Goal: Task Accomplishment & Management: Use online tool/utility

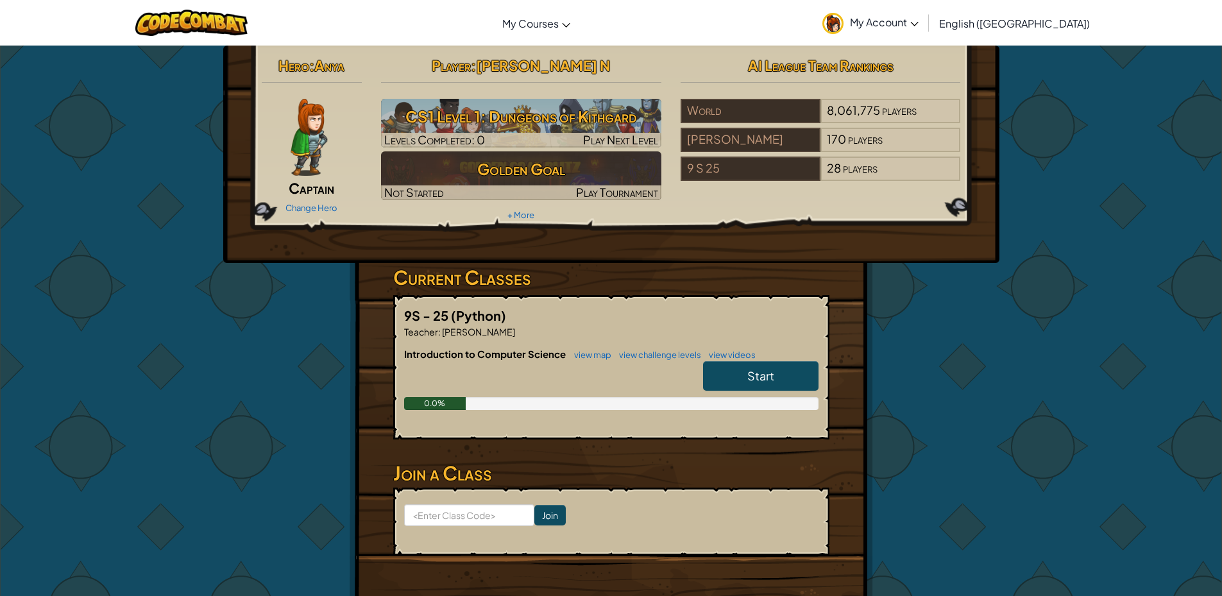
click at [749, 369] on span "Start" at bounding box center [760, 375] width 27 height 15
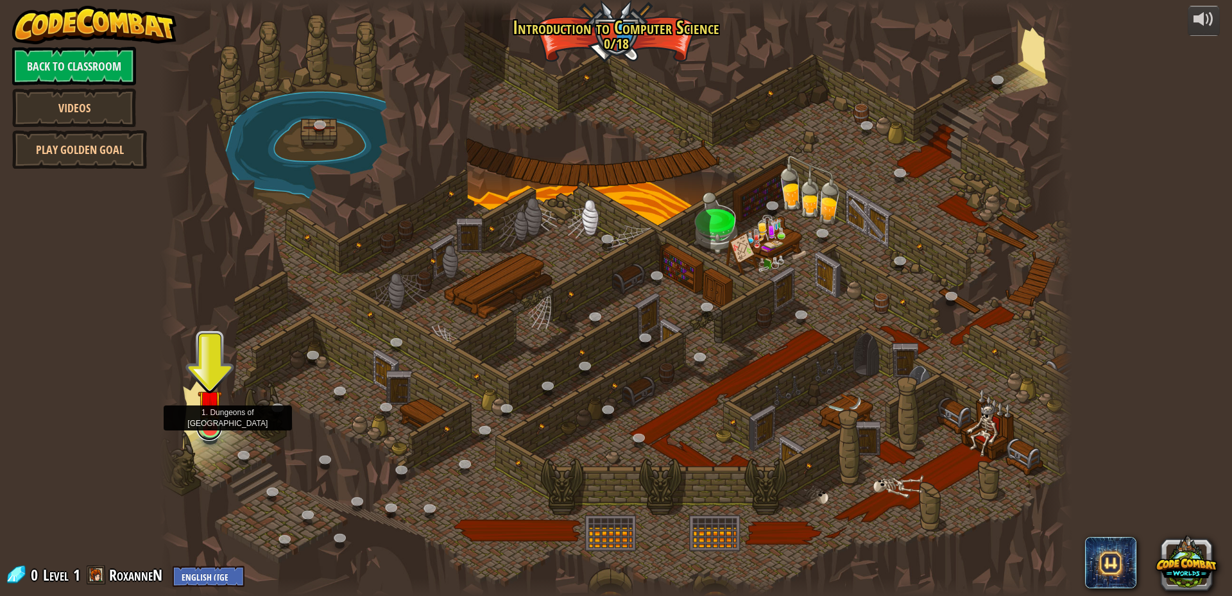
click at [207, 430] on link at bounding box center [209, 428] width 26 height 26
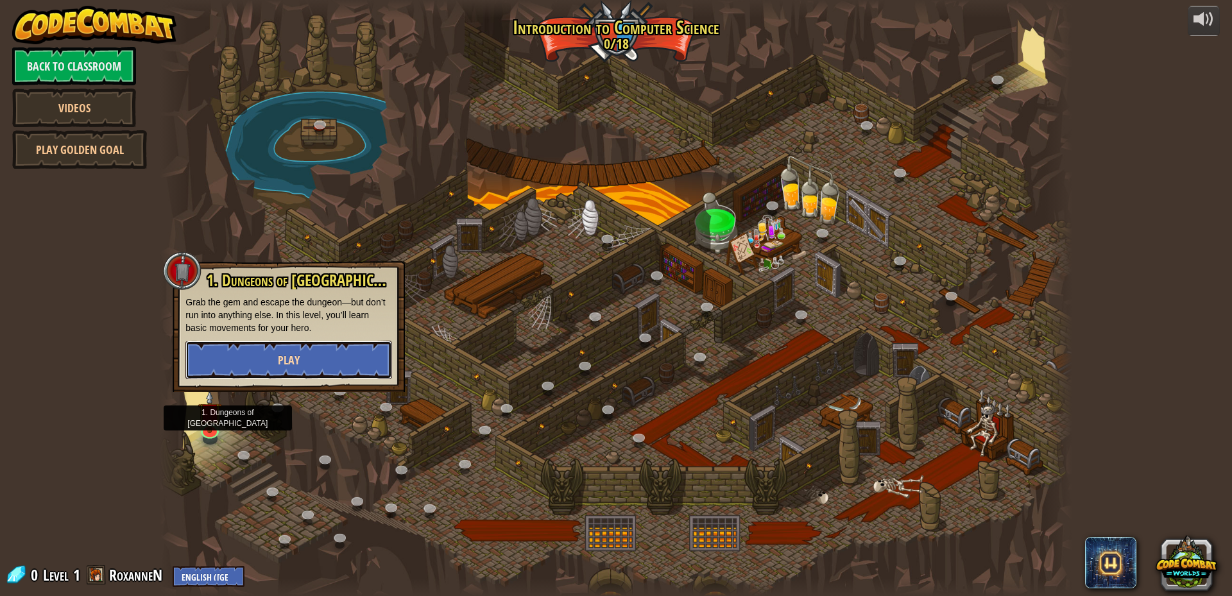
click at [298, 365] on span "Play" at bounding box center [289, 360] width 22 height 16
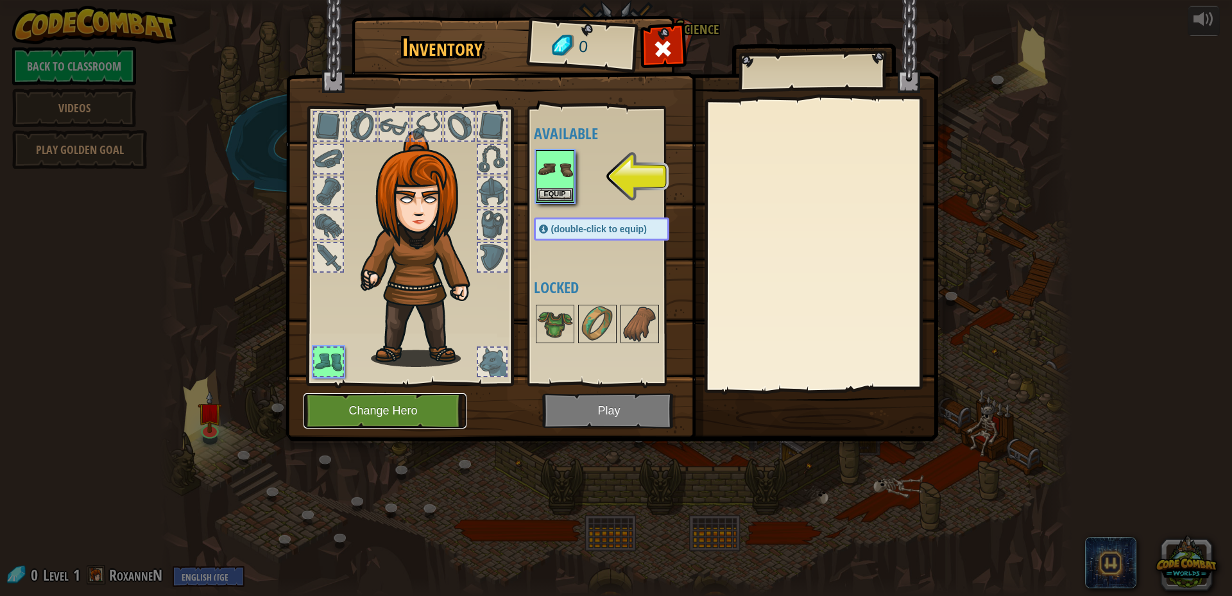
click at [412, 403] on button "Change Hero" at bounding box center [384, 410] width 163 height 35
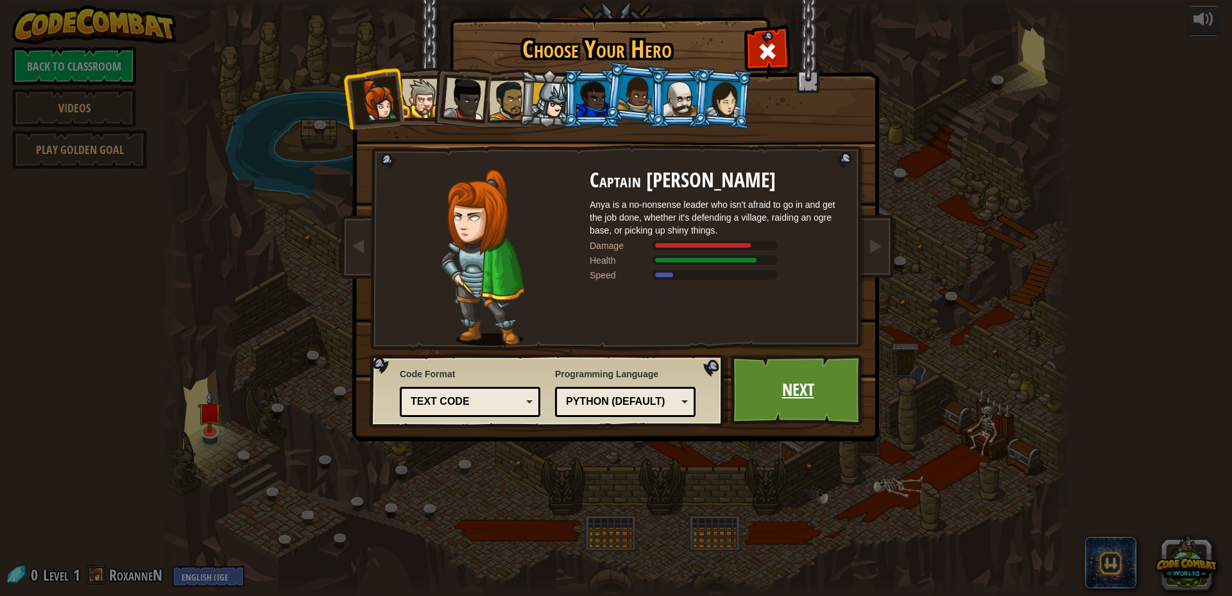
click at [783, 388] on link "Next" at bounding box center [798, 390] width 134 height 71
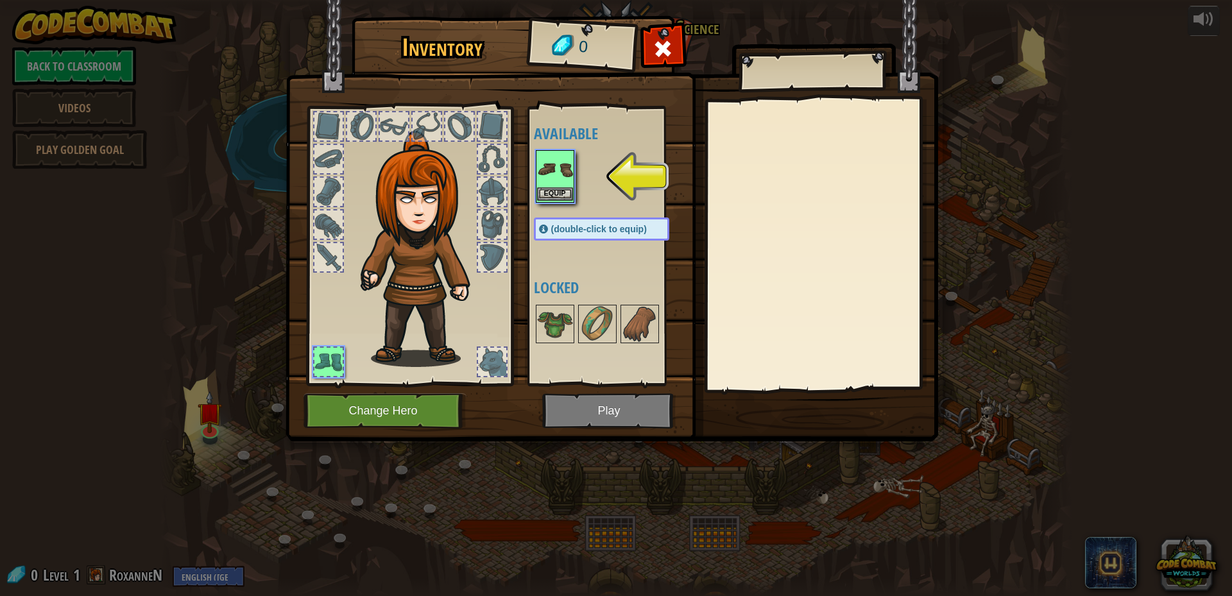
click at [561, 177] on img at bounding box center [555, 169] width 36 height 36
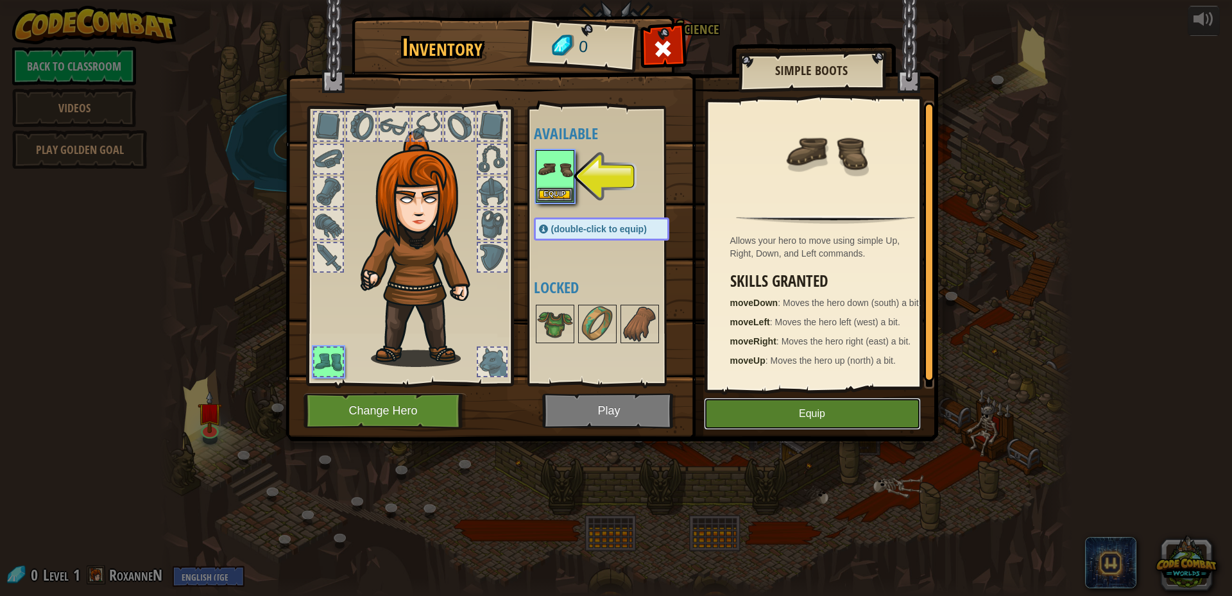
click at [849, 429] on button "Equip" at bounding box center [812, 414] width 217 height 32
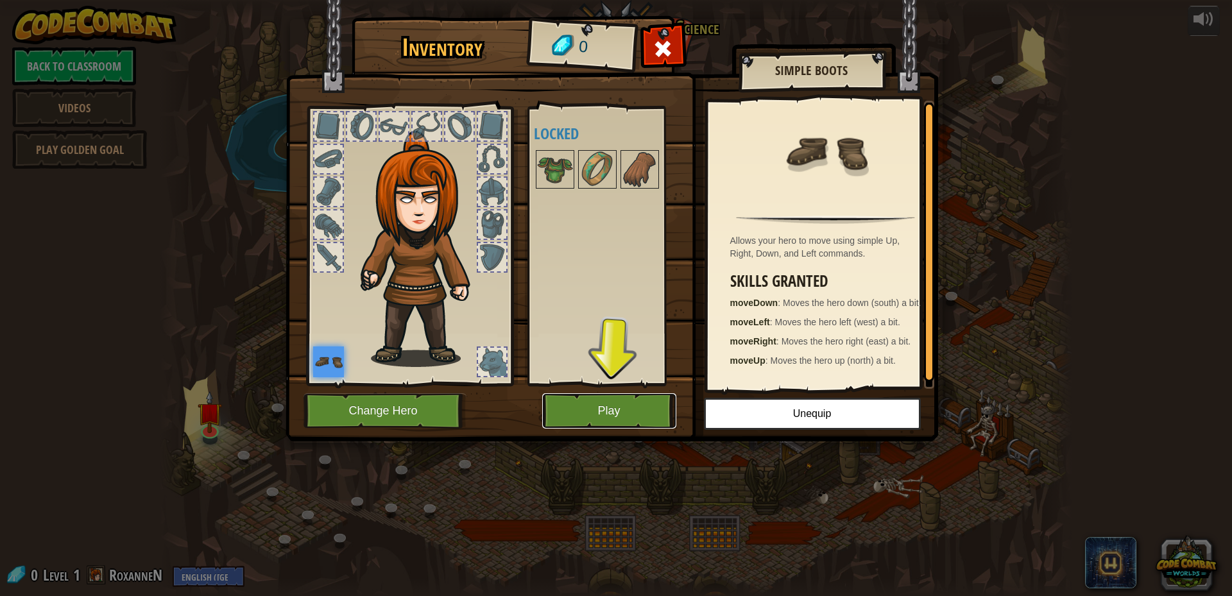
click at [581, 407] on button "Play" at bounding box center [609, 410] width 134 height 35
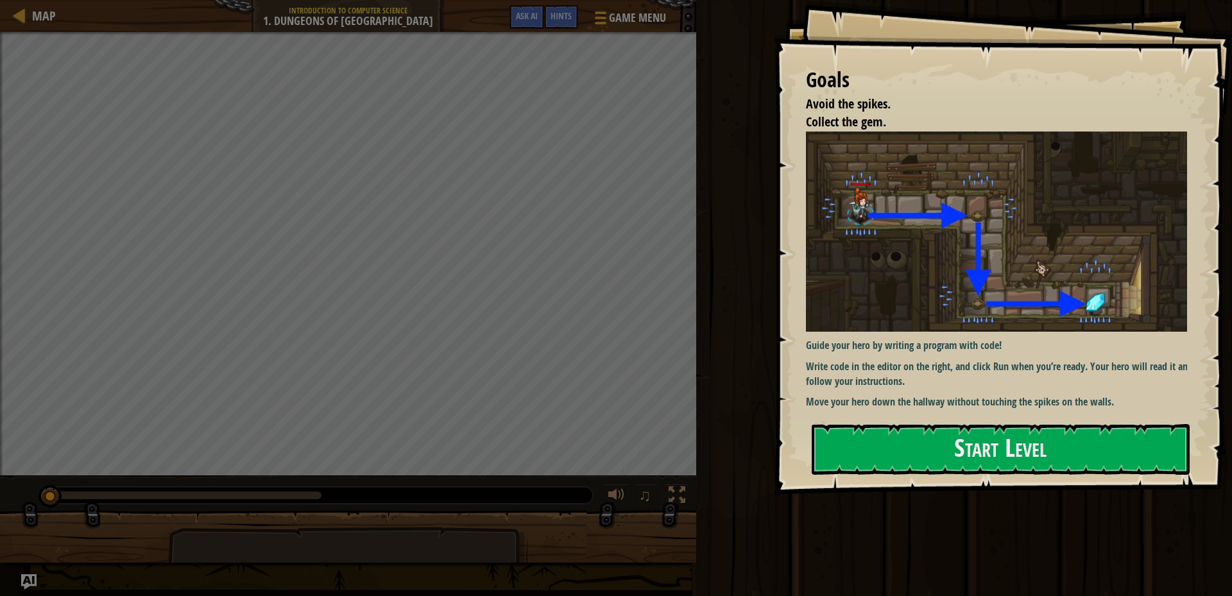
click at [911, 423] on div "Goals Avoid the spikes. Collect the gem. Guide your hero by writing a program w…" at bounding box center [1003, 247] width 458 height 495
click at [915, 434] on button "Start Level" at bounding box center [1000, 449] width 378 height 51
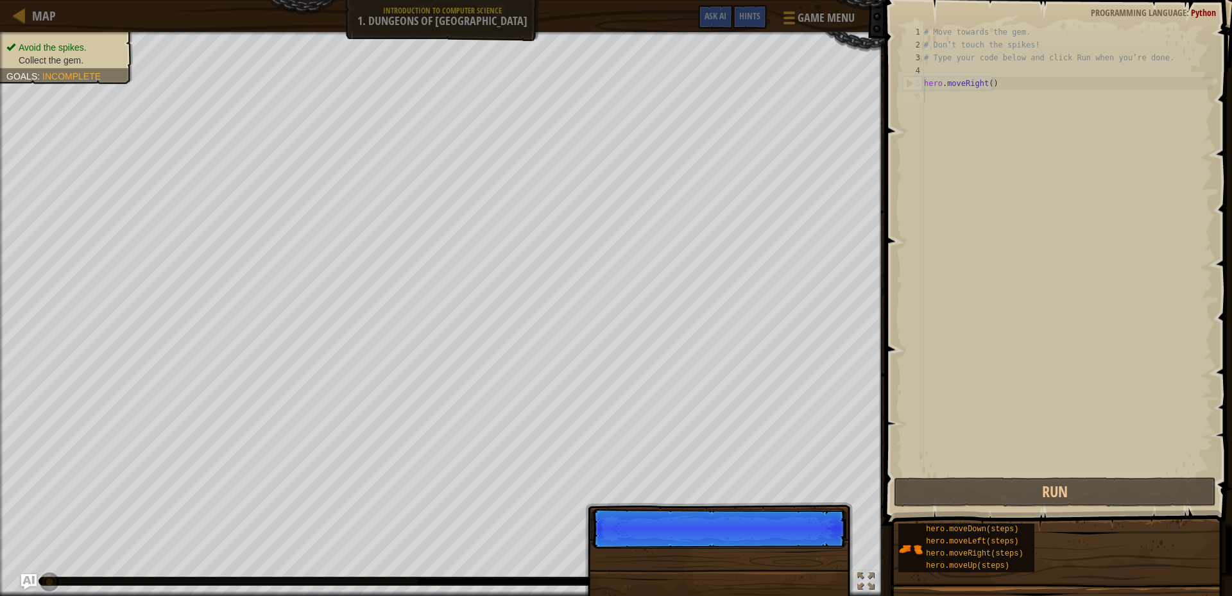
click at [827, 540] on p "Skip (esc) Continue" at bounding box center [718, 529] width 255 height 40
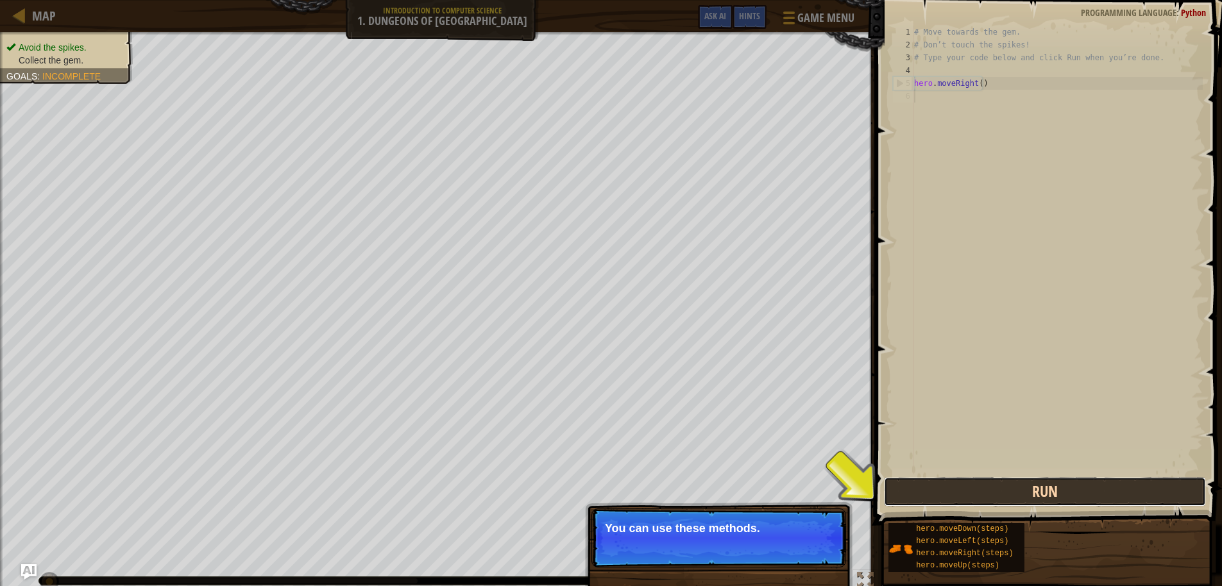
click at [1078, 499] on button "Run" at bounding box center [1045, 492] width 322 height 30
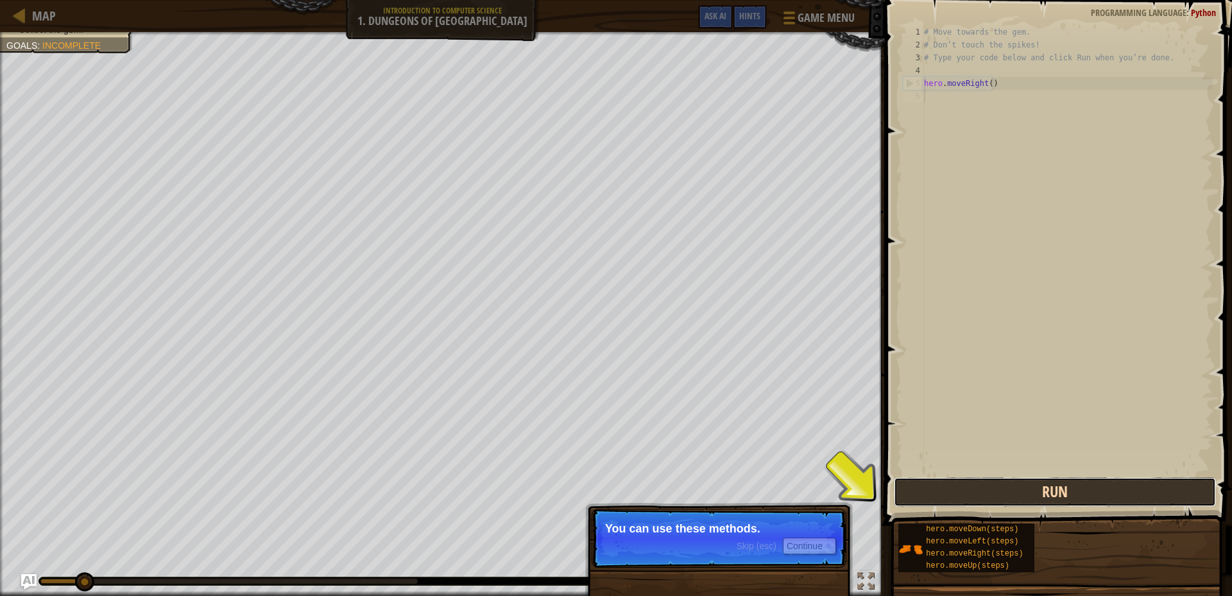
click at [1077, 497] on button "Run" at bounding box center [1055, 492] width 322 height 30
click at [1076, 497] on button "Run" at bounding box center [1055, 492] width 322 height 30
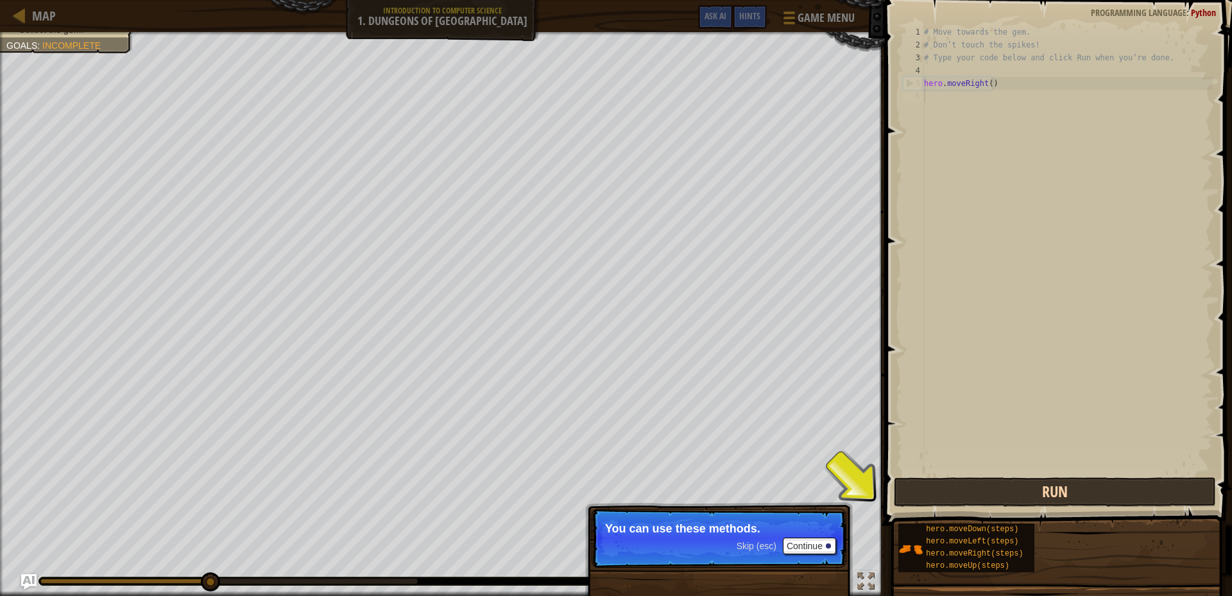
click at [1076, 498] on button "Run" at bounding box center [1055, 492] width 322 height 30
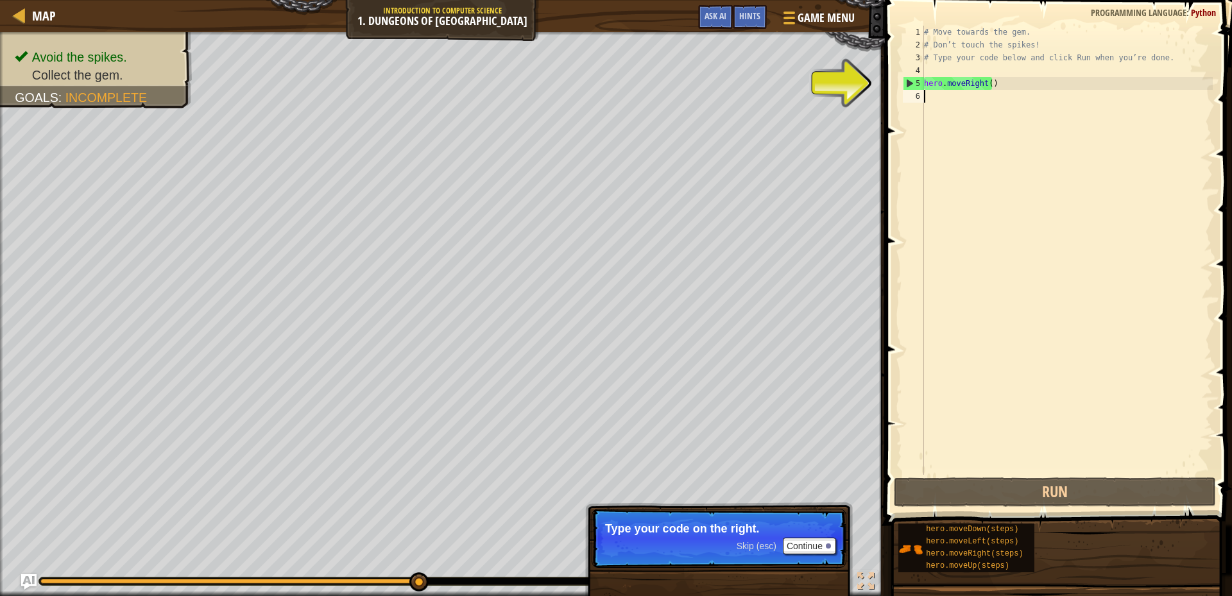
click at [917, 85] on div "5" at bounding box center [913, 83] width 21 height 13
click at [911, 81] on div "5" at bounding box center [913, 83] width 21 height 13
type textarea "hero.moveRight()"
click at [943, 87] on div "# Move towards the gem. # Don’t touch the spikes! # Type your code below and cl…" at bounding box center [1066, 263] width 291 height 475
click at [1006, 84] on div "# Move towards the gem. # Don’t touch the spikes! # Type your code below and cl…" at bounding box center [1066, 263] width 291 height 475
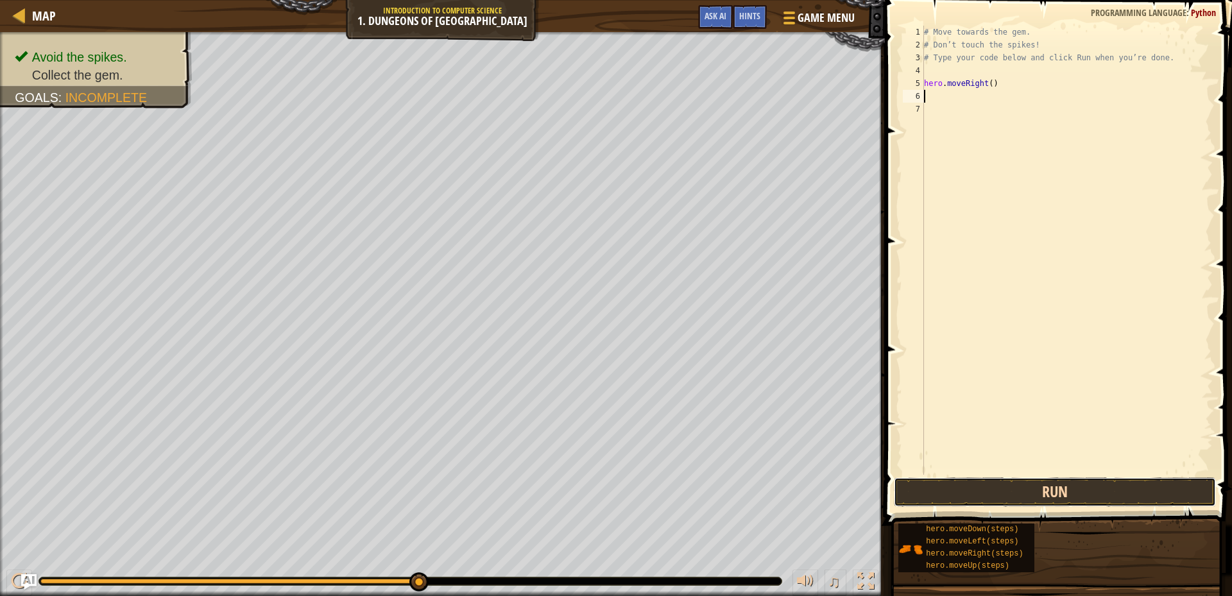
click at [935, 493] on button "Run" at bounding box center [1055, 492] width 322 height 30
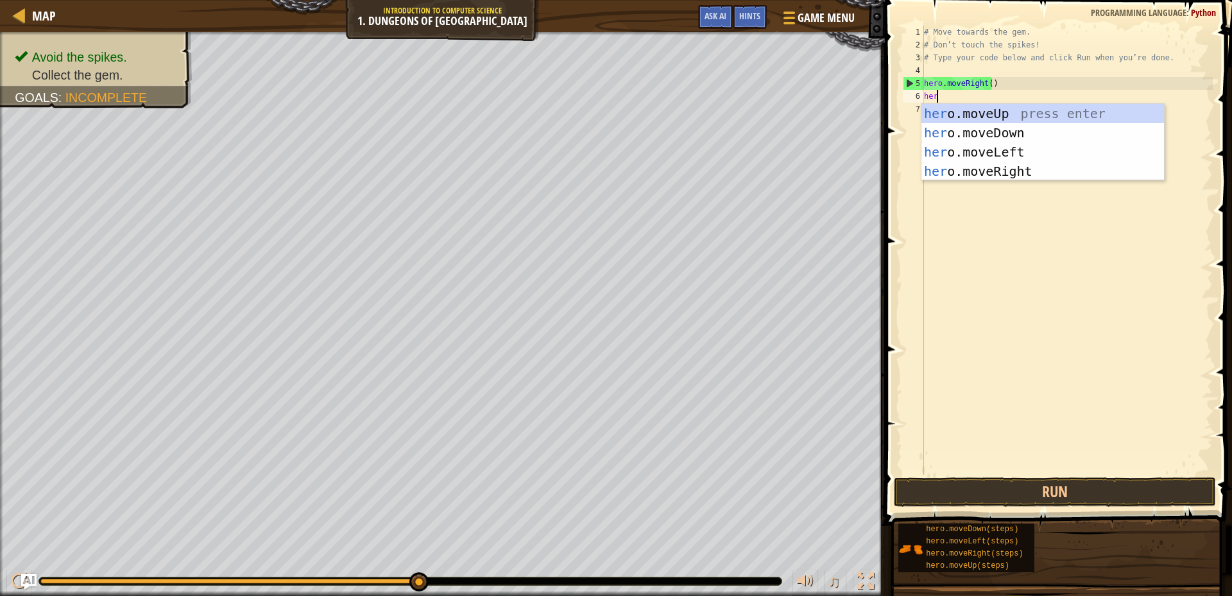
type textarea "hero"
click at [1068, 126] on div "hero .moveUp press enter hero .moveDown press enter hero .moveLeft press enter …" at bounding box center [1042, 161] width 242 height 115
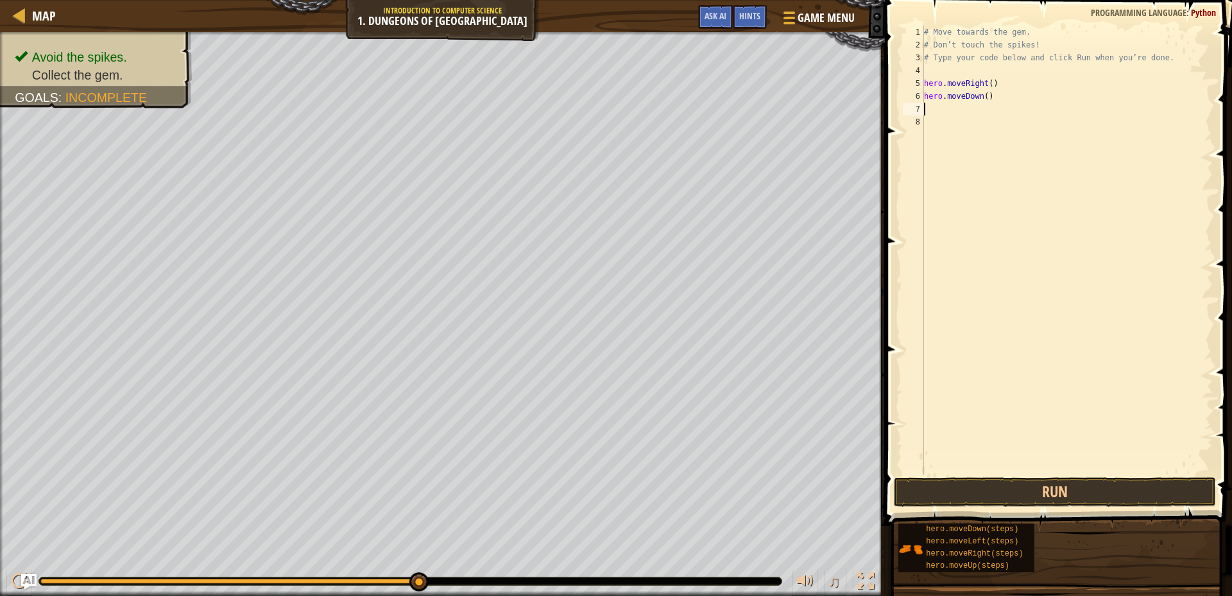
scroll to position [6, 0]
click at [1112, 493] on button "Run" at bounding box center [1055, 492] width 322 height 30
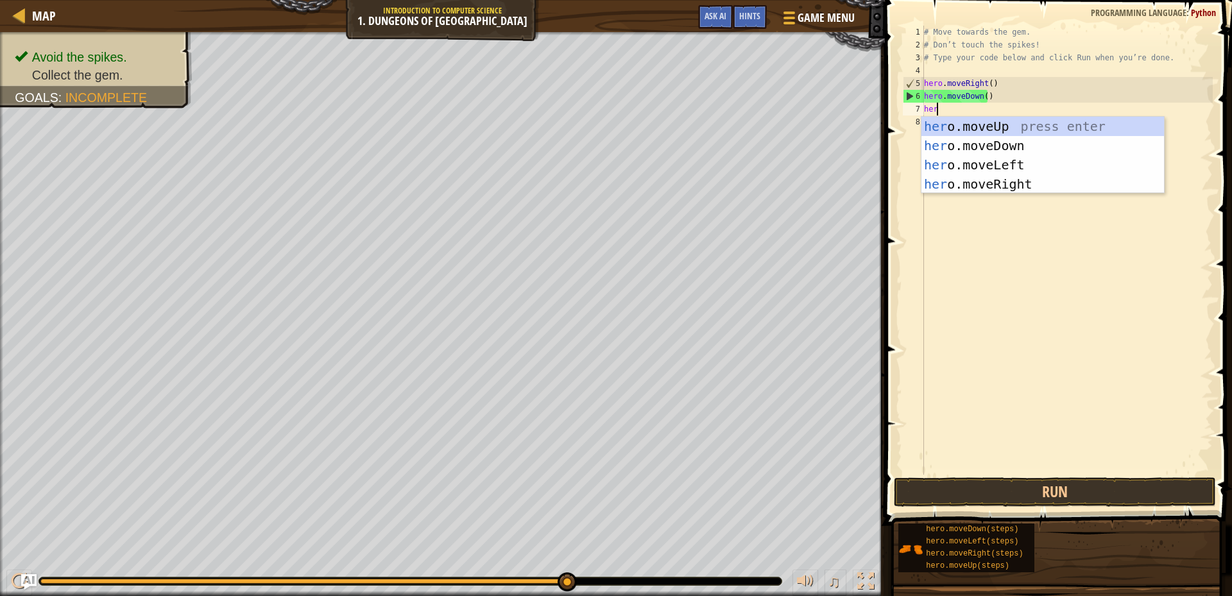
type textarea "hero"
click at [1031, 189] on div "hero .moveUp press enter hero .moveDown press enter hero .moveLeft press enter …" at bounding box center [1042, 174] width 242 height 115
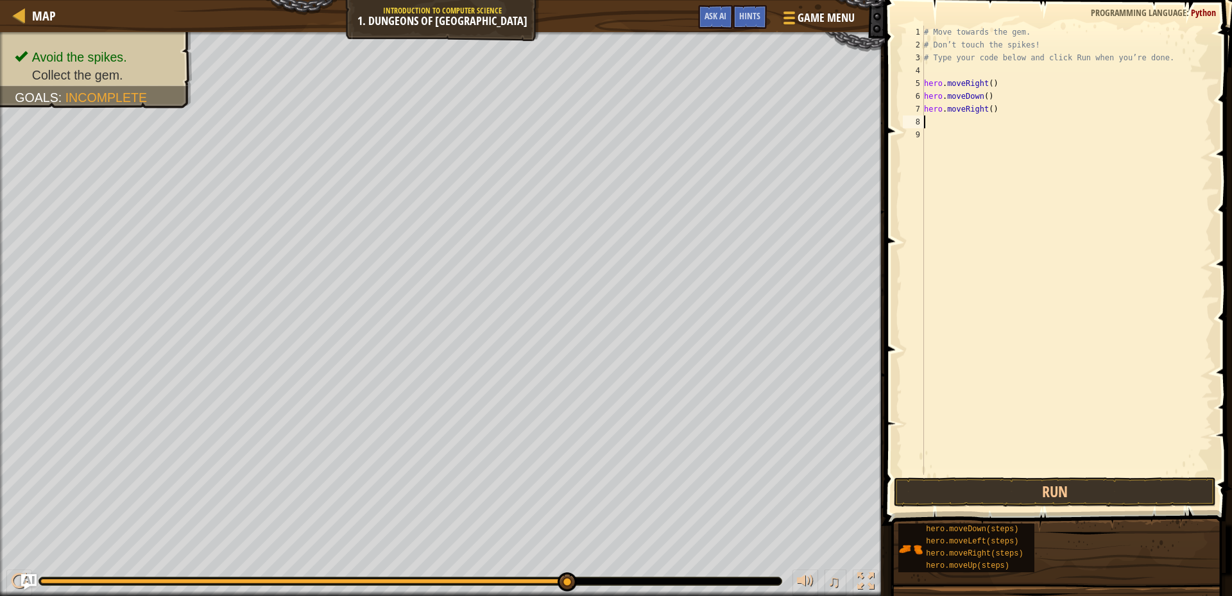
scroll to position [6, 0]
click at [1078, 490] on button "Run" at bounding box center [1055, 492] width 322 height 30
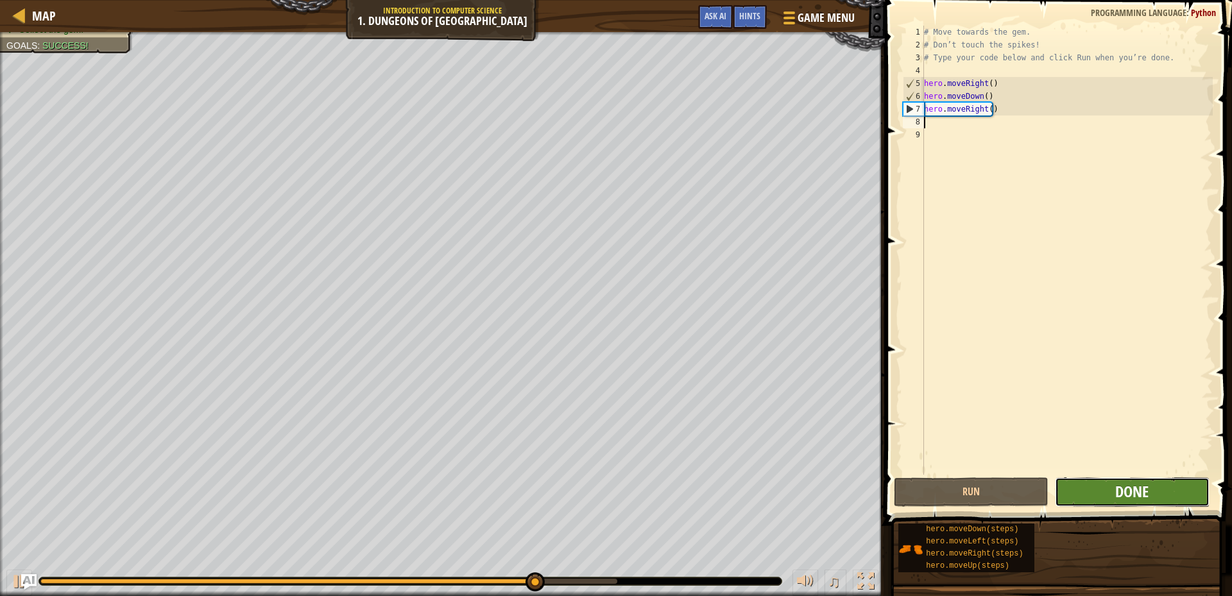
click at [1142, 489] on span "Done" at bounding box center [1131, 491] width 33 height 21
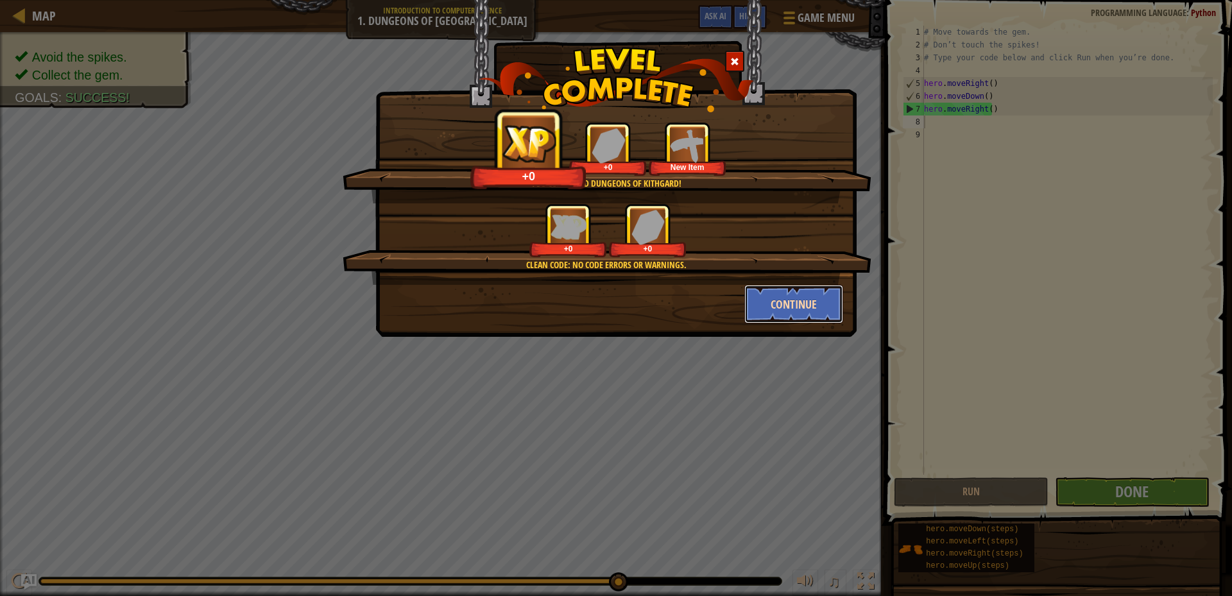
click at [781, 305] on button "Continue" at bounding box center [793, 304] width 99 height 38
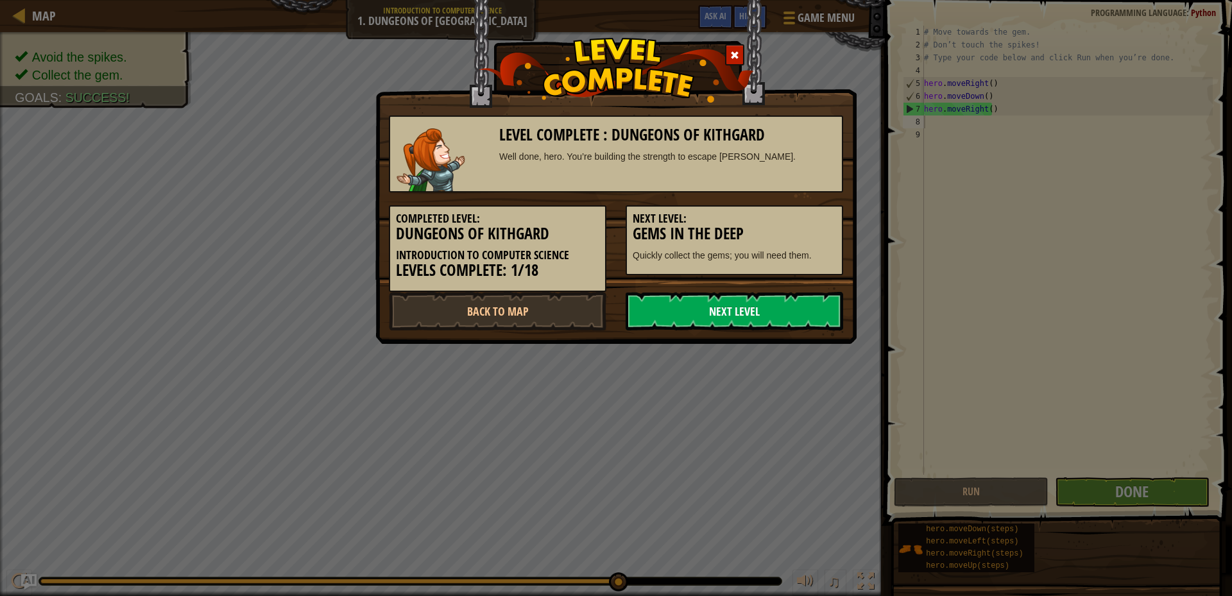
click at [773, 307] on link "Next Level" at bounding box center [733, 311] width 217 height 38
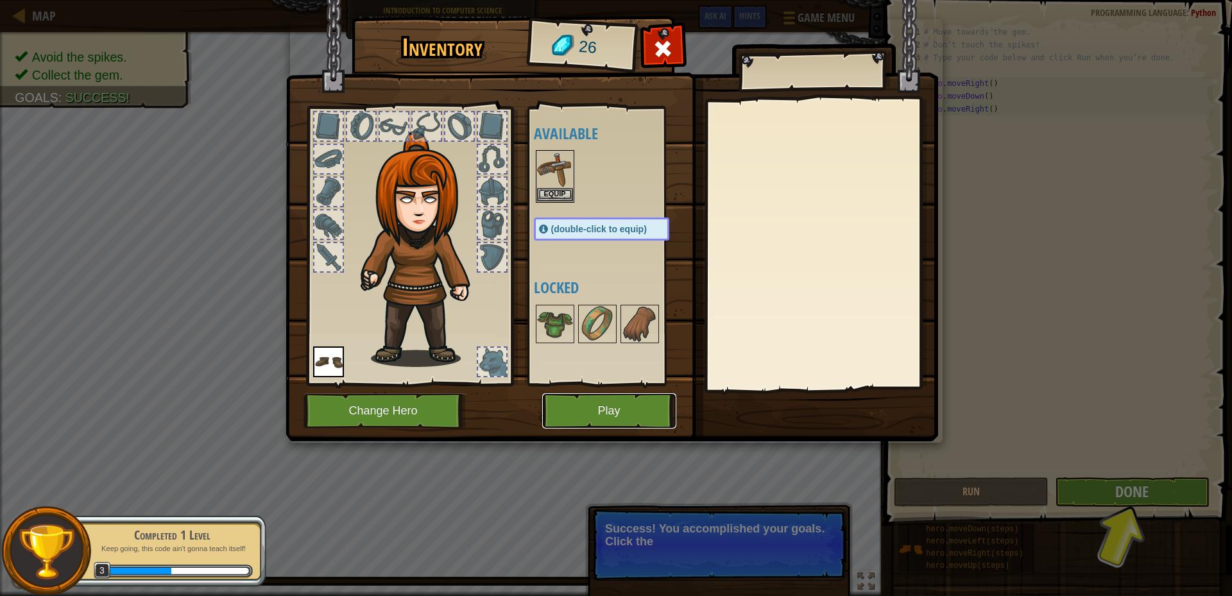
click at [631, 403] on button "Play" at bounding box center [609, 410] width 134 height 35
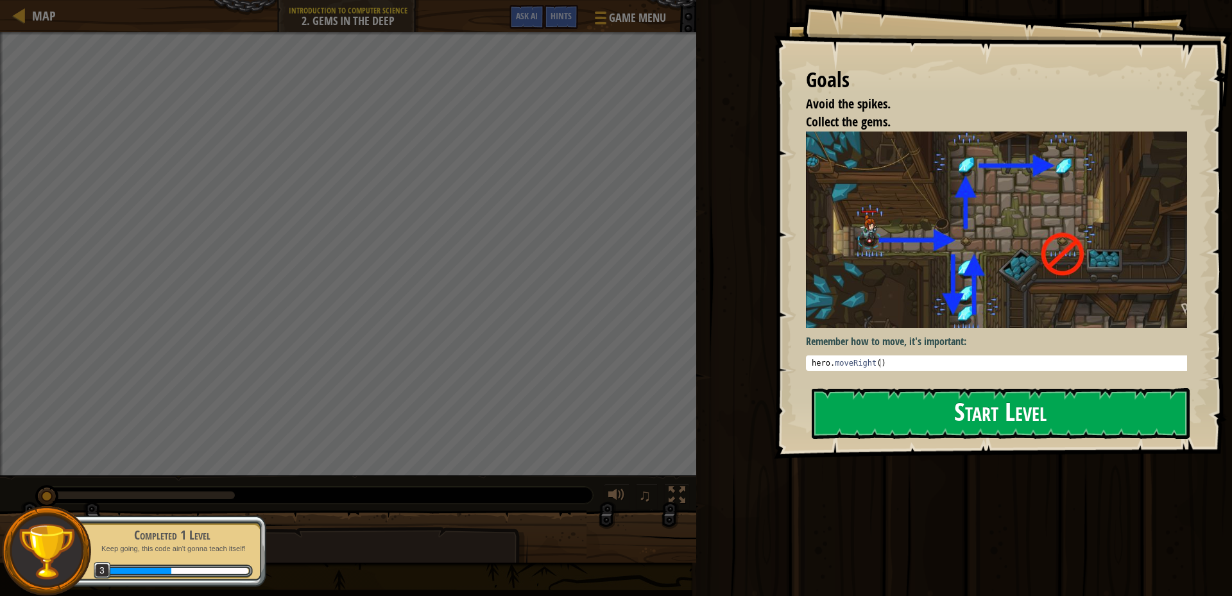
click at [1000, 255] on img at bounding box center [1001, 229] width 391 height 196
click at [985, 420] on button "Start Level" at bounding box center [1000, 413] width 378 height 51
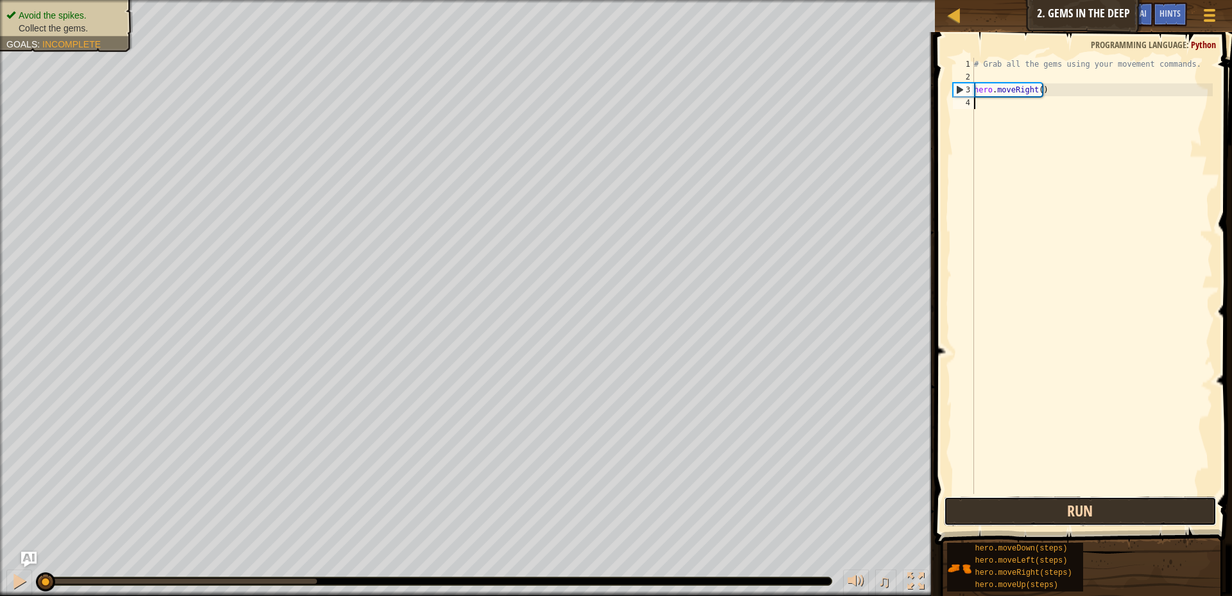
click at [1176, 522] on button "Run" at bounding box center [1080, 511] width 273 height 30
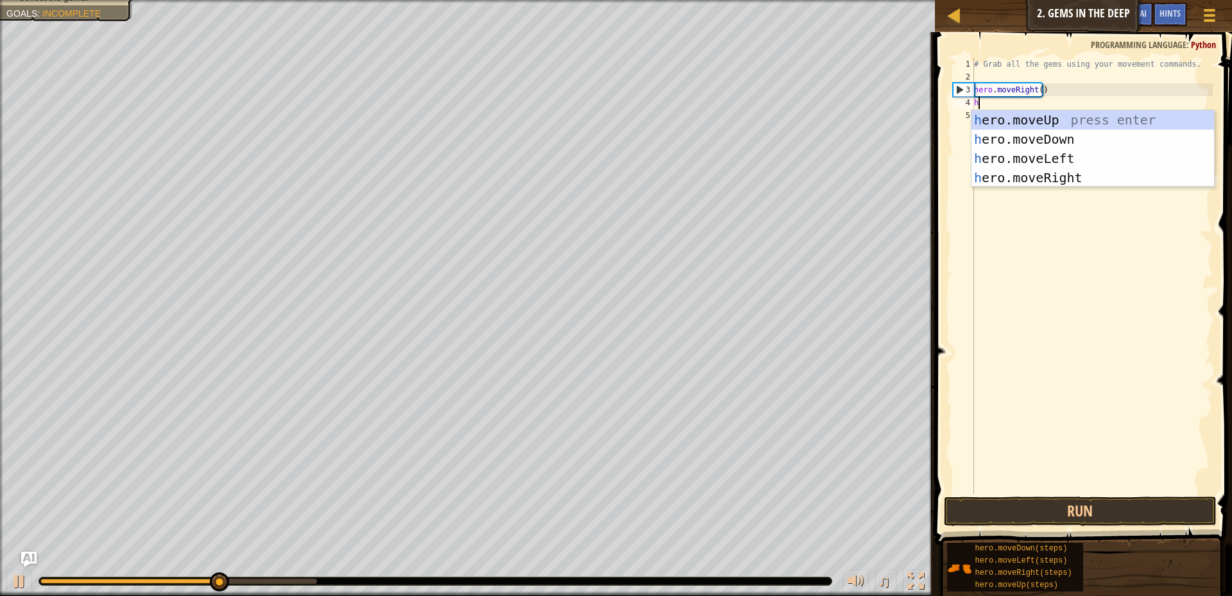
scroll to position [6, 0]
type textarea "her"
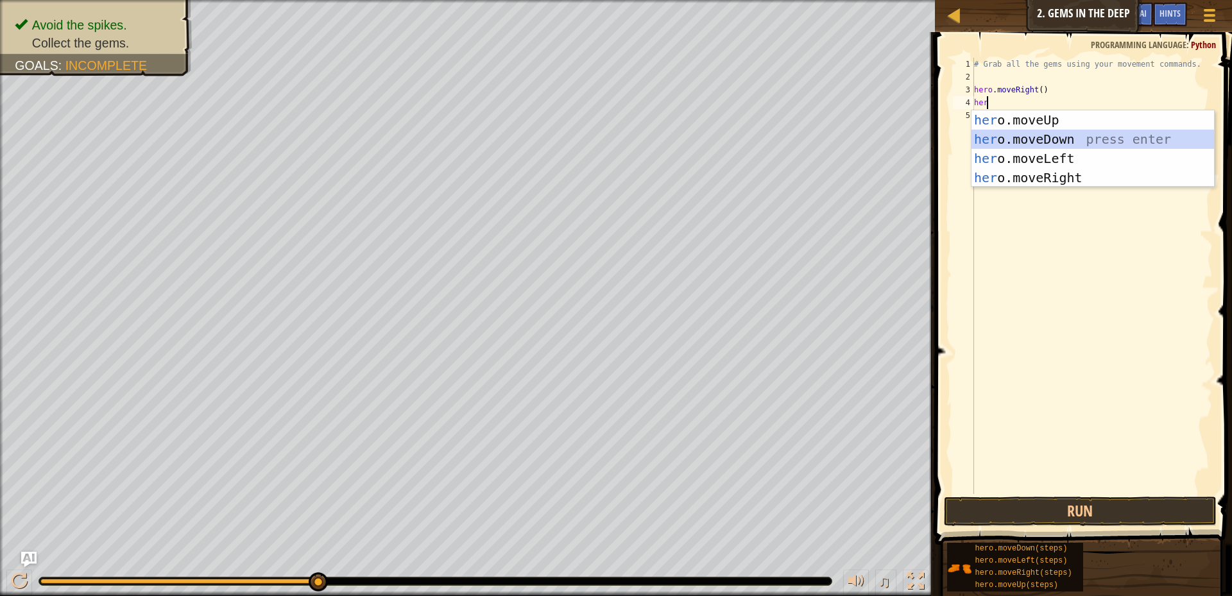
click at [1051, 140] on div "her o.moveUp press enter her o.moveDown press enter her o.moveLeft press enter …" at bounding box center [1092, 167] width 242 height 115
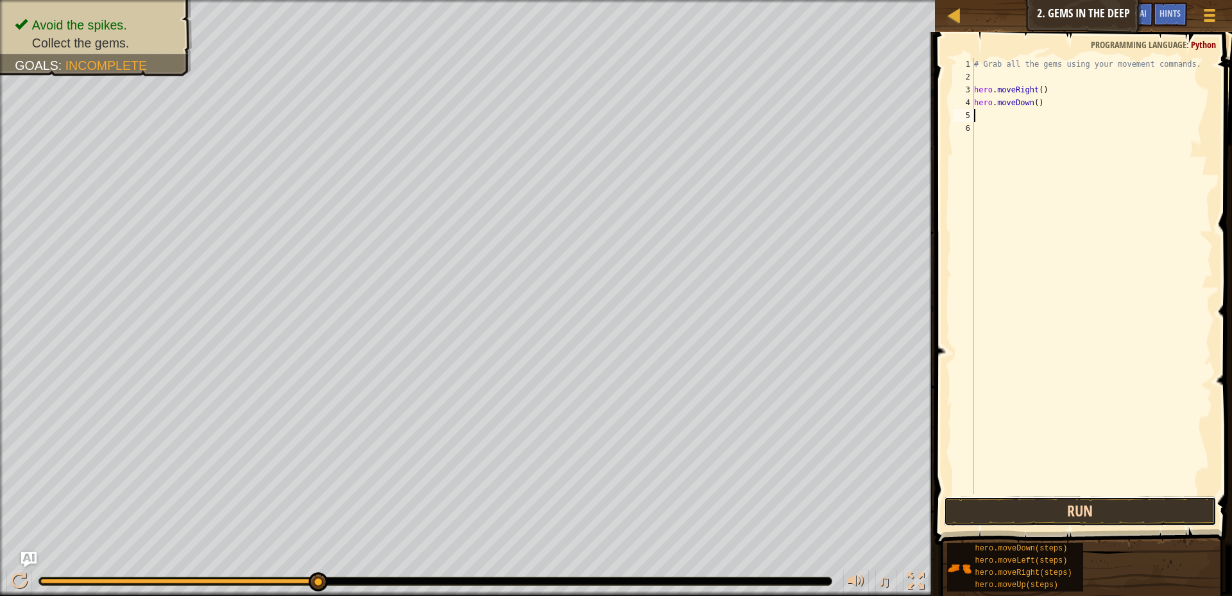
click at [1104, 513] on button "Run" at bounding box center [1080, 511] width 273 height 30
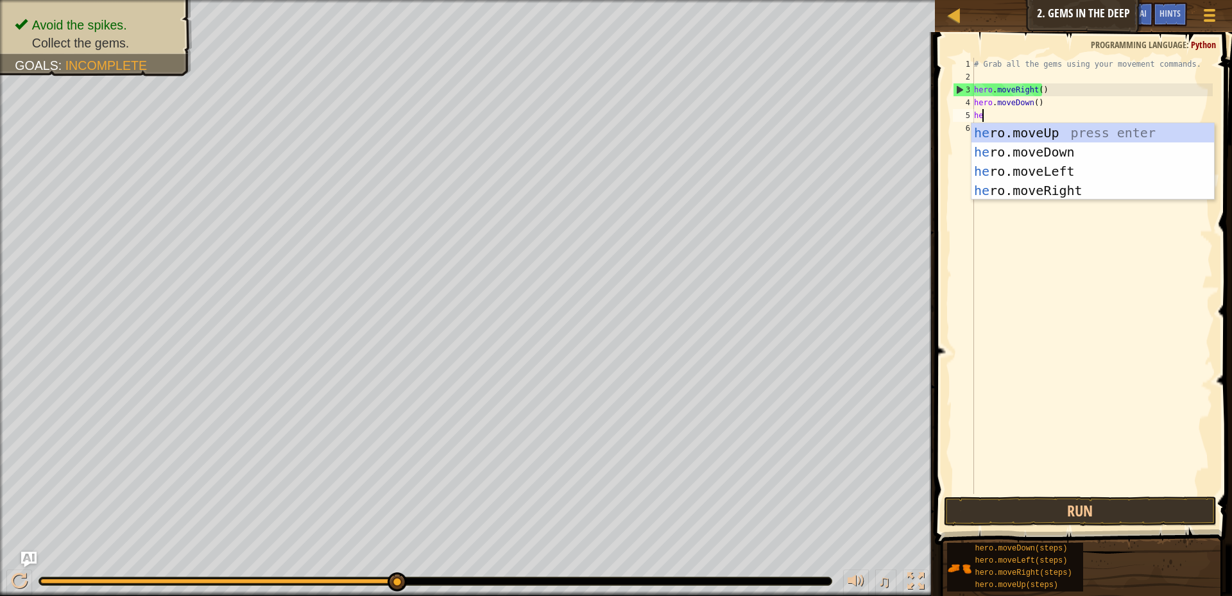
type textarea "her"
click at [1076, 137] on div "her o.moveUp press enter her o.moveDown press enter her o.moveLeft press enter …" at bounding box center [1092, 180] width 242 height 115
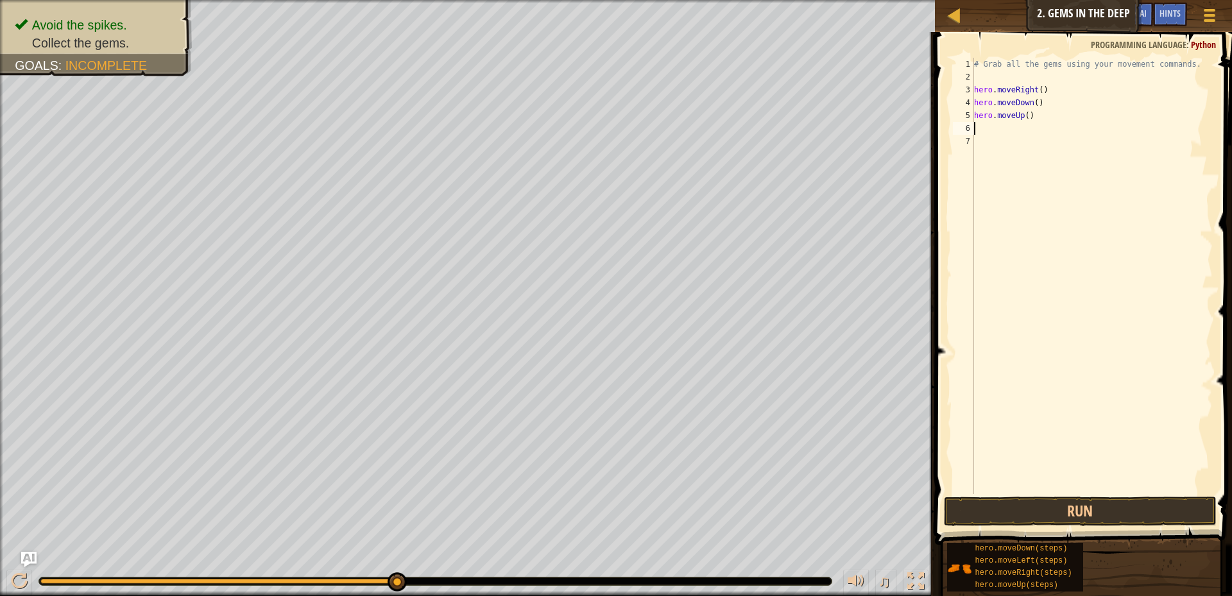
scroll to position [6, 0]
click at [1105, 513] on button "Run" at bounding box center [1080, 511] width 273 height 30
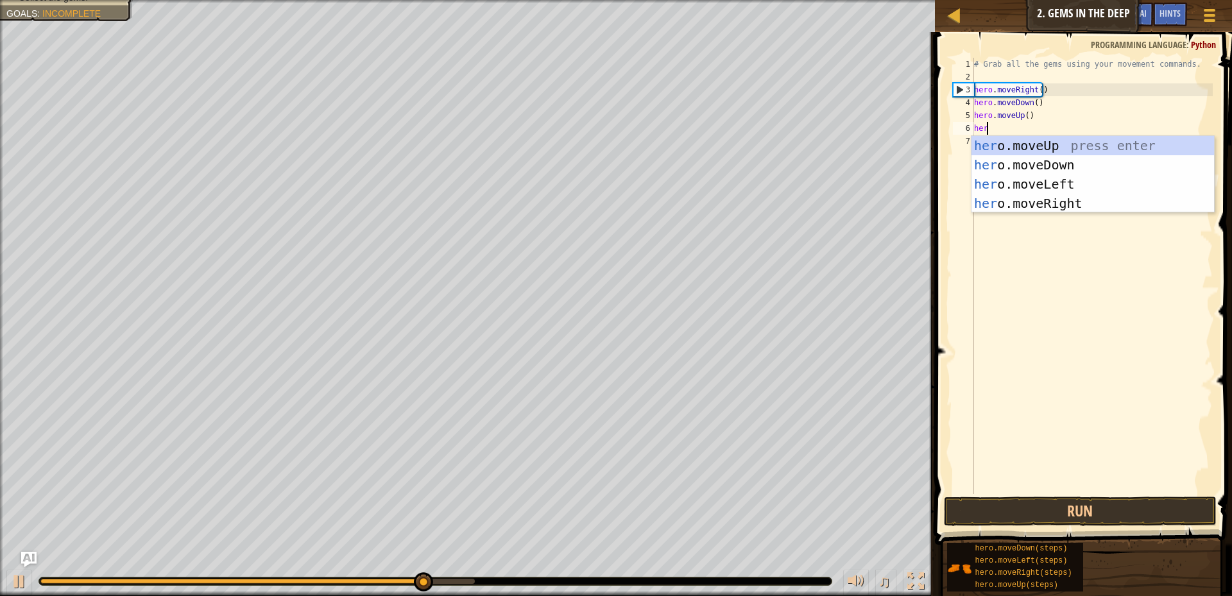
scroll to position [6, 1]
type textarea "hero"
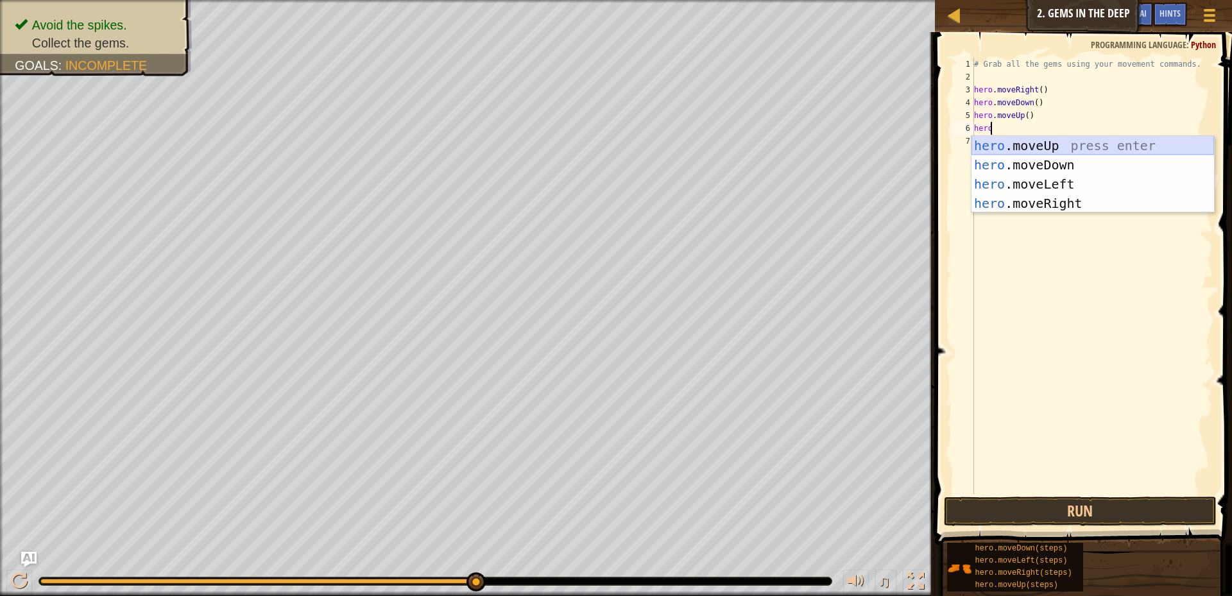
click at [1072, 139] on div "hero .moveUp press enter hero .moveDown press enter hero .moveLeft press enter …" at bounding box center [1092, 193] width 242 height 115
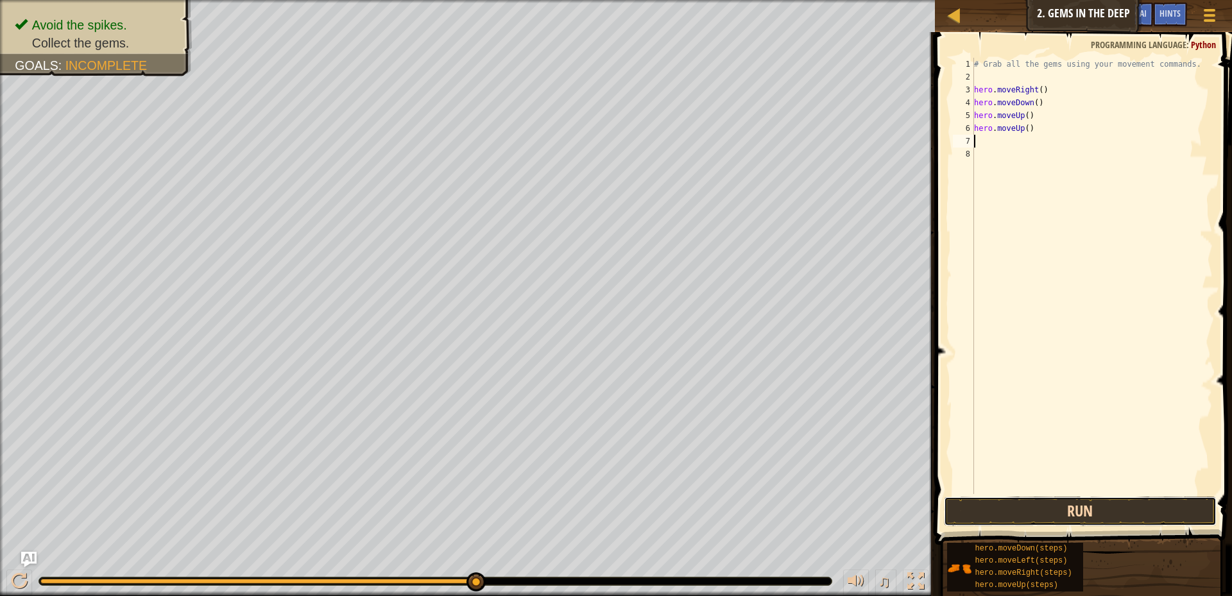
click at [1185, 521] on button "Run" at bounding box center [1080, 511] width 273 height 30
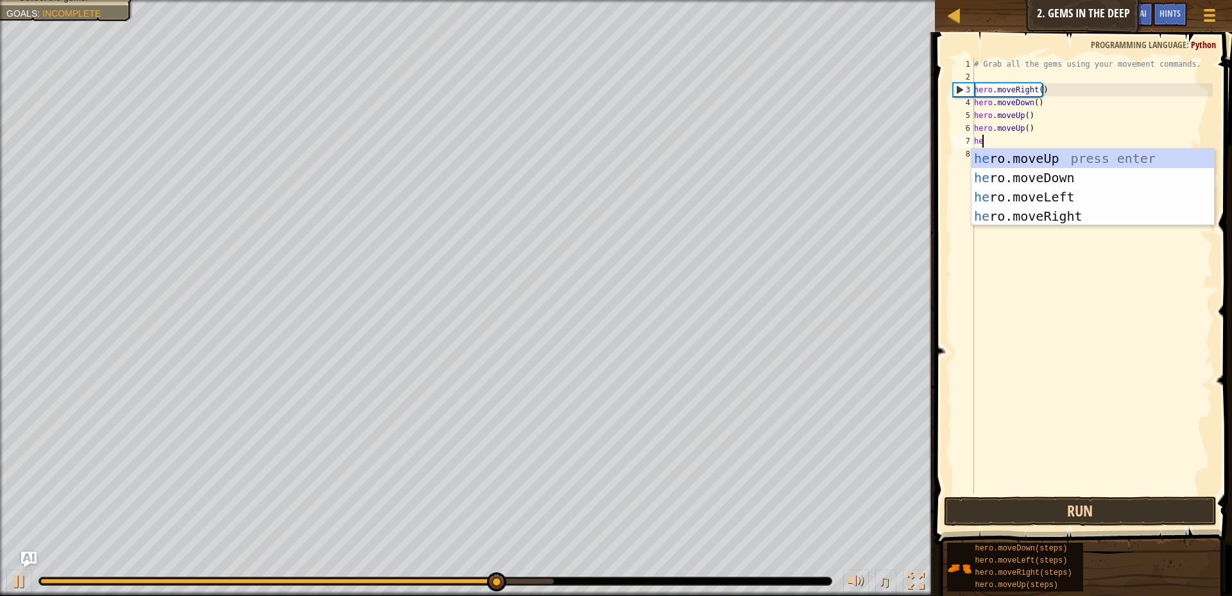
scroll to position [6, 1]
type textarea "hero"
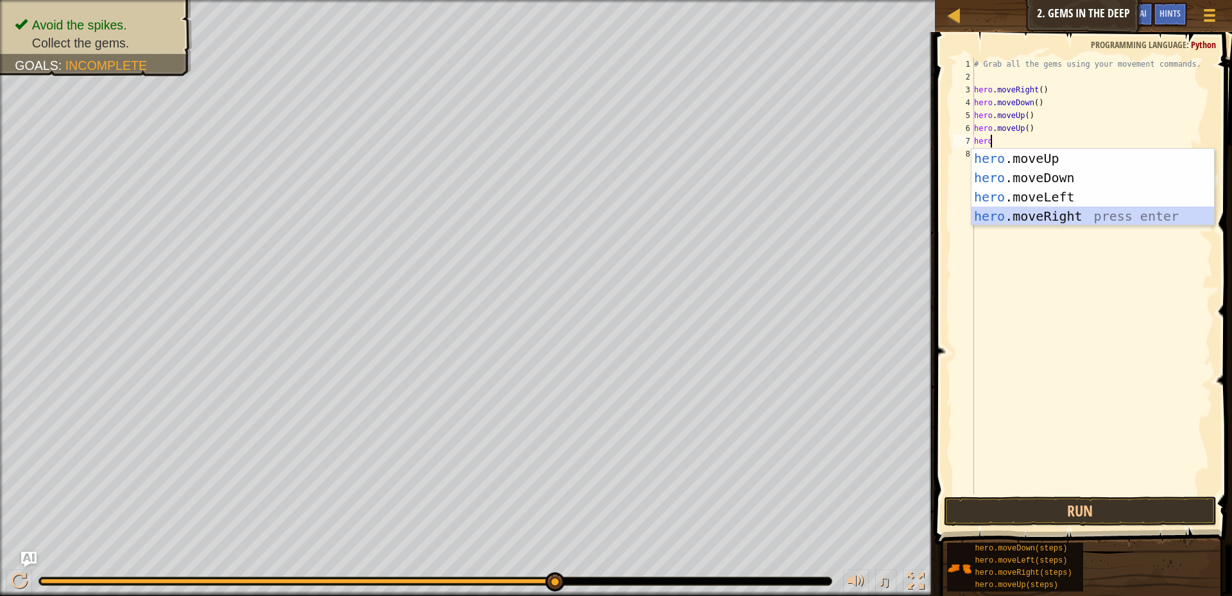
click at [1087, 219] on div "hero .moveUp press enter hero .moveDown press enter hero .moveLeft press enter …" at bounding box center [1092, 206] width 242 height 115
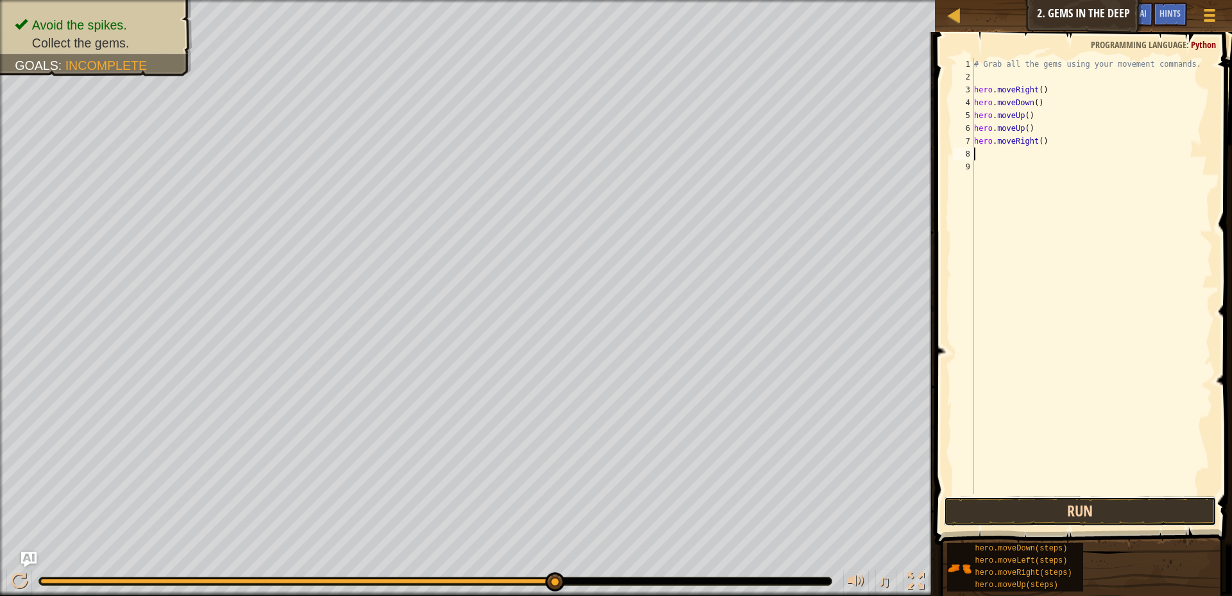
click at [1175, 506] on button "Run" at bounding box center [1080, 511] width 273 height 30
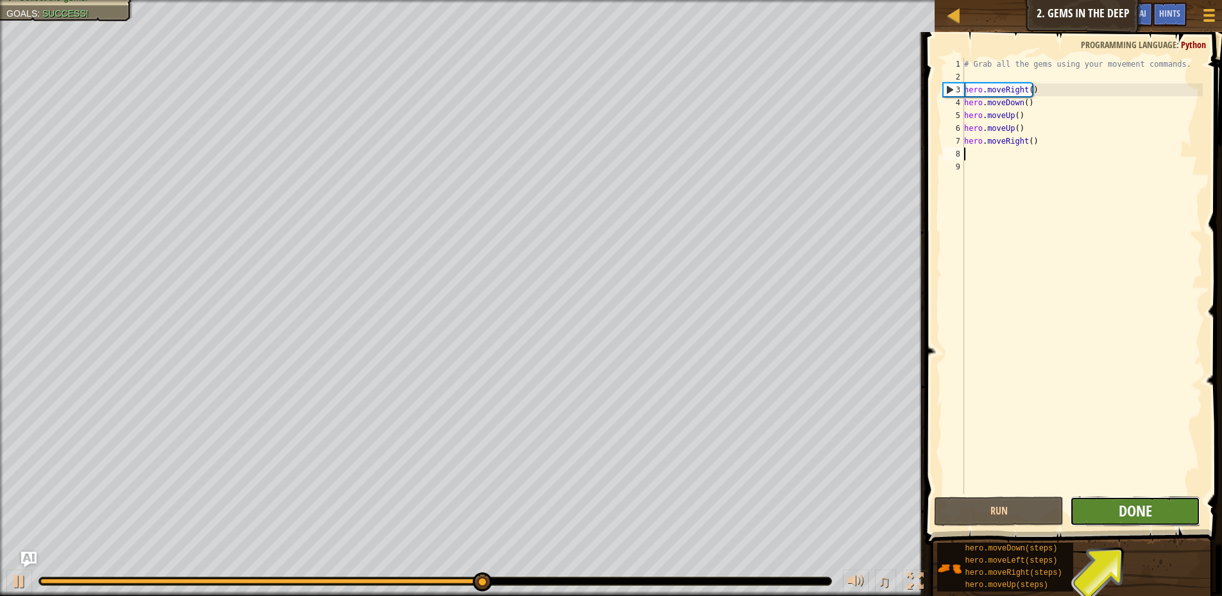
click at [1138, 503] on span "Done" at bounding box center [1135, 510] width 33 height 21
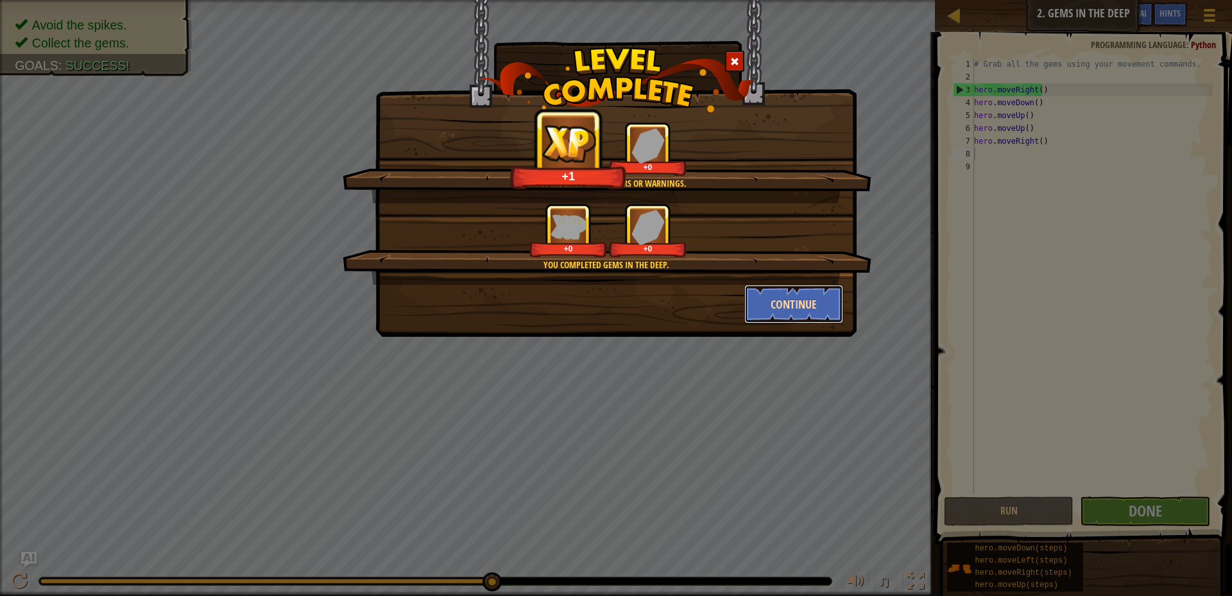
click at [783, 305] on button "Continue" at bounding box center [793, 304] width 99 height 38
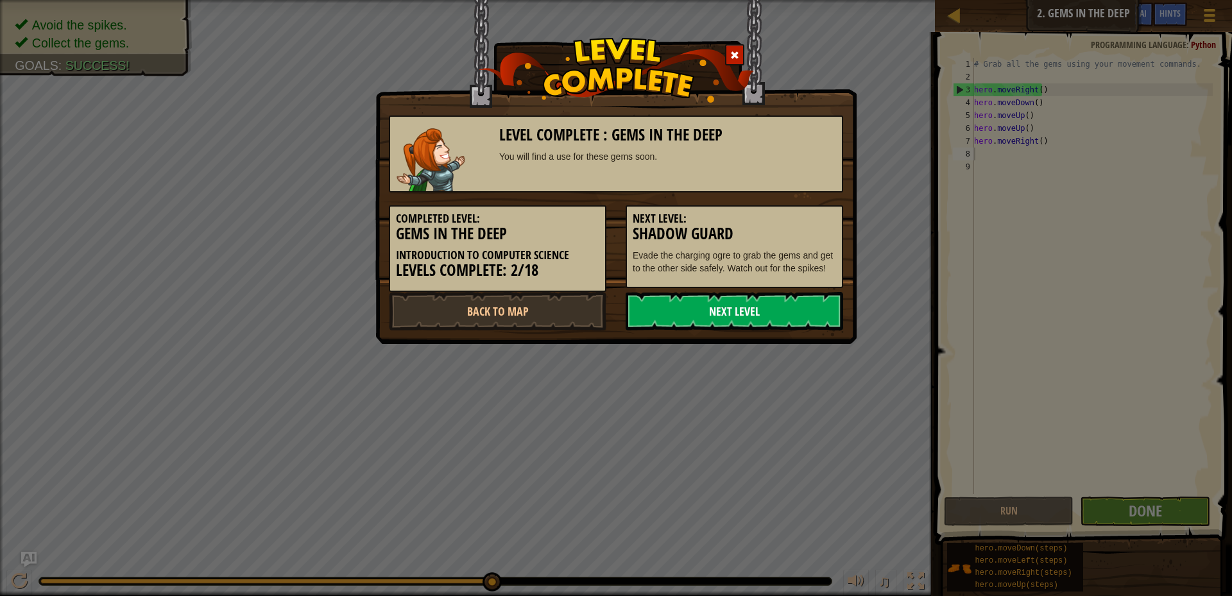
click at [776, 298] on link "Next Level" at bounding box center [733, 311] width 217 height 38
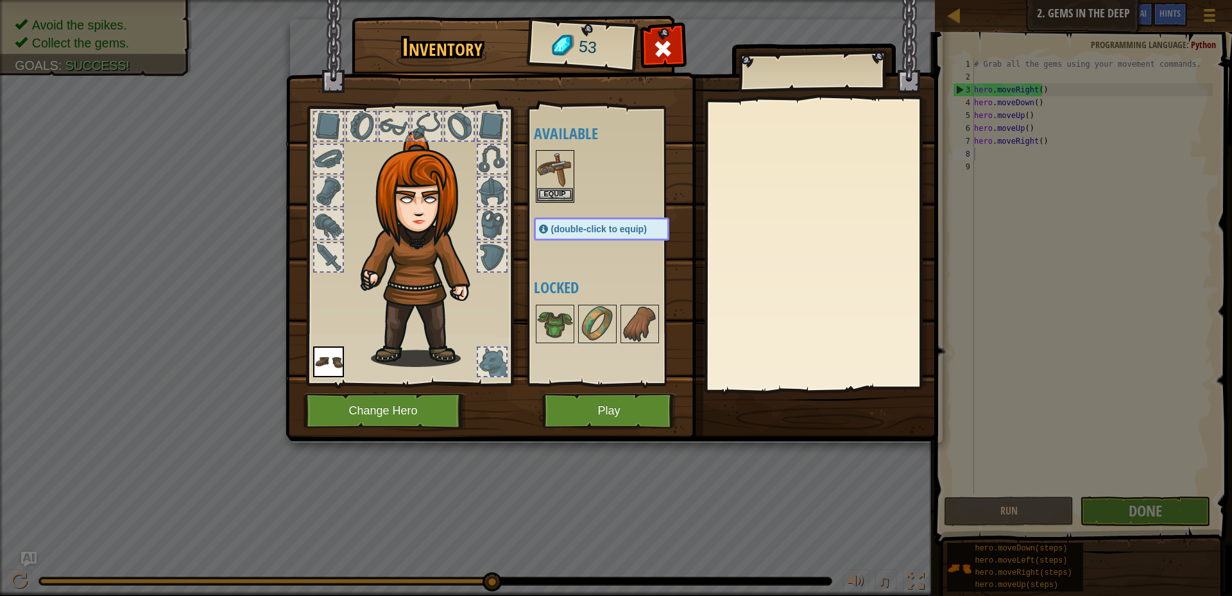
drag, startPoint x: 570, startPoint y: 445, endPoint x: 571, endPoint y: 432, distance: 12.8
click at [570, 445] on div "Inventory 53 Available Equip Equip (double-click to equip) Locked Equip Unequip…" at bounding box center [616, 298] width 1232 height 596
click at [584, 416] on button "Play" at bounding box center [609, 410] width 134 height 35
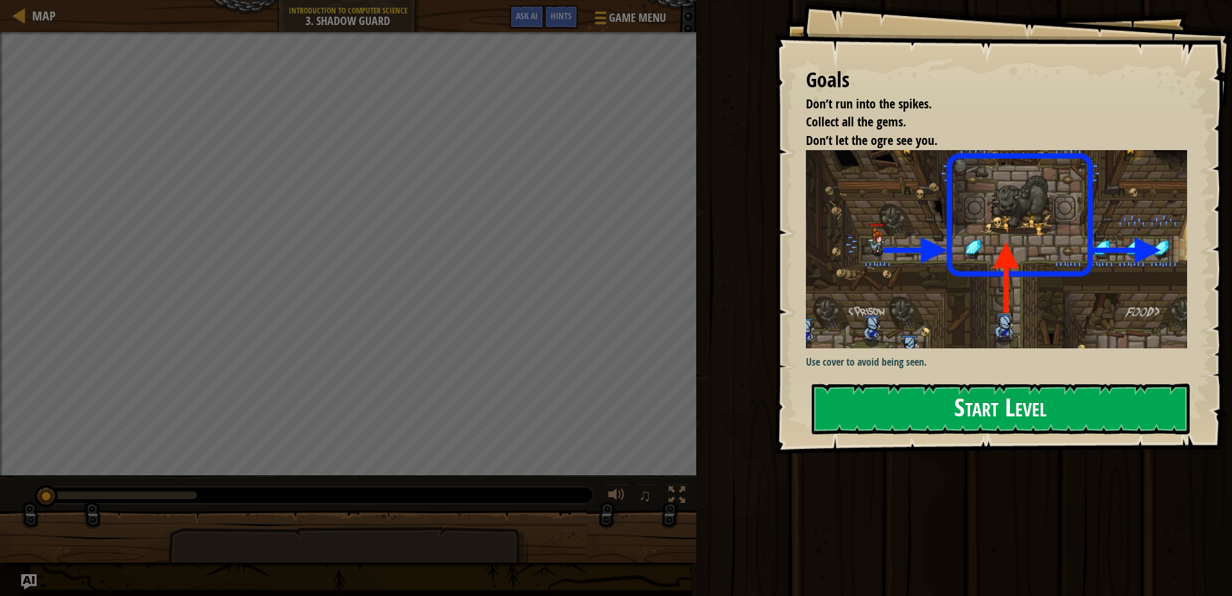
click at [974, 409] on button "Start Level" at bounding box center [1000, 409] width 378 height 51
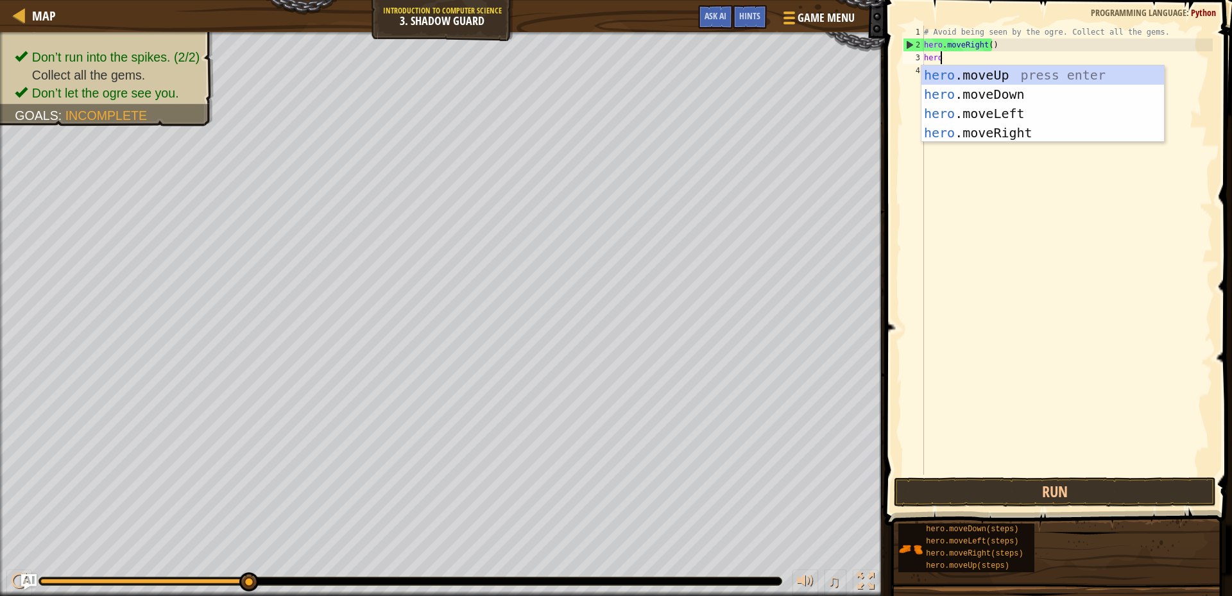
scroll to position [6, 1]
click at [1002, 0] on body "Map Introduction to Computer Science 3. Shadow Guard Game Menu Done Hints Ask A…" at bounding box center [616, 0] width 1232 height 0
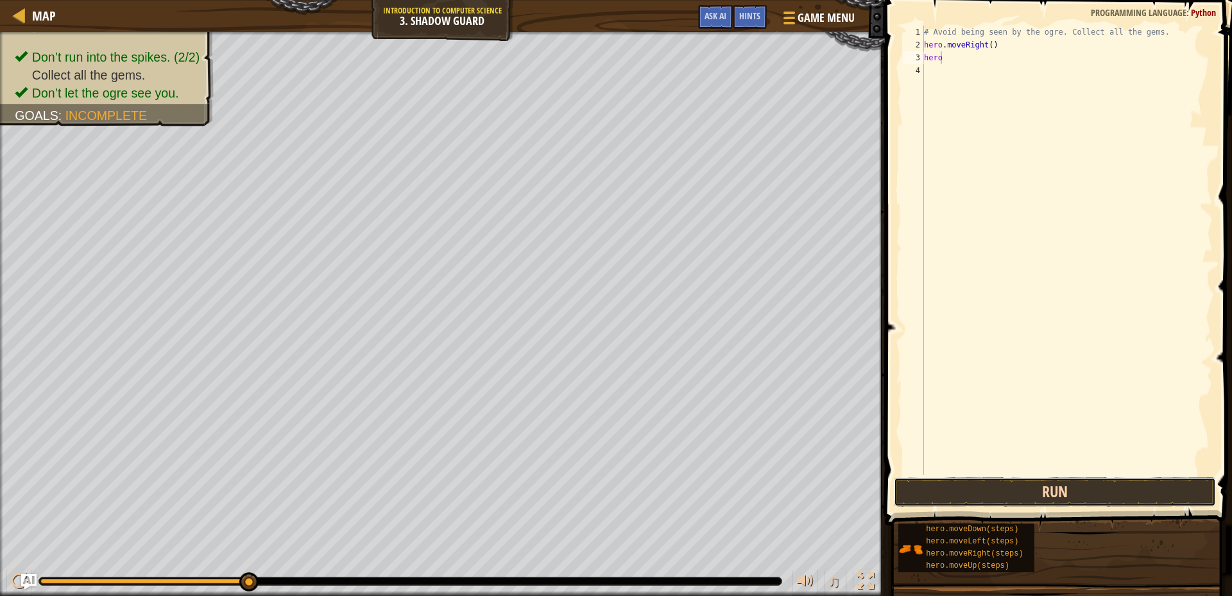
click at [1164, 493] on button "Run" at bounding box center [1055, 492] width 322 height 30
type textarea "hero"
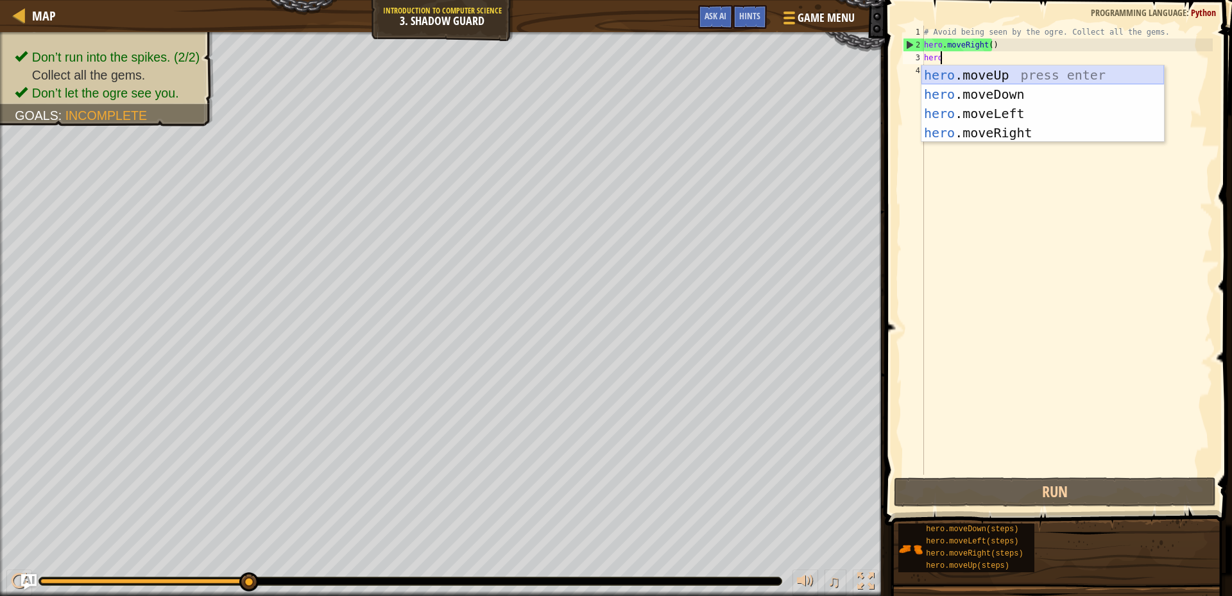
click at [1046, 74] on div "hero .moveUp press enter hero .moveDown press enter hero .moveLeft press enter …" at bounding box center [1042, 122] width 242 height 115
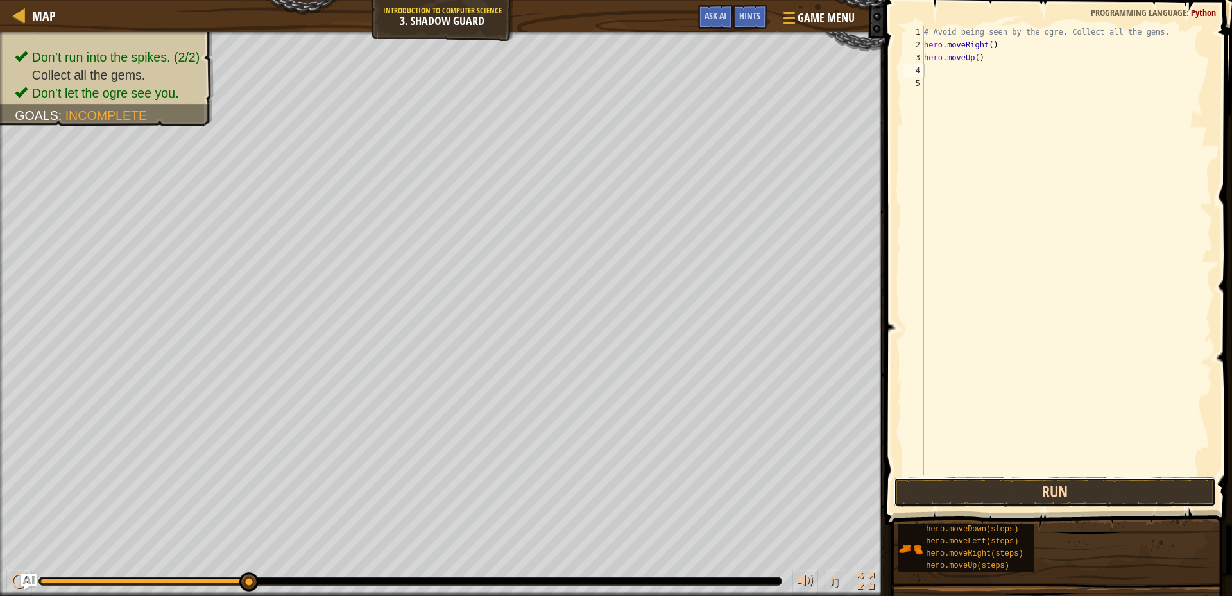
click at [1122, 501] on button "Run" at bounding box center [1055, 492] width 322 height 30
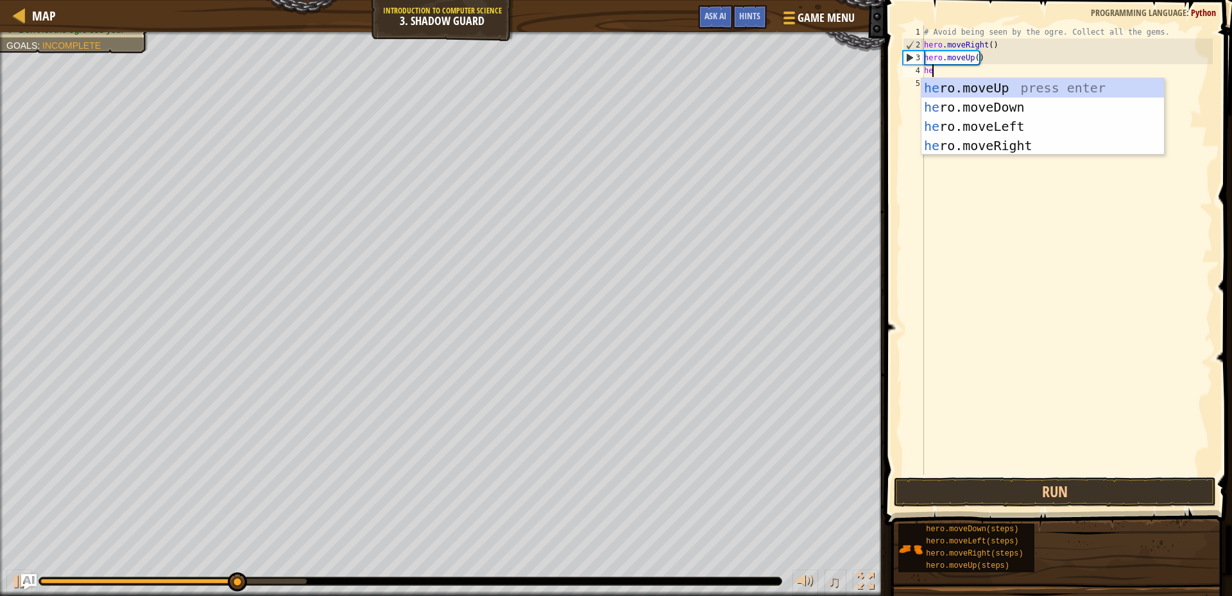
type textarea "hero"
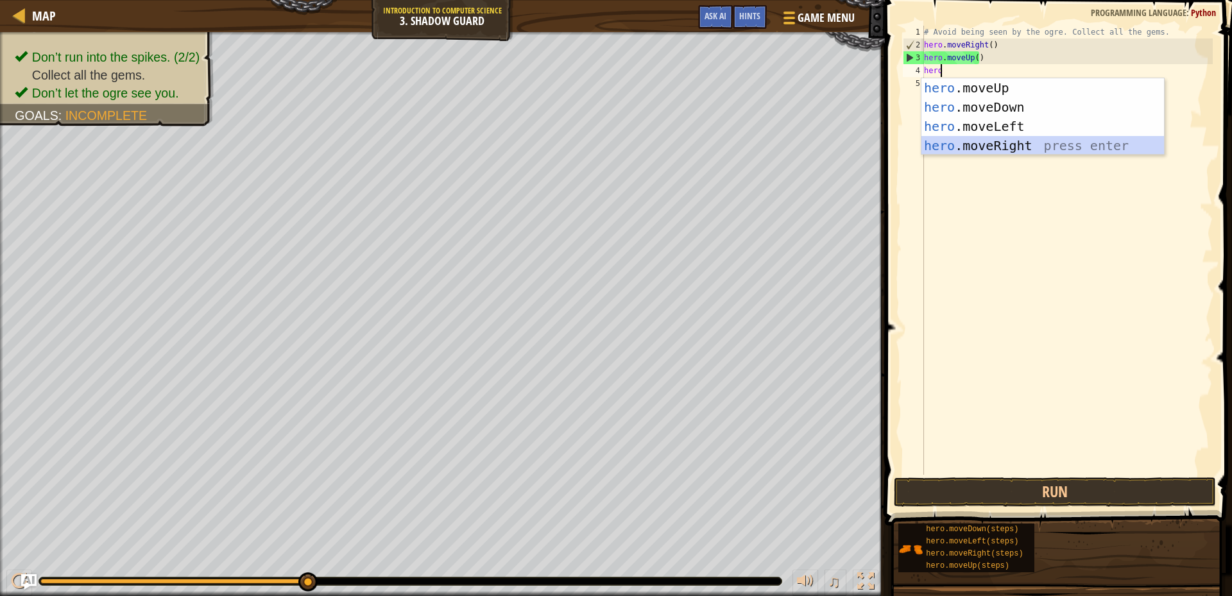
click at [1055, 144] on div "hero .moveUp press enter hero .moveDown press enter hero .moveLeft press enter …" at bounding box center [1042, 135] width 242 height 115
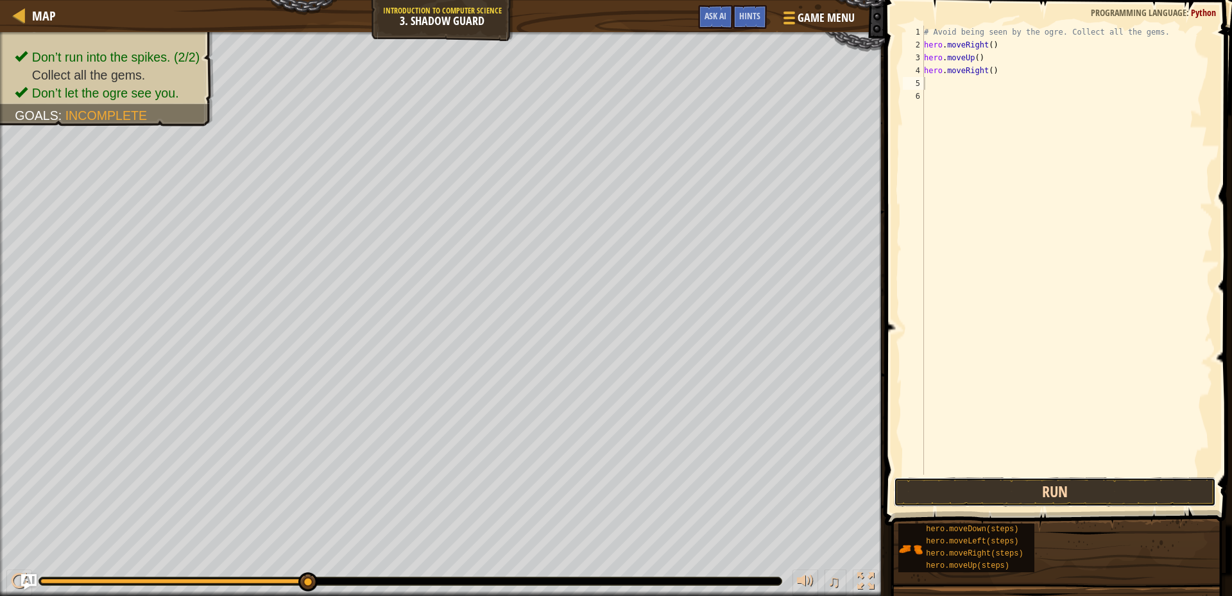
click at [1122, 492] on button "Run" at bounding box center [1055, 492] width 322 height 30
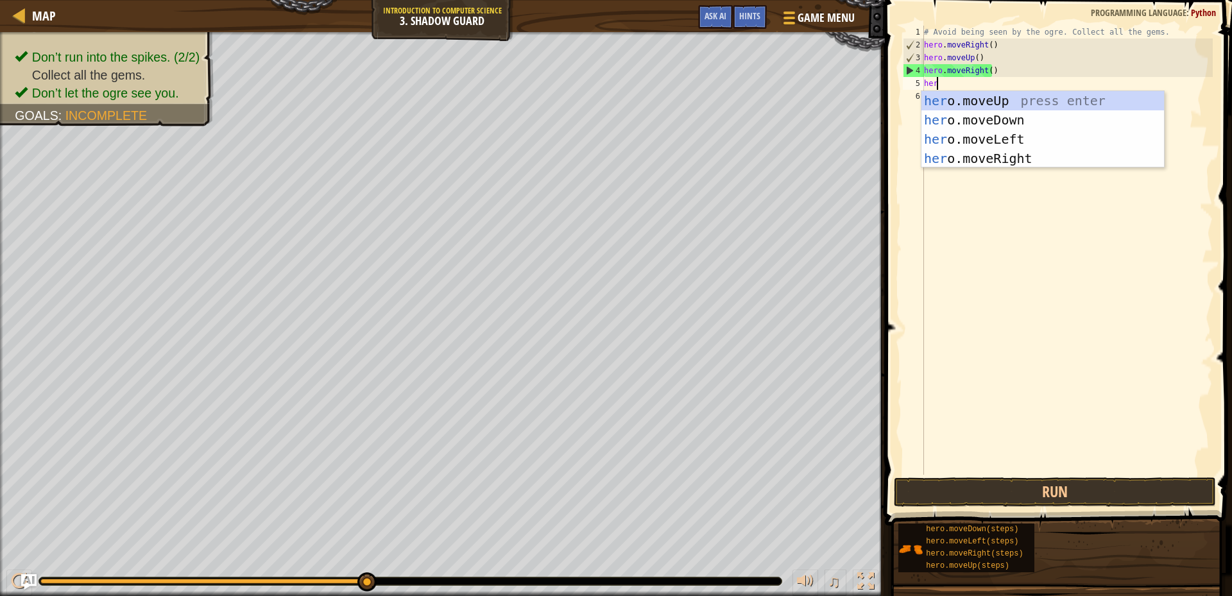
type textarea "hero"
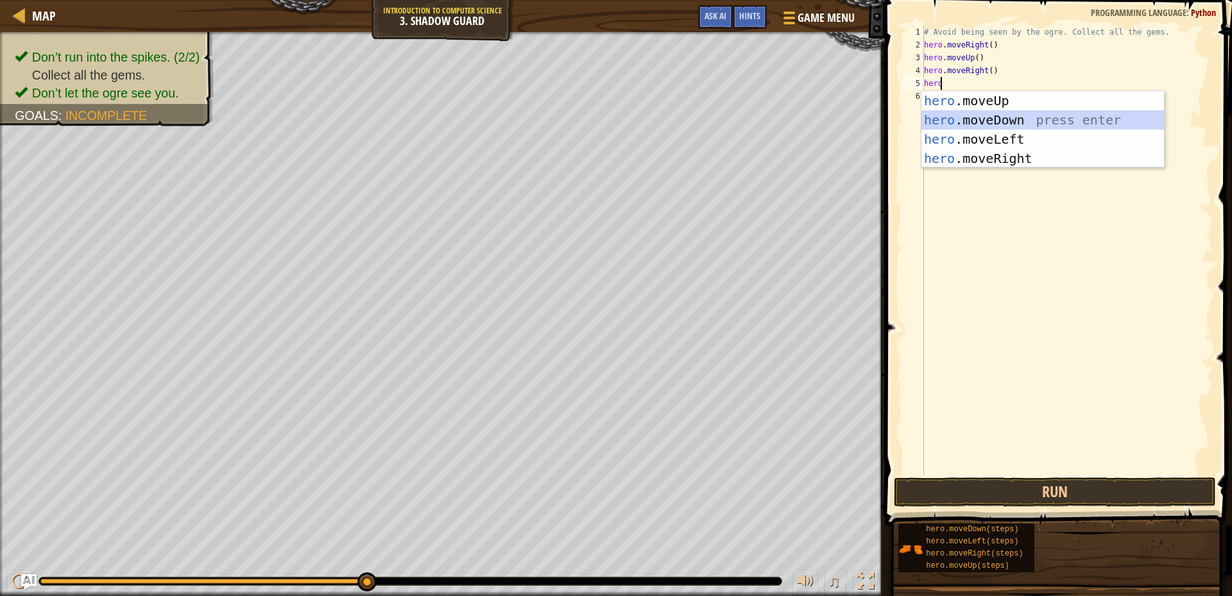
click at [998, 114] on div "hero .moveUp press enter hero .moveDown press enter hero .moveLeft press enter …" at bounding box center [1042, 148] width 242 height 115
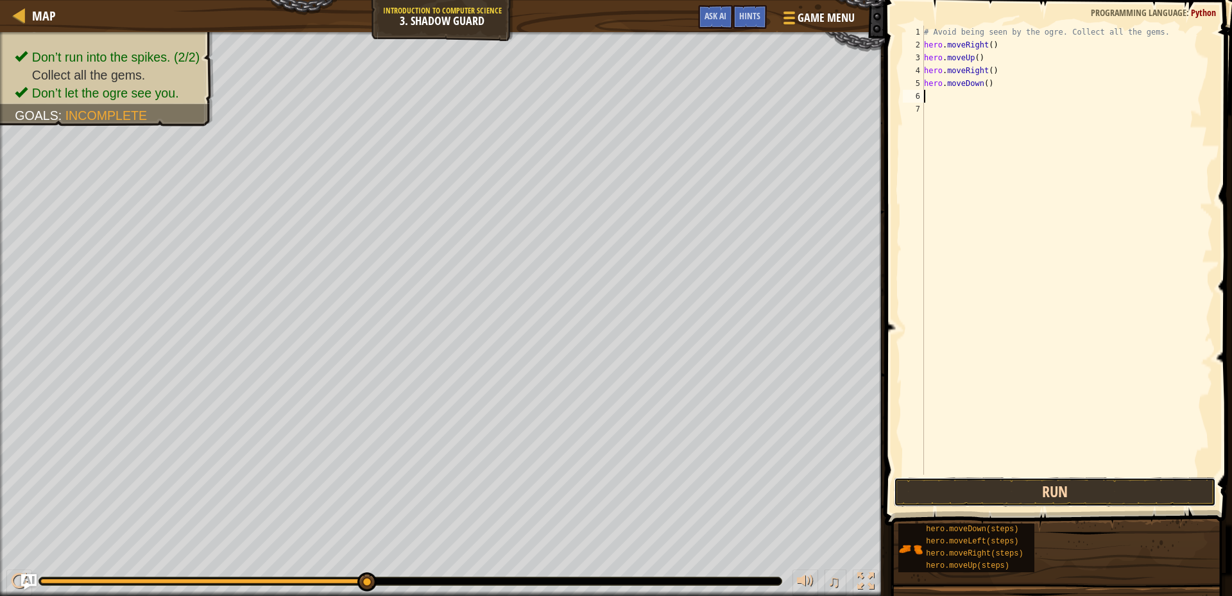
click at [1077, 497] on button "Run" at bounding box center [1055, 492] width 322 height 30
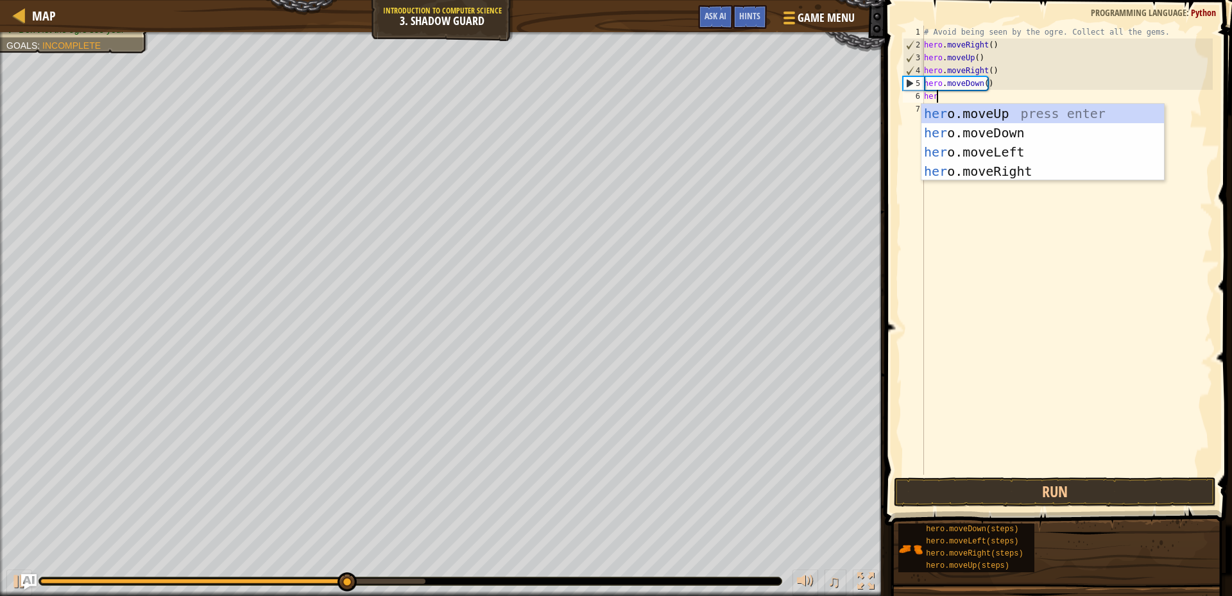
type textarea "hero"
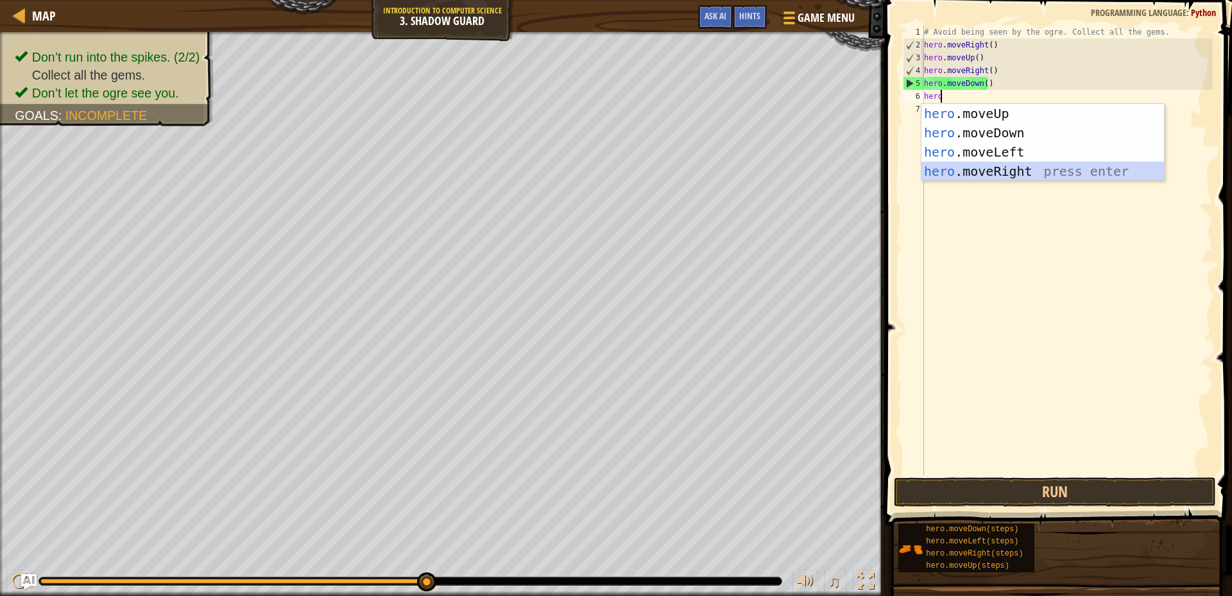
click at [1043, 169] on div "hero .moveUp press enter hero .moveDown press enter hero .moveLeft press enter …" at bounding box center [1042, 161] width 242 height 115
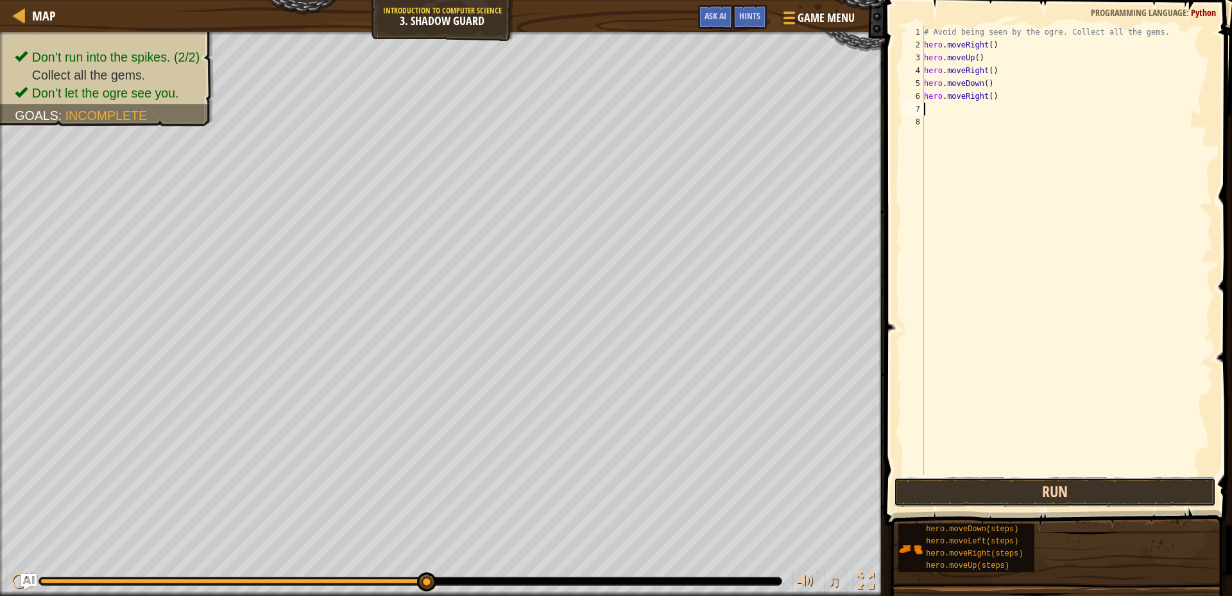
click at [1053, 486] on button "Run" at bounding box center [1055, 492] width 322 height 30
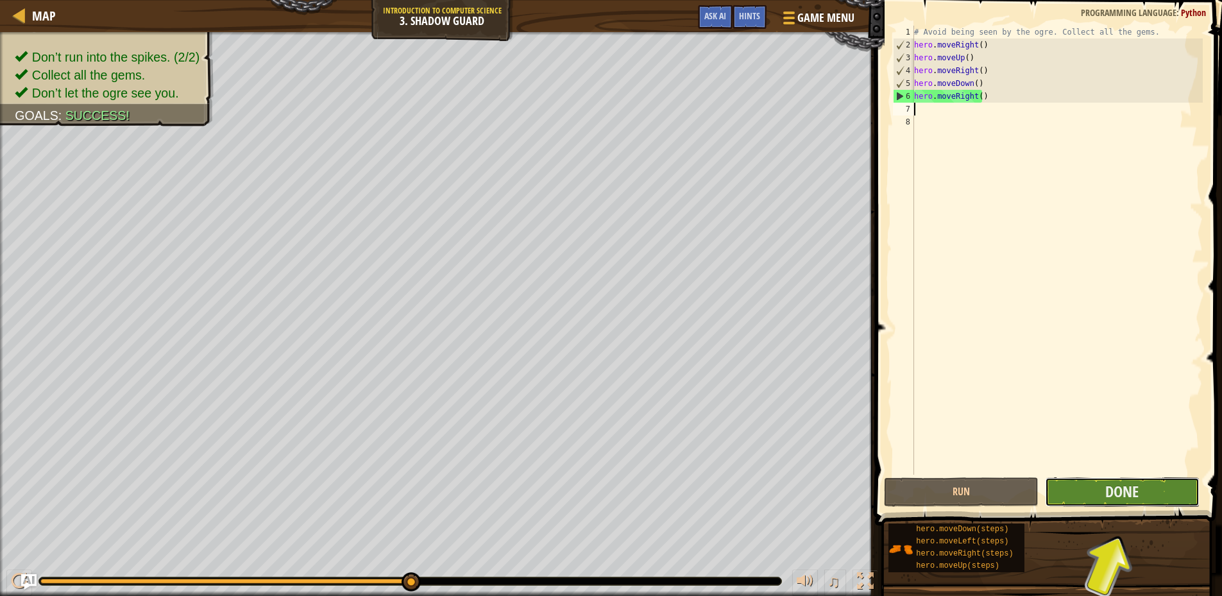
click at [1160, 494] on button "Done" at bounding box center [1122, 492] width 155 height 30
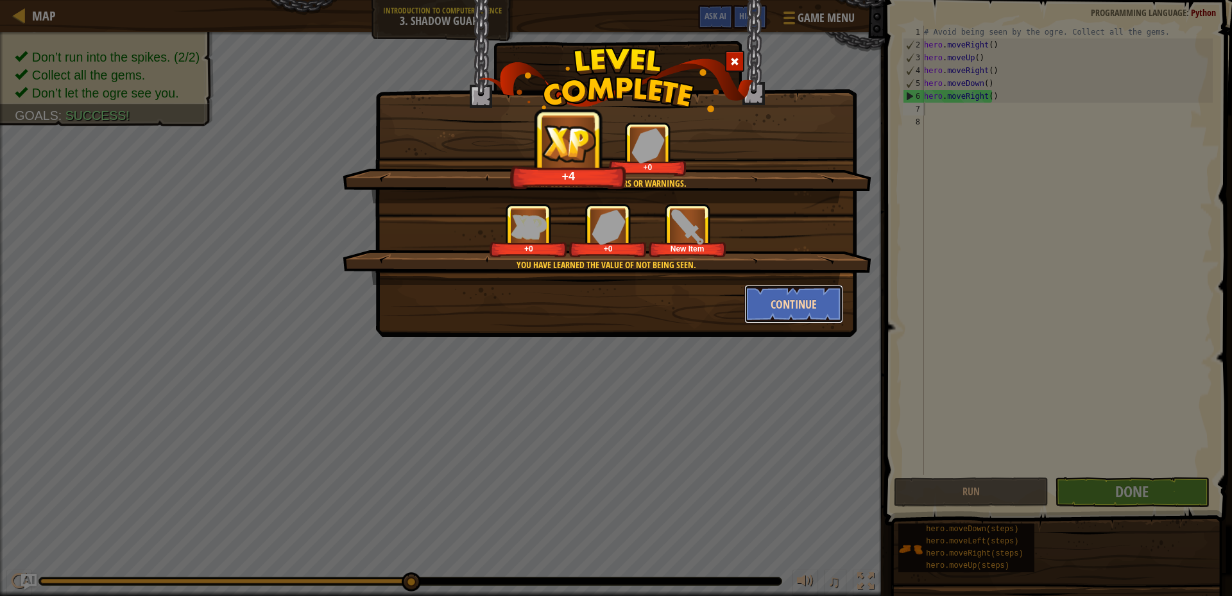
click at [805, 295] on button "Continue" at bounding box center [793, 304] width 99 height 38
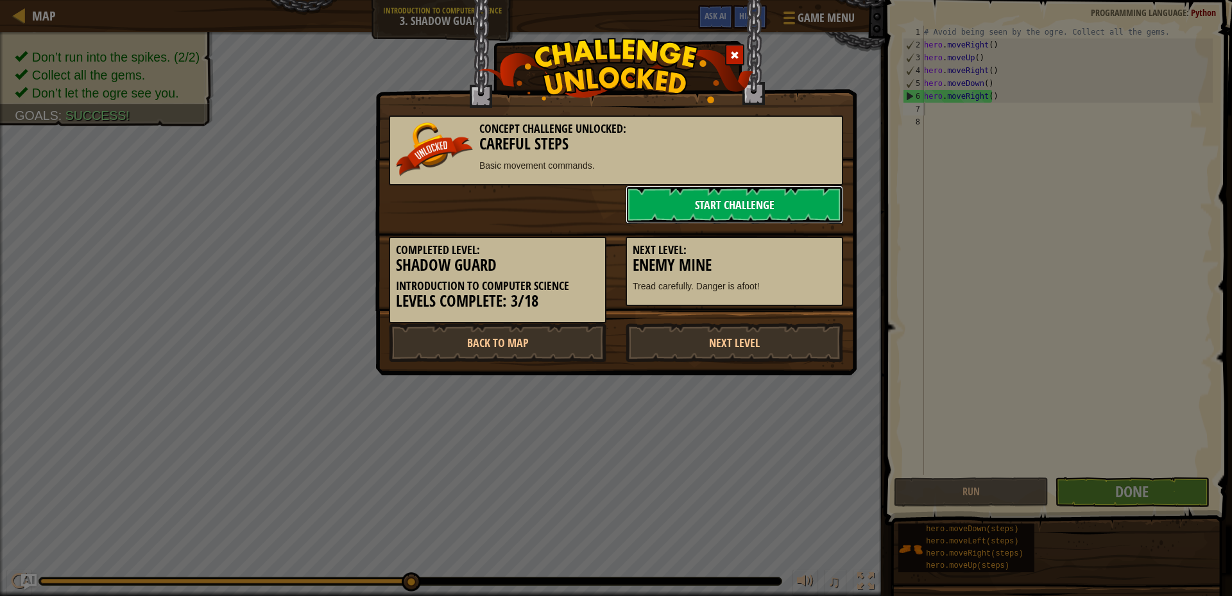
click at [808, 207] on link "Start Challenge" at bounding box center [733, 204] width 217 height 38
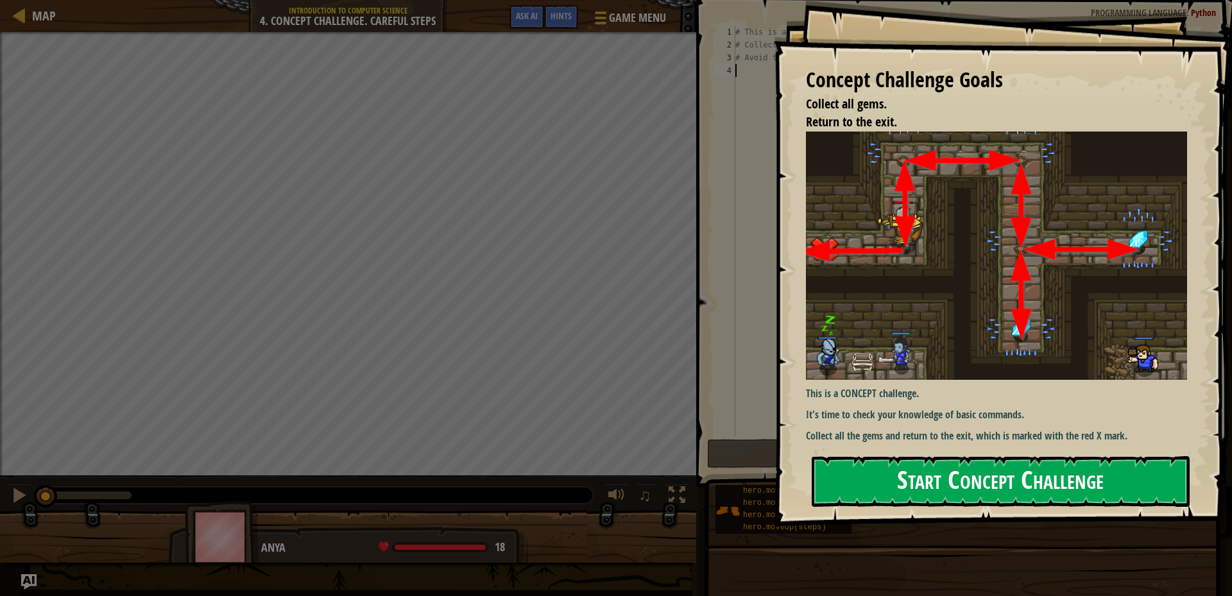
click at [1160, 480] on button "Start Concept Challenge" at bounding box center [1000, 481] width 378 height 51
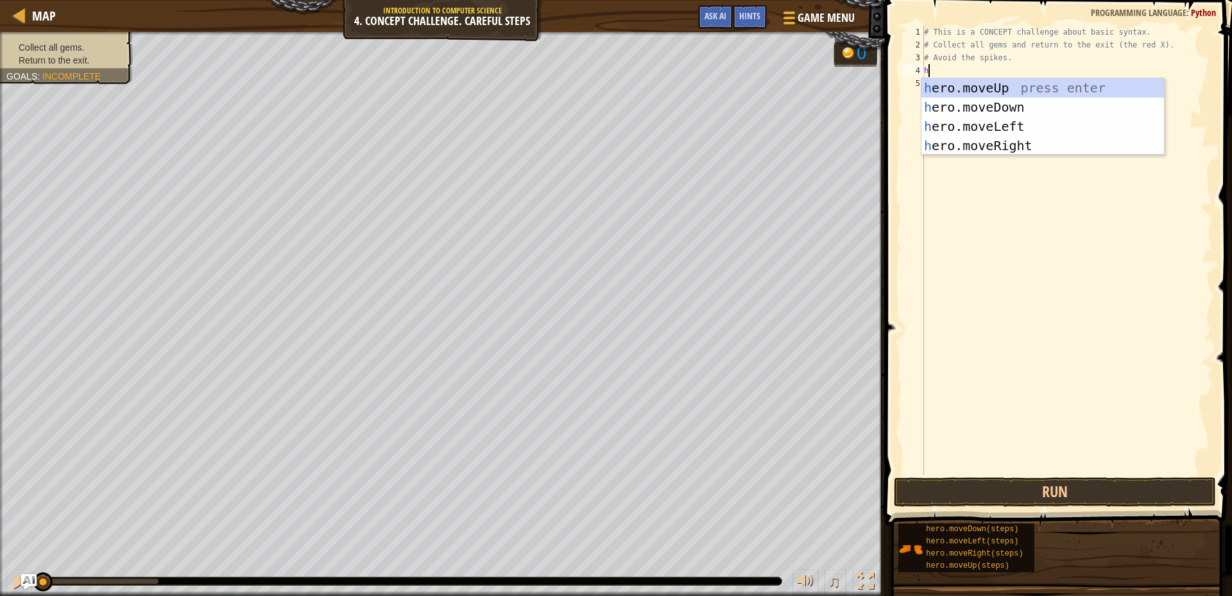
scroll to position [6, 0]
type textarea "hero"
click at [1005, 90] on div "hero .moveUp press enter hero .moveDown press enter hero .moveLeft press enter …" at bounding box center [1042, 135] width 242 height 115
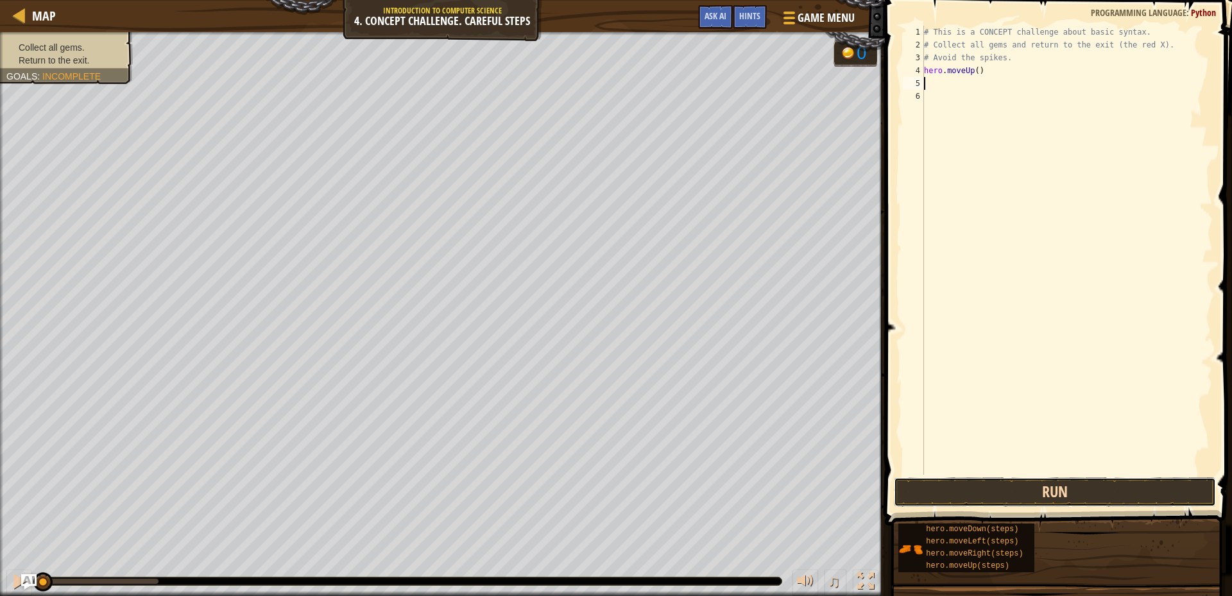
click at [1071, 491] on button "Run" at bounding box center [1055, 492] width 322 height 30
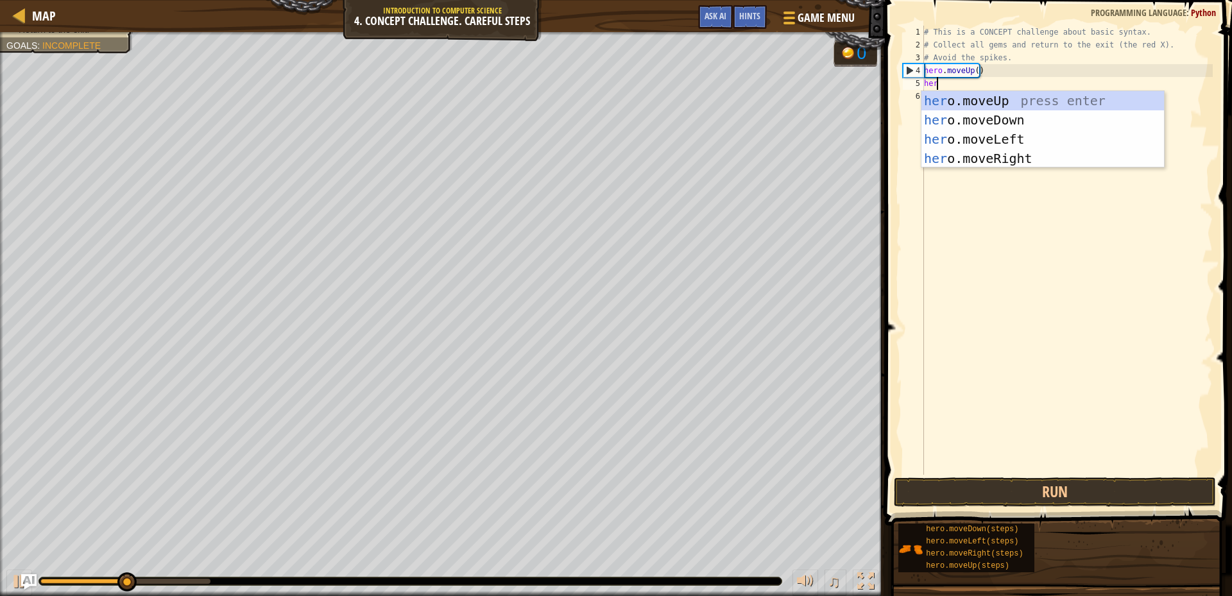
type textarea "hero"
click at [963, 151] on div "hero .moveUp press enter hero .moveDown press enter hero .moveLeft press enter …" at bounding box center [1042, 148] width 242 height 115
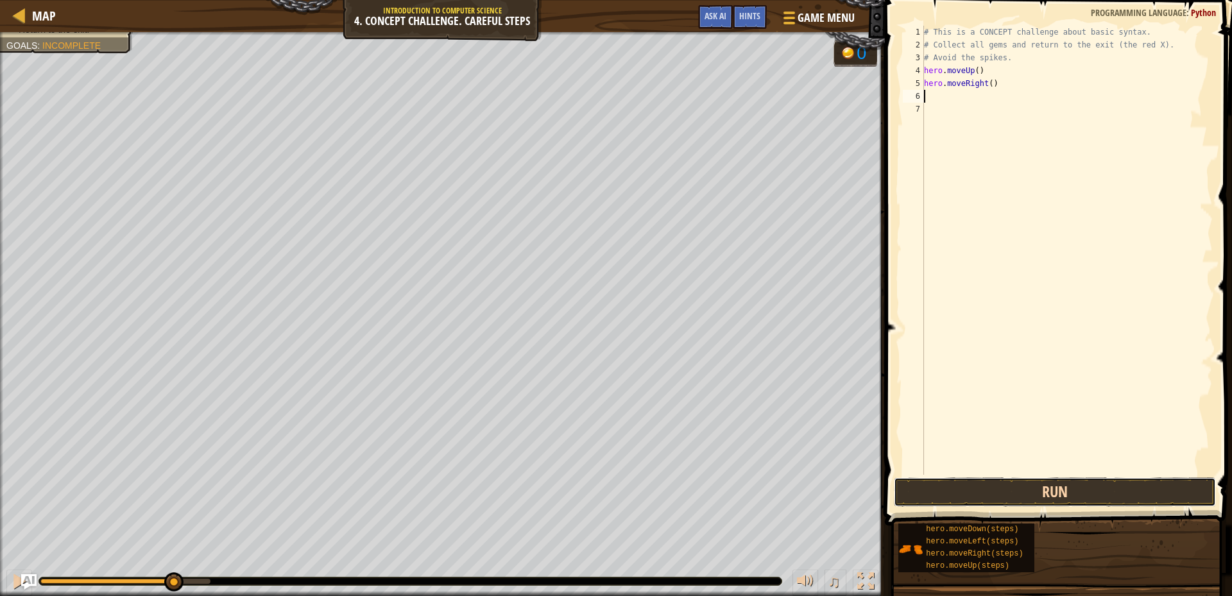
click at [1062, 503] on button "Run" at bounding box center [1055, 492] width 322 height 30
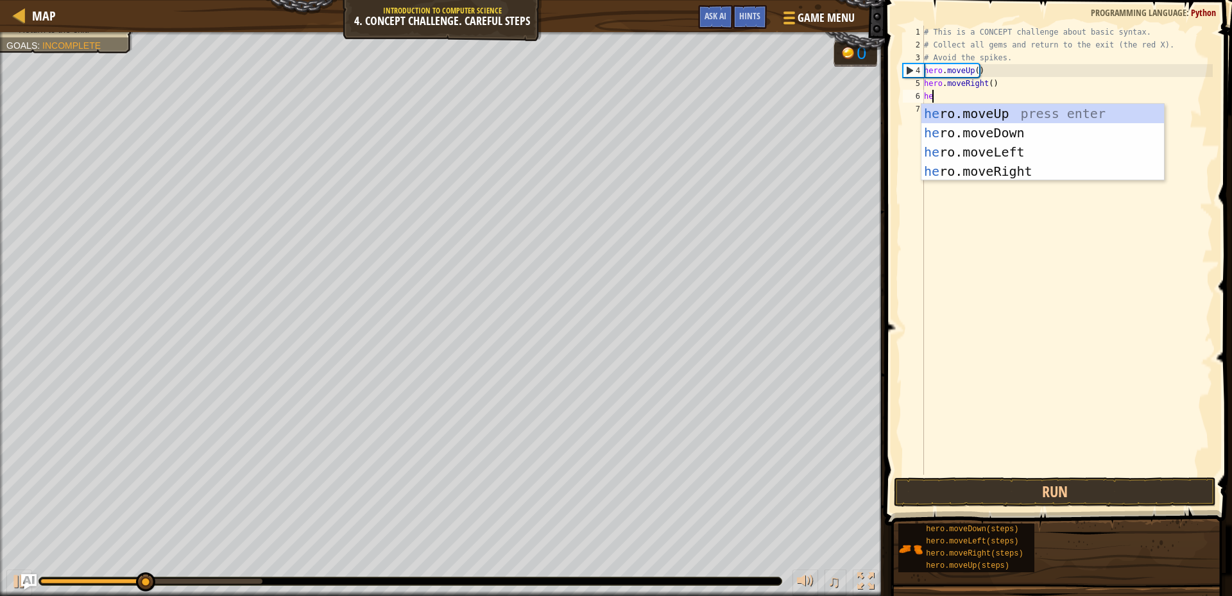
type textarea "hero"
click at [980, 131] on div "hero .moveUp press enter hero .moveDown press enter hero .moveLeft press enter …" at bounding box center [1042, 161] width 242 height 115
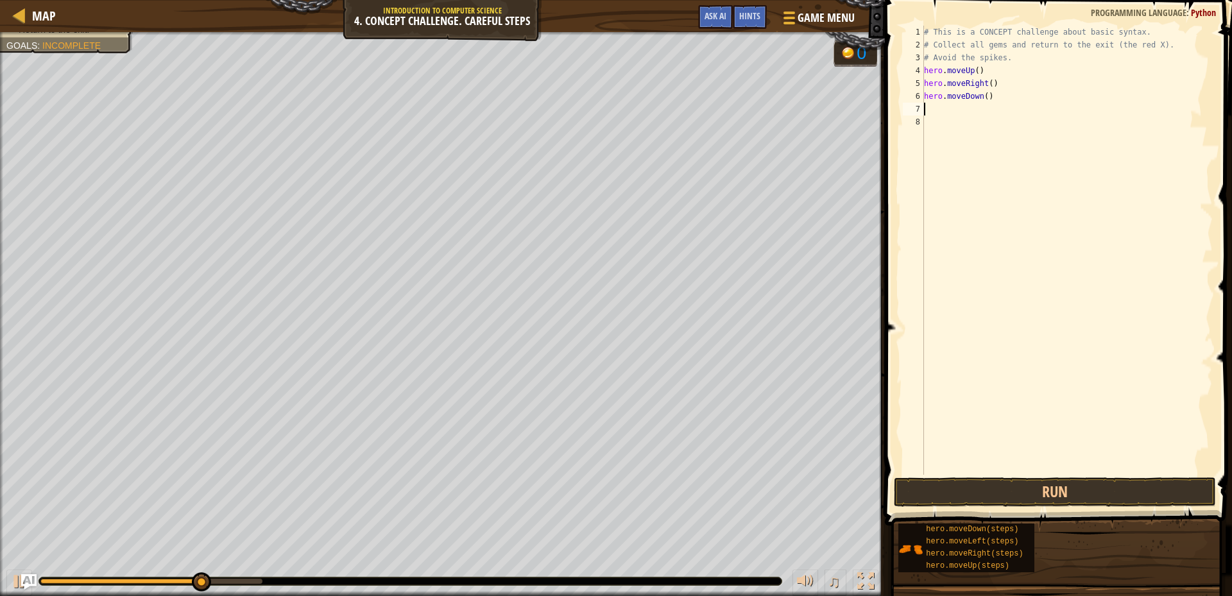
scroll to position [6, 0]
click at [1064, 489] on button "Run" at bounding box center [1055, 492] width 322 height 30
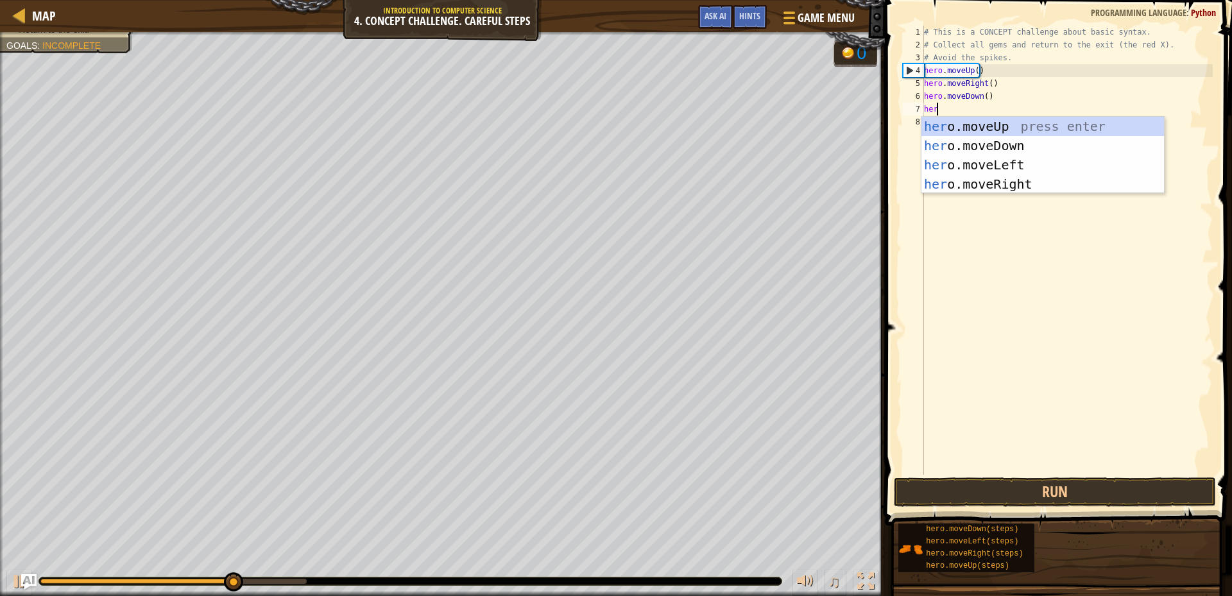
type textarea "hero"
click at [1011, 187] on div "hero .moveUp press enter hero .moveDown press enter hero .moveLeft press enter …" at bounding box center [1042, 174] width 242 height 115
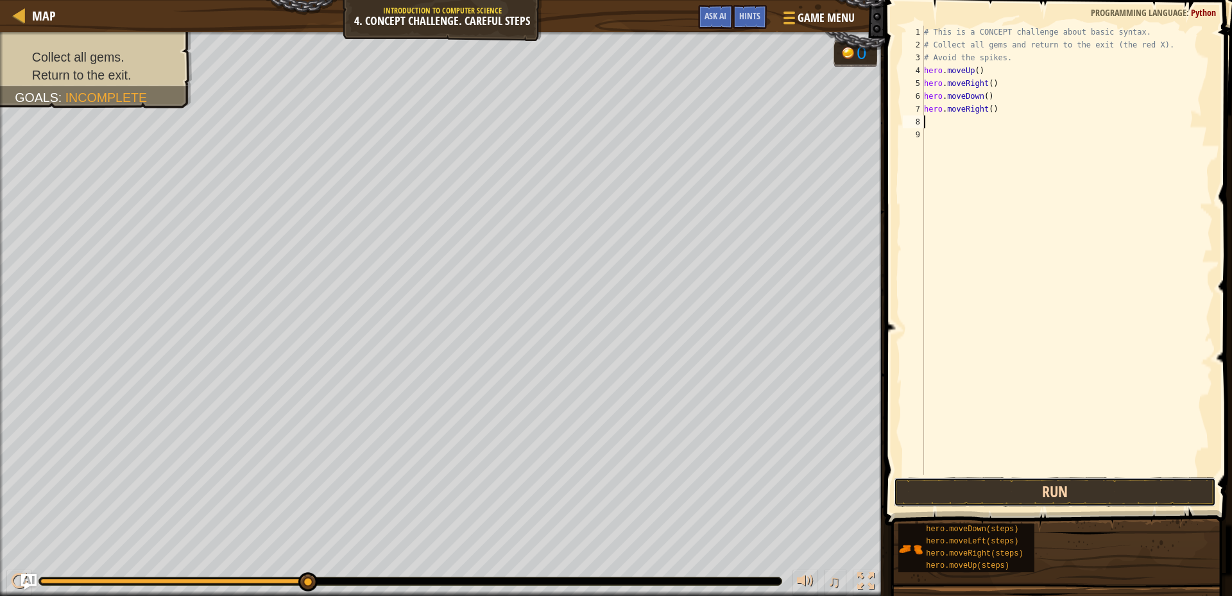
click at [1085, 506] on button "Run" at bounding box center [1055, 492] width 322 height 30
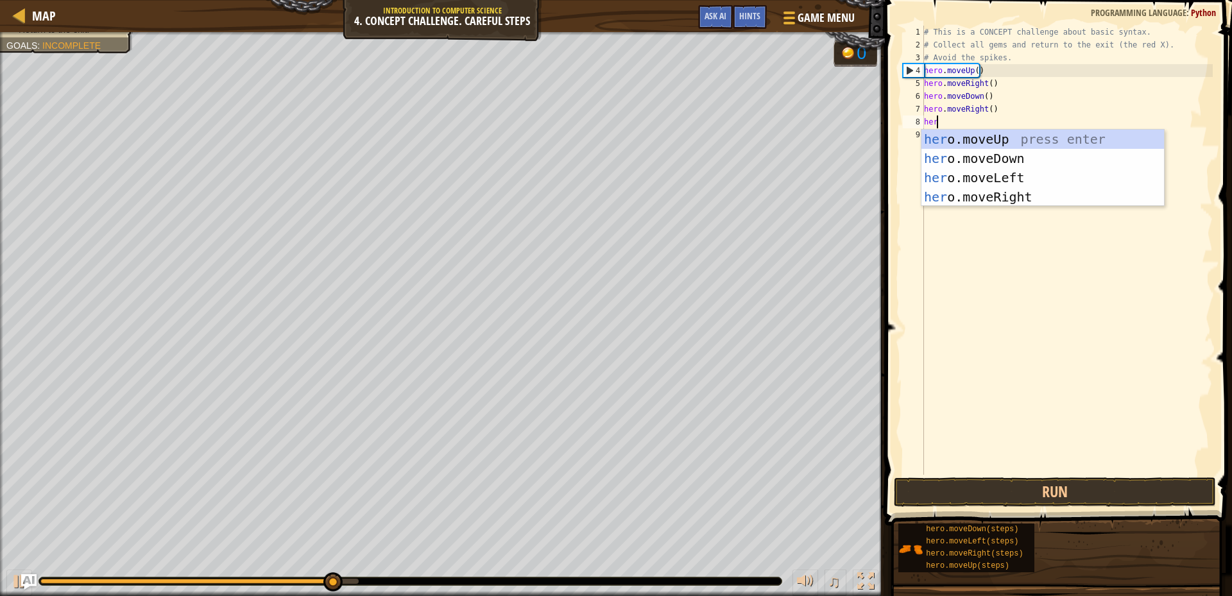
type textarea "hero"
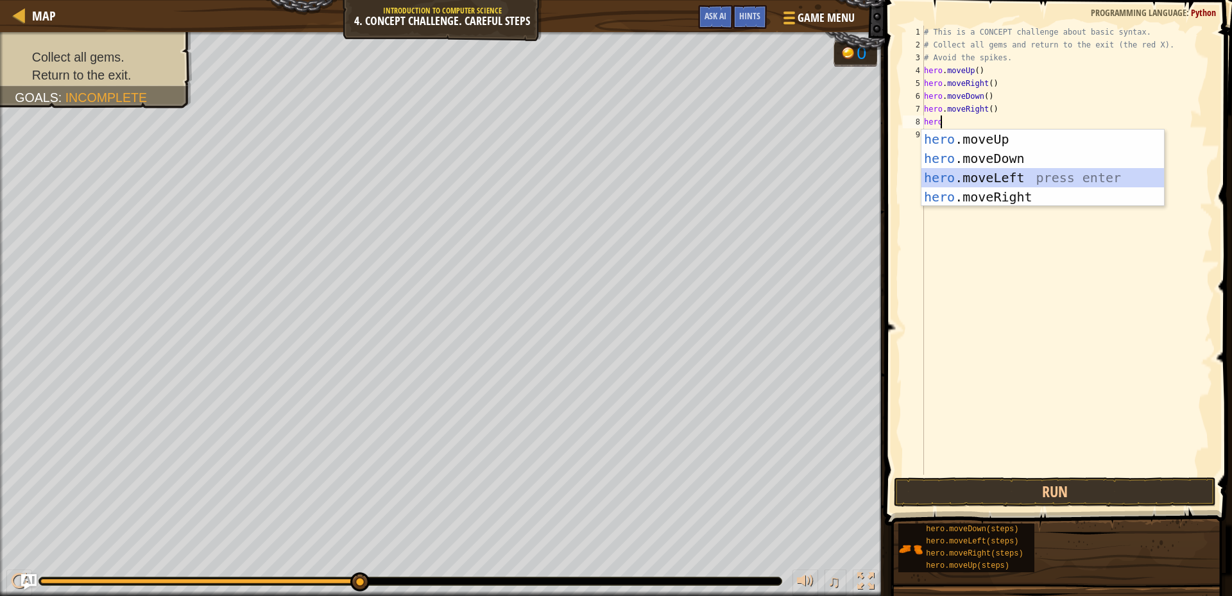
click at [1063, 171] on div "hero .moveUp press enter hero .moveDown press enter hero .moveLeft press enter …" at bounding box center [1042, 187] width 242 height 115
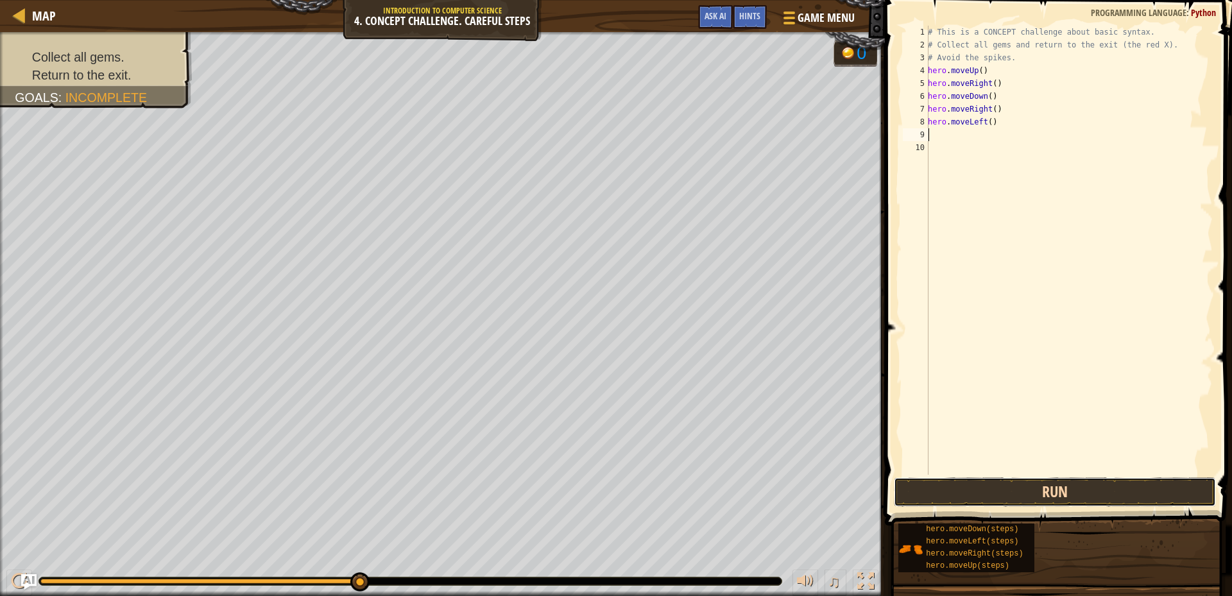
click at [1078, 489] on button "Run" at bounding box center [1055, 492] width 322 height 30
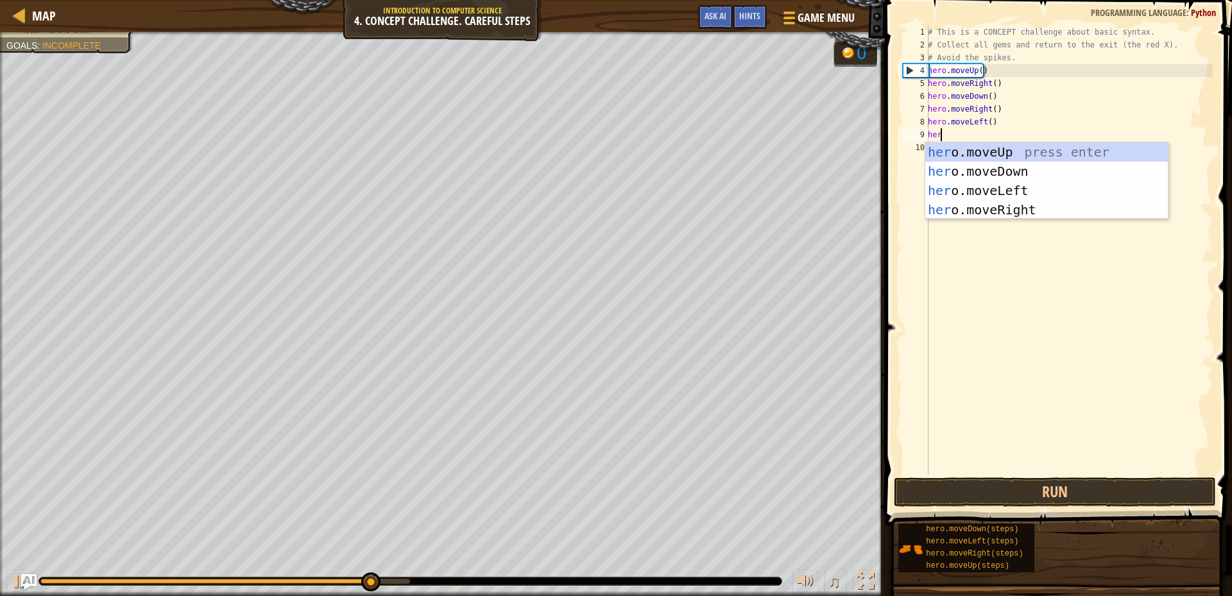
scroll to position [6, 1]
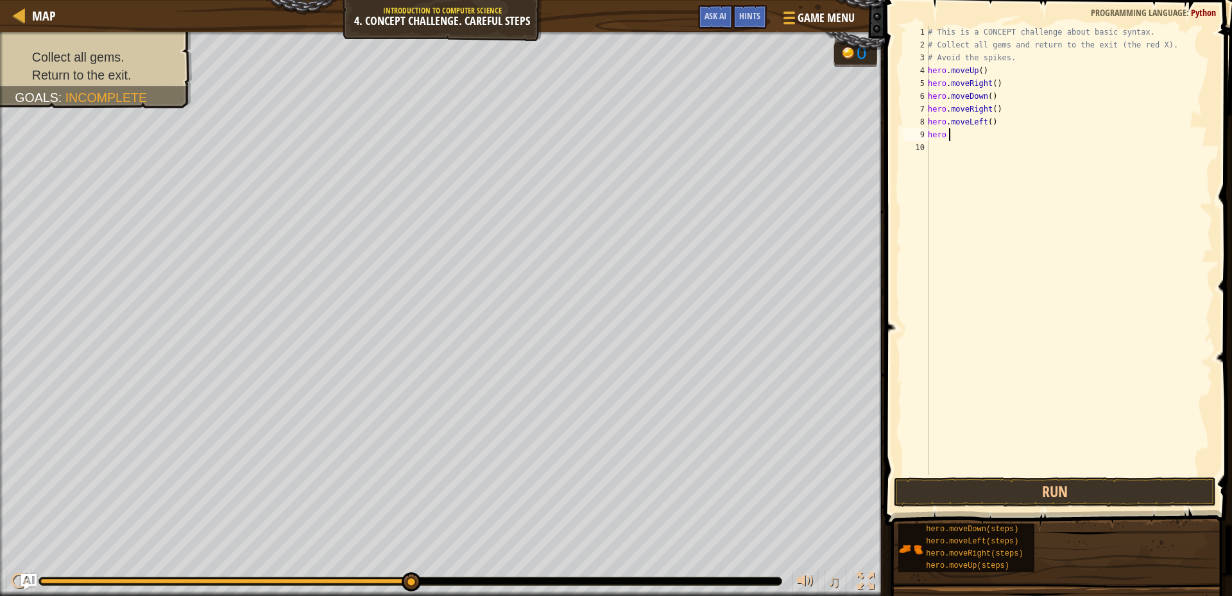
type textarea "hero m"
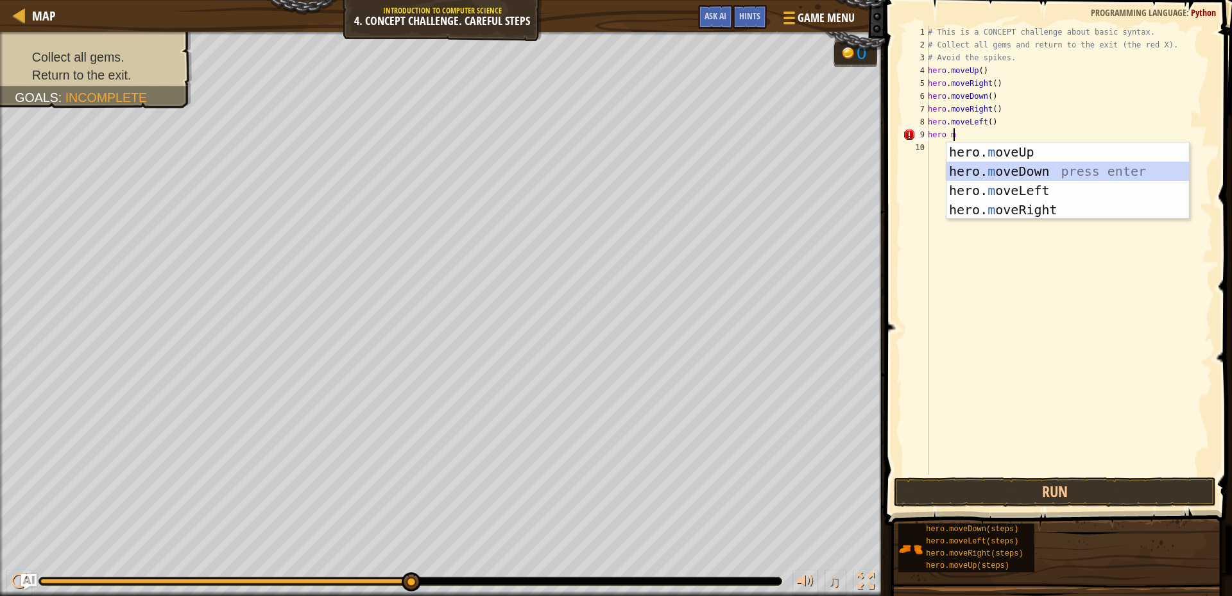
click at [979, 172] on div "hero. m oveUp press enter hero. m oveDown press enter hero. m oveLeft press ent…" at bounding box center [1067, 199] width 242 height 115
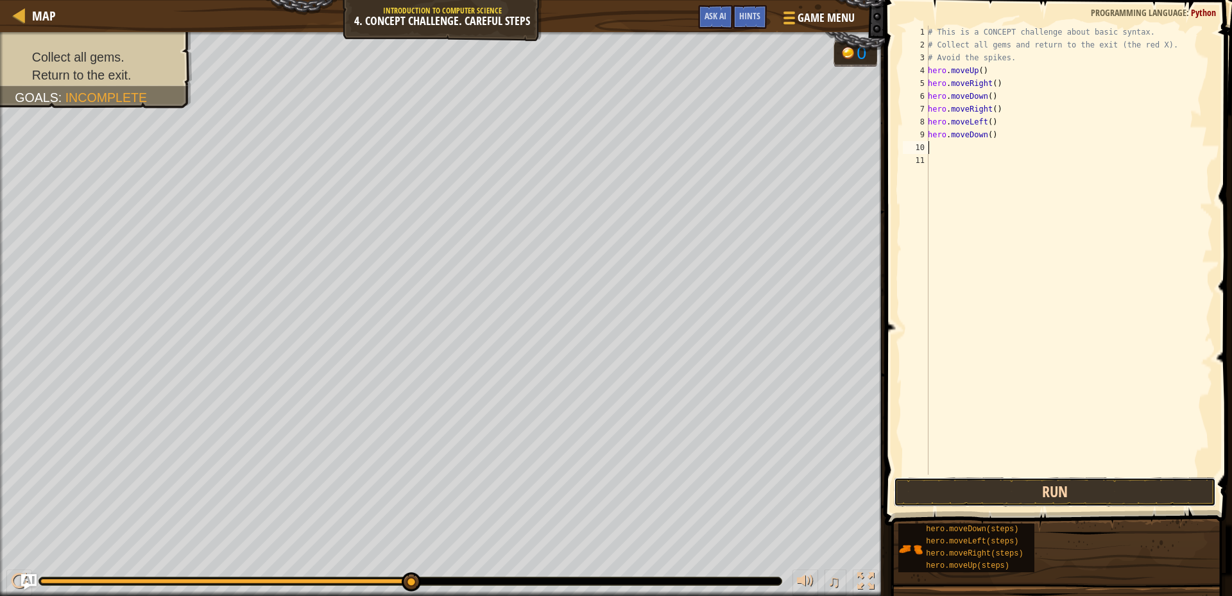
click at [1057, 486] on button "Run" at bounding box center [1055, 492] width 322 height 30
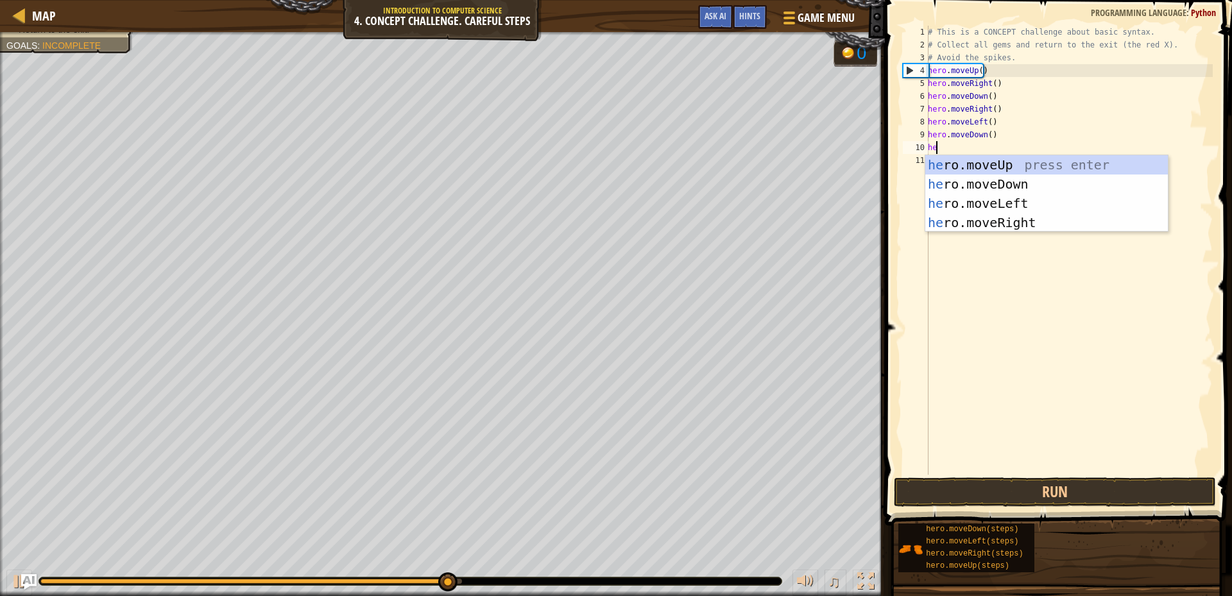
type textarea "hero"
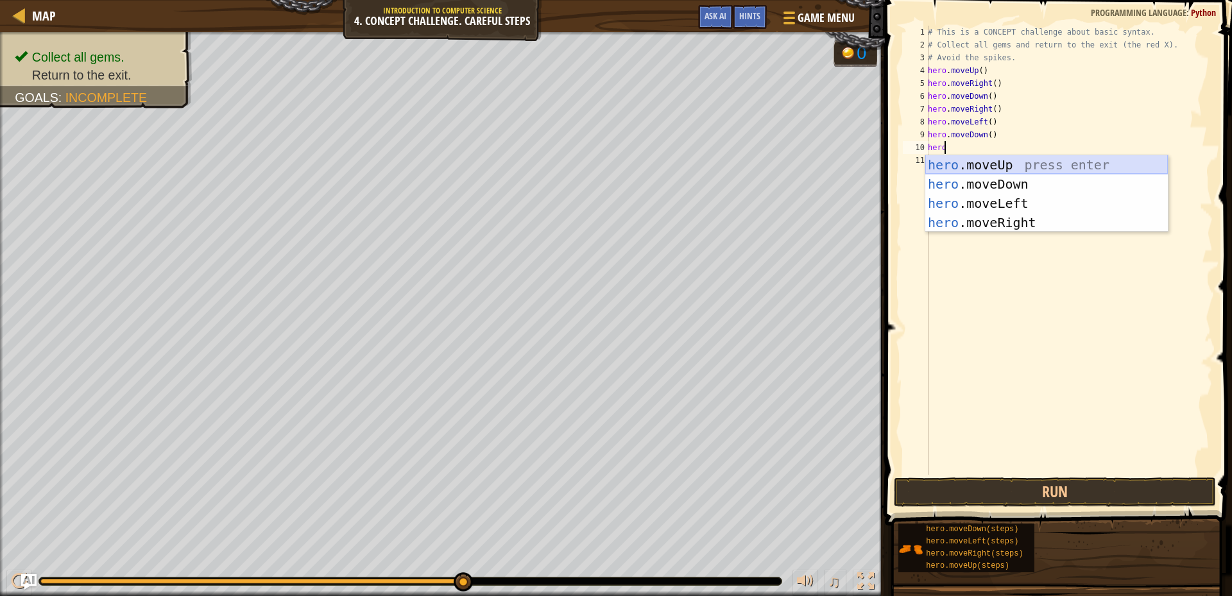
click at [998, 161] on div "hero .moveUp press enter hero .moveDown press enter hero .moveLeft press enter …" at bounding box center [1046, 212] width 242 height 115
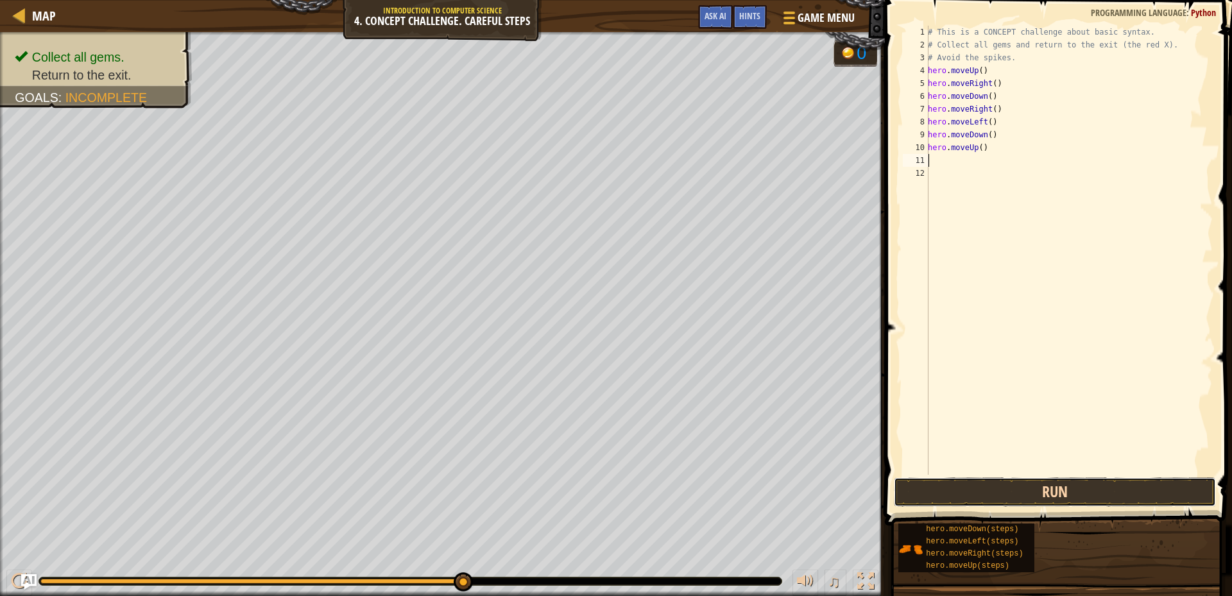
click at [1074, 484] on button "Run" at bounding box center [1055, 492] width 322 height 30
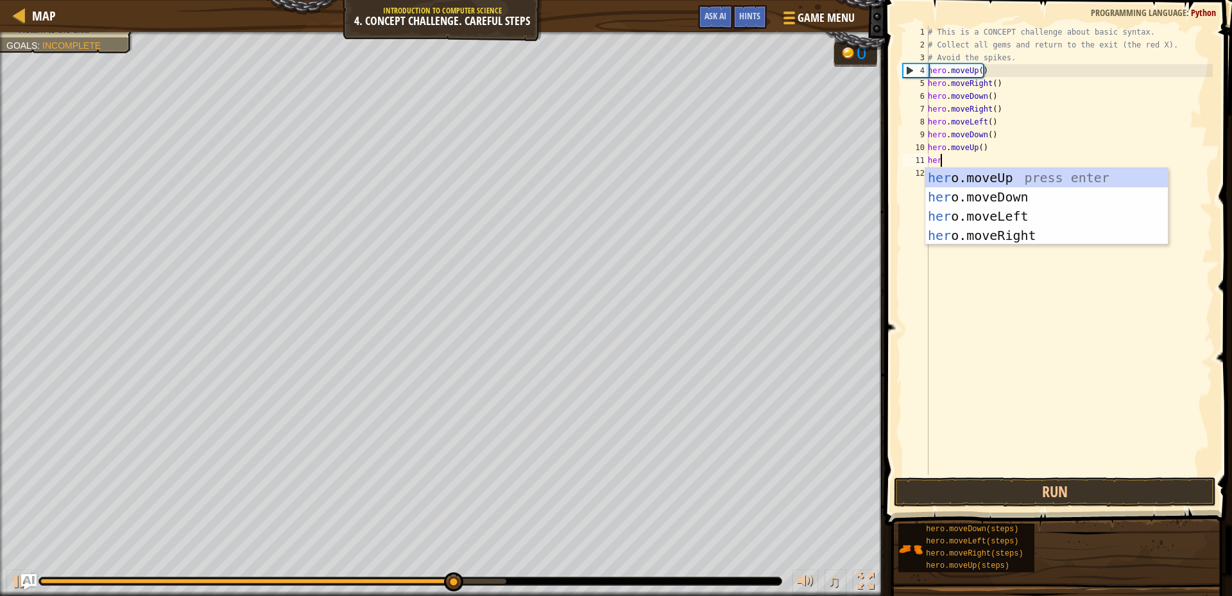
type textarea "hero"
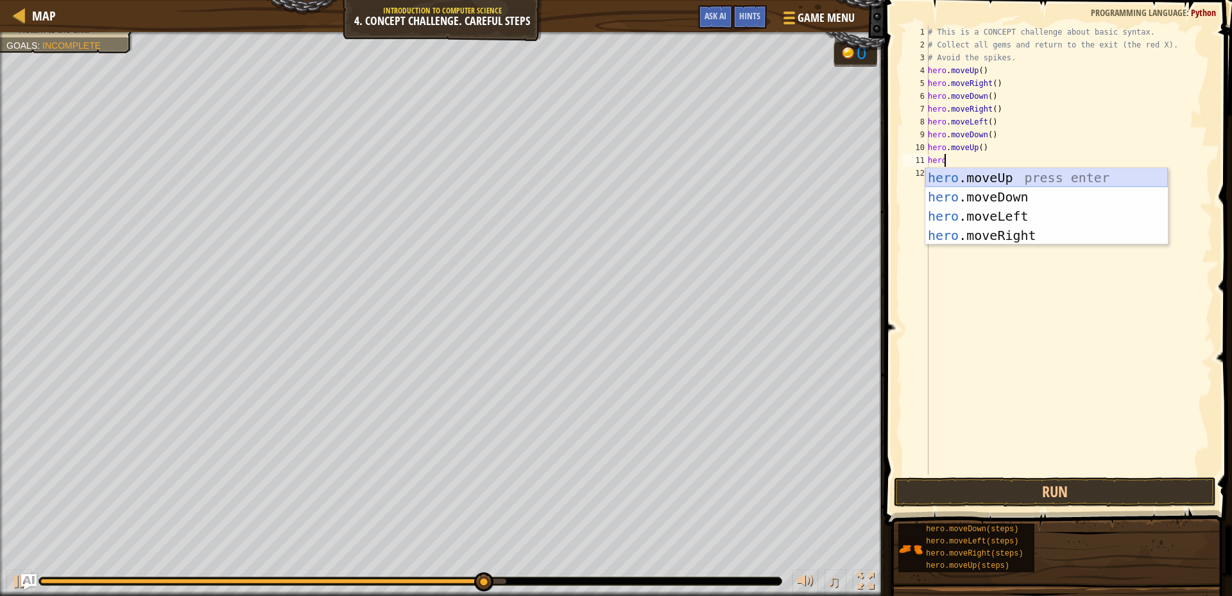
click at [1002, 169] on div "hero .moveUp press enter hero .moveDown press enter hero .moveLeft press enter …" at bounding box center [1046, 225] width 242 height 115
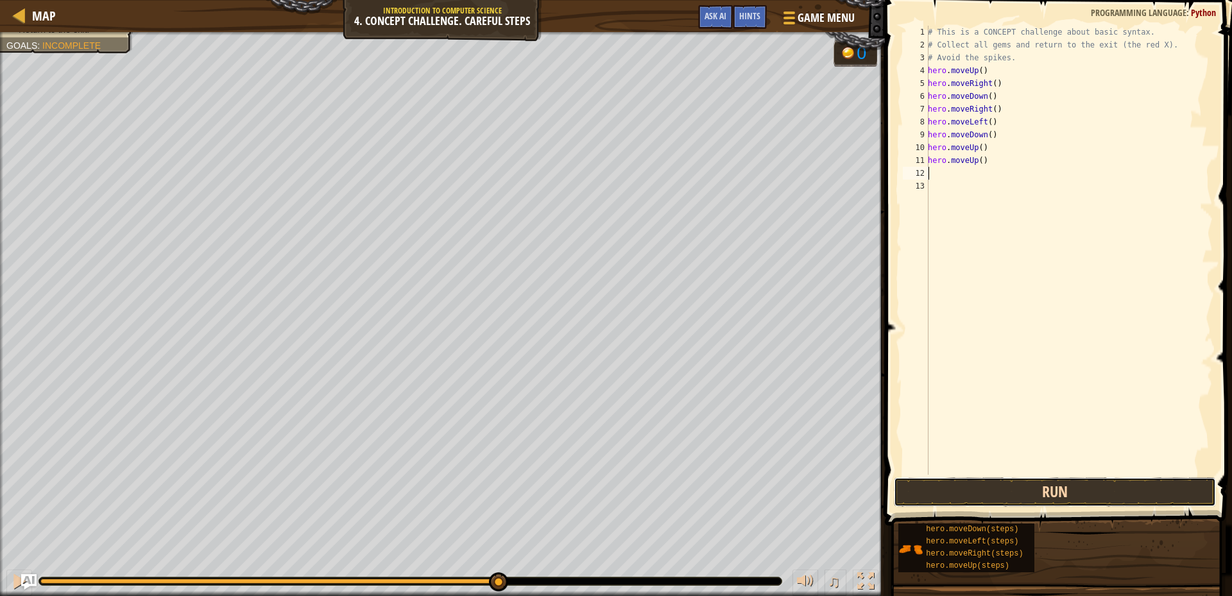
click at [1090, 497] on button "Run" at bounding box center [1055, 492] width 322 height 30
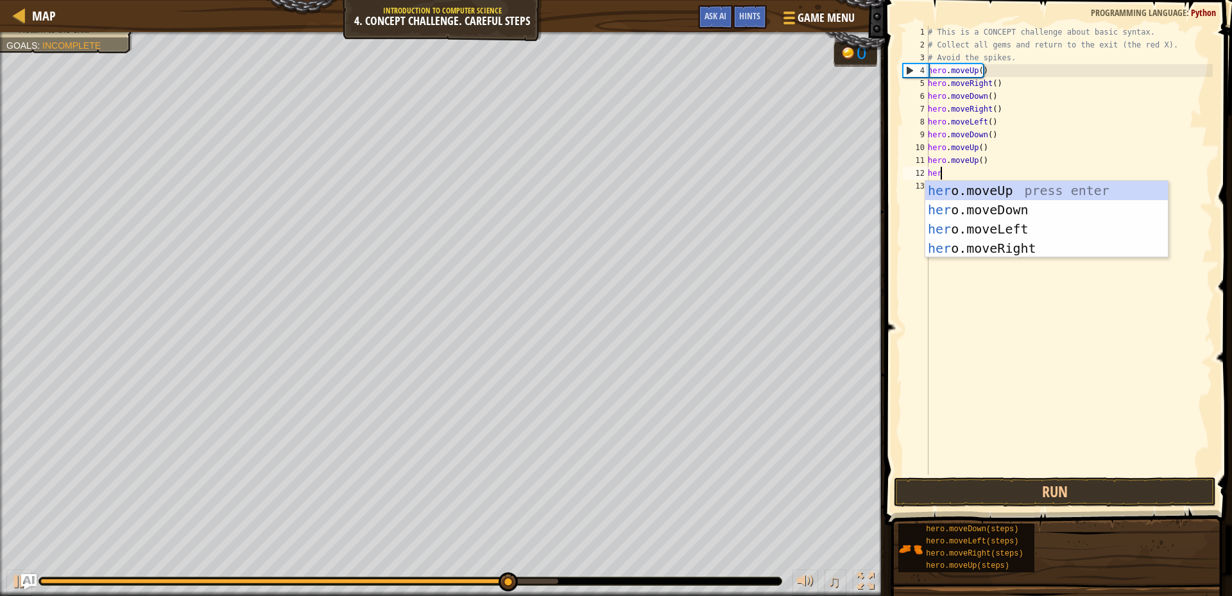
scroll to position [6, 1]
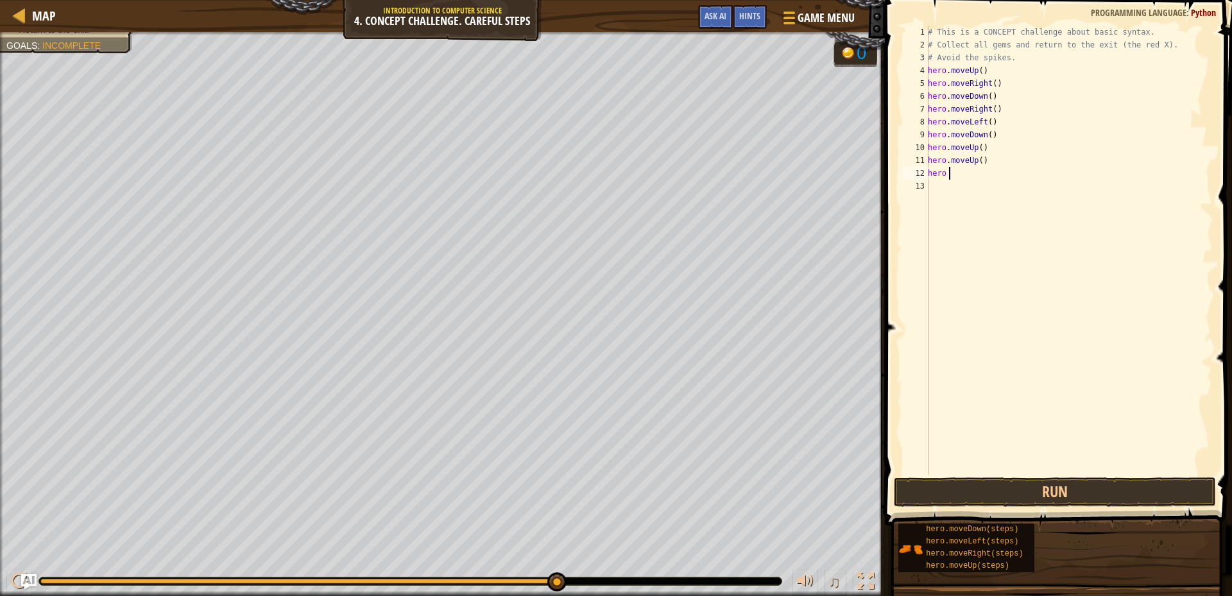
type textarea "hero m"
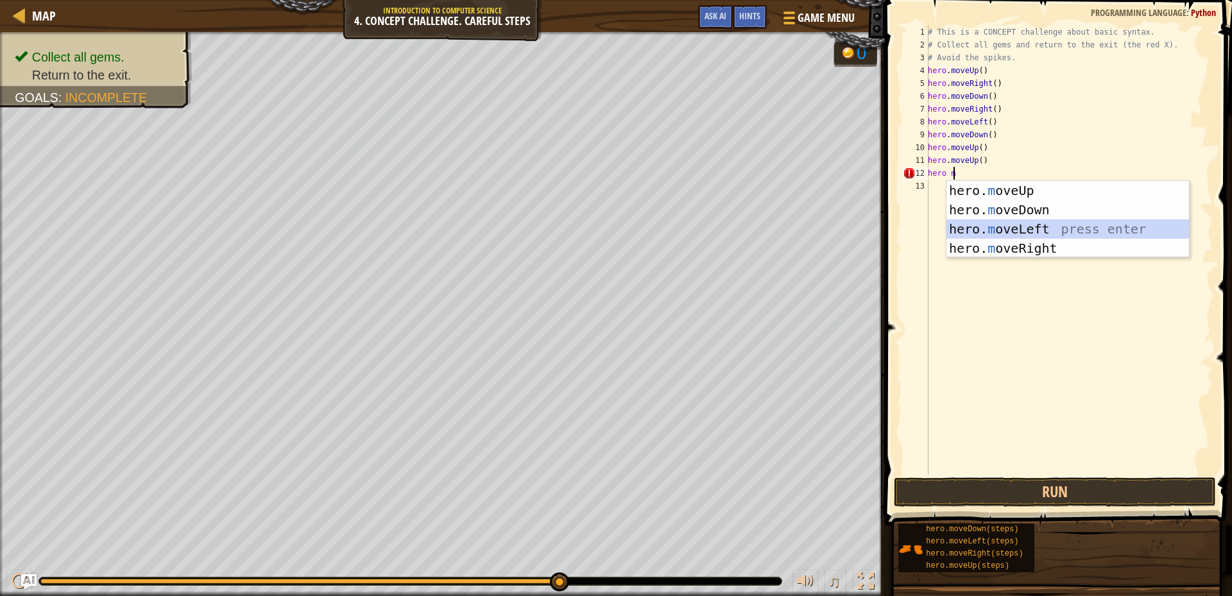
click at [999, 232] on div "hero. m oveUp press enter hero. m oveDown press enter hero. m oveLeft press ent…" at bounding box center [1067, 238] width 242 height 115
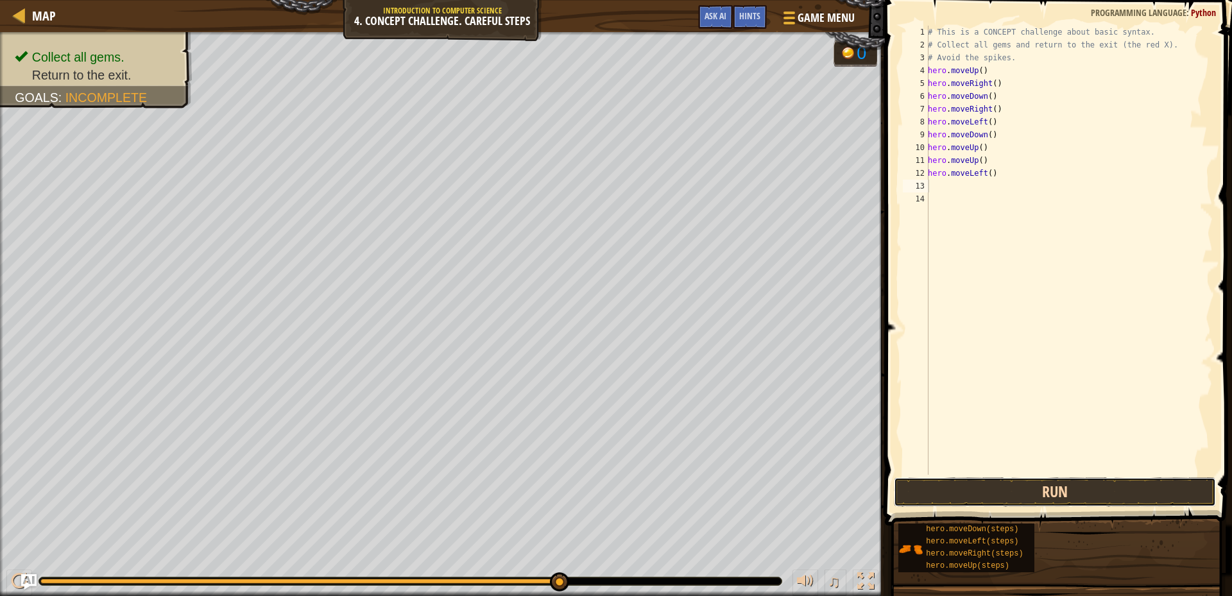
click at [1090, 490] on button "Run" at bounding box center [1055, 492] width 322 height 30
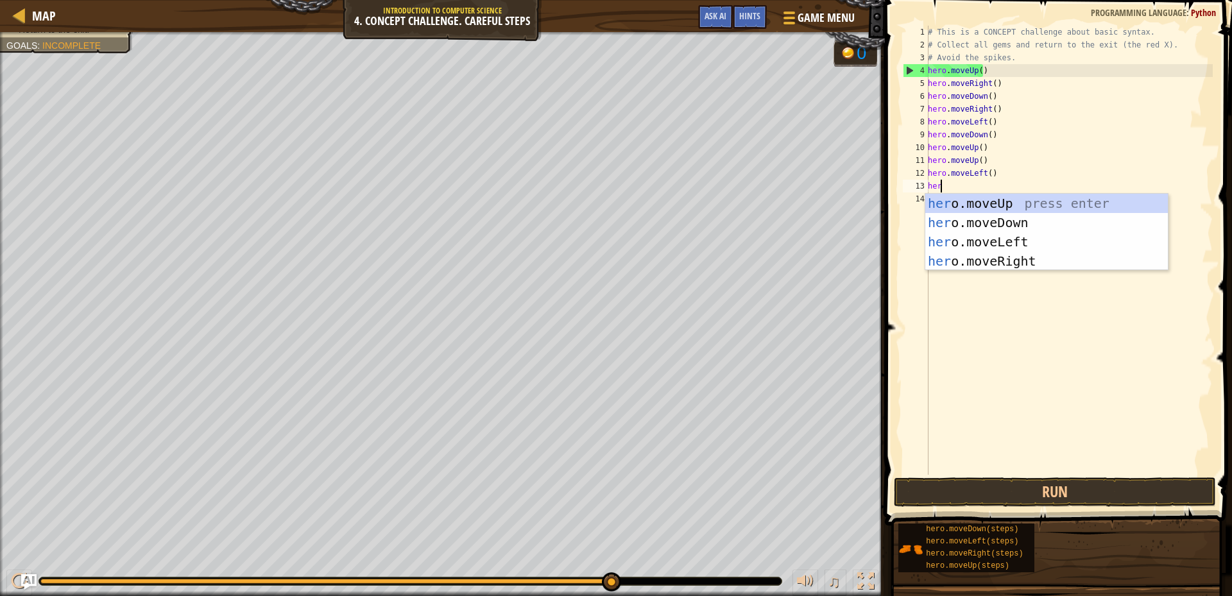
type textarea "hero"
click at [1022, 214] on div "hero .moveUp press enter hero .moveDown press enter hero .moveLeft press enter …" at bounding box center [1046, 251] width 242 height 115
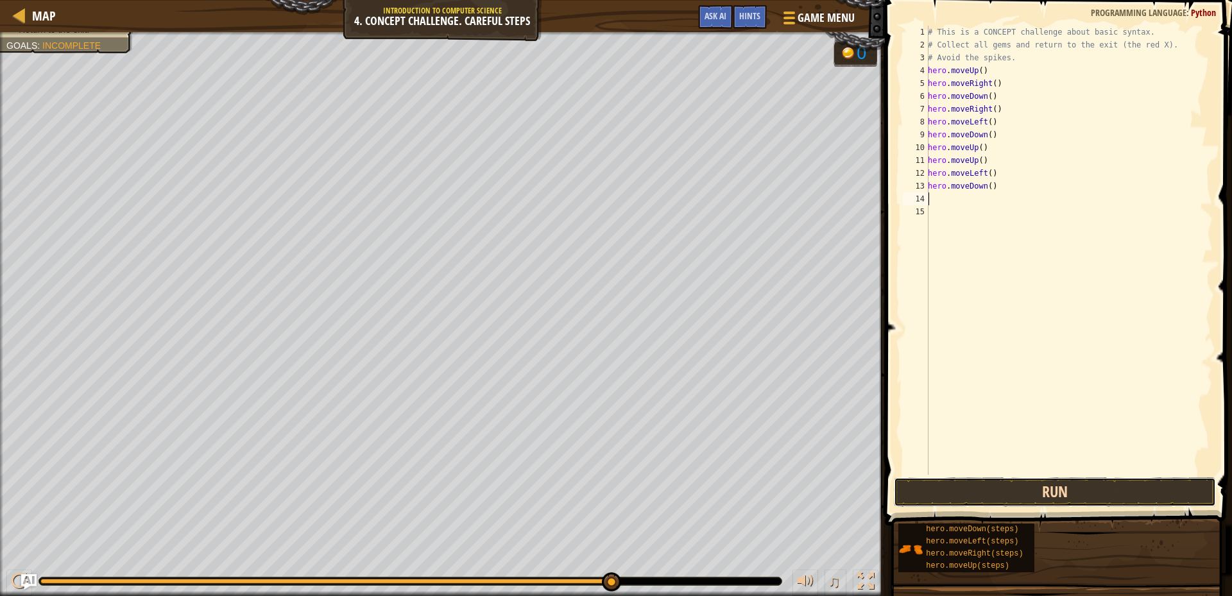
click at [1122, 486] on button "Run" at bounding box center [1055, 492] width 322 height 30
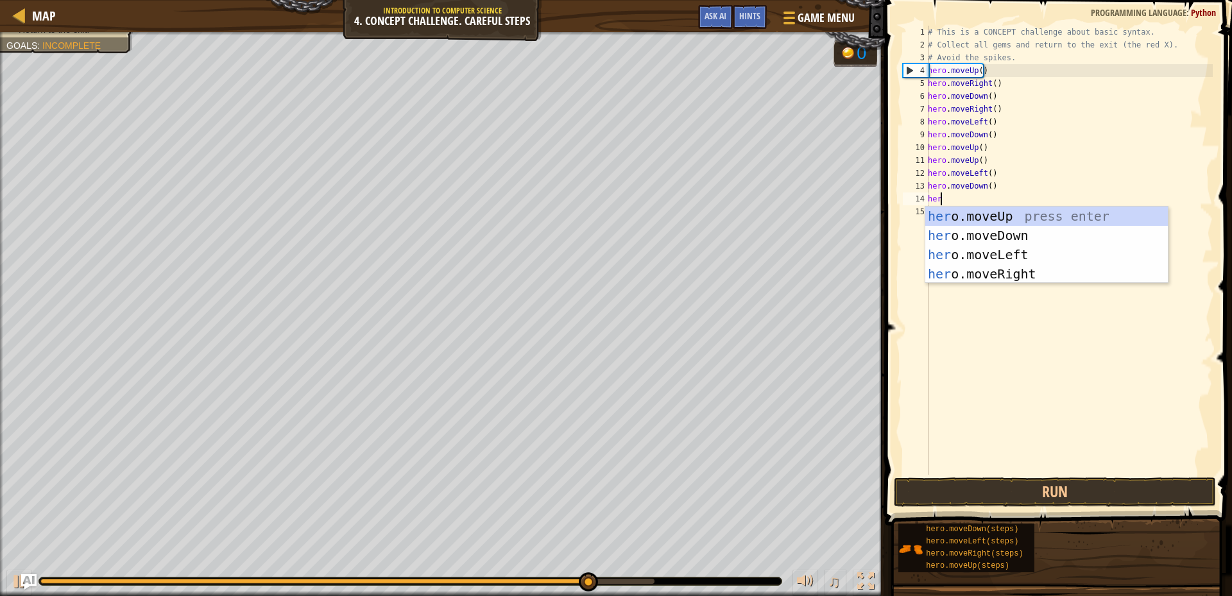
type textarea "hero"
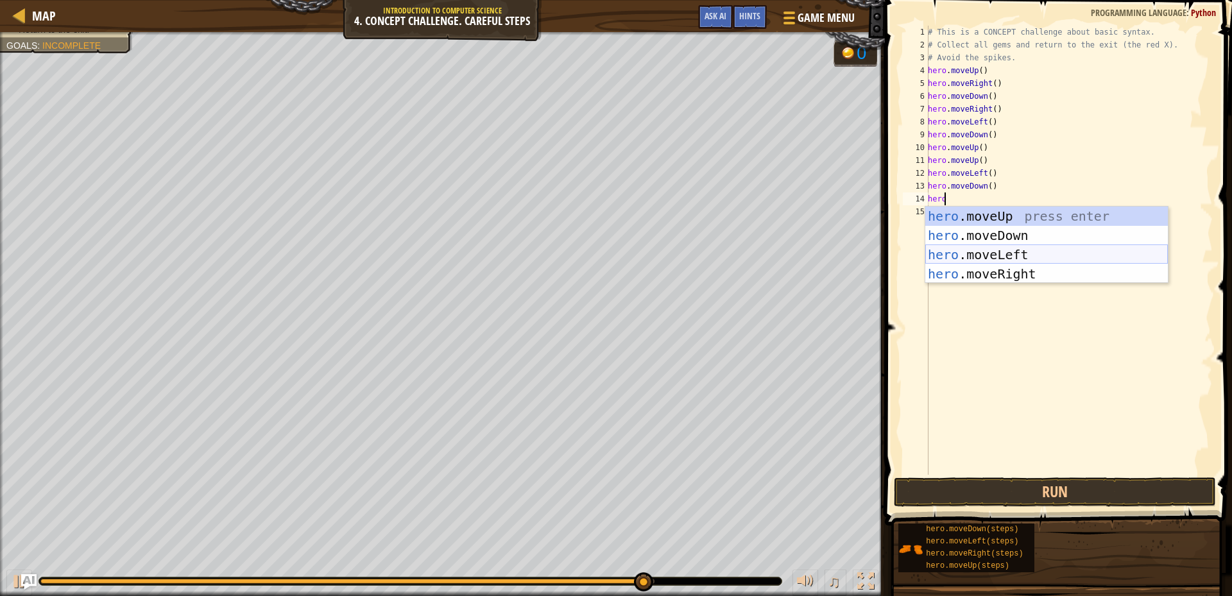
click at [1024, 253] on div "hero .moveUp press enter hero .moveDown press enter hero .moveLeft press enter …" at bounding box center [1046, 264] width 242 height 115
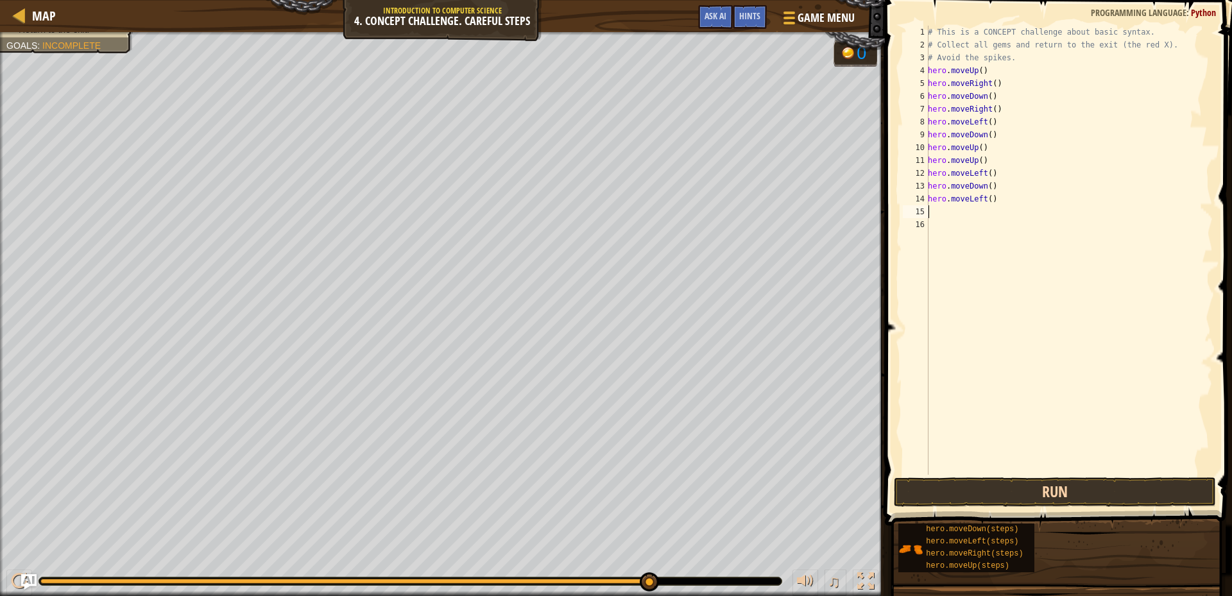
scroll to position [6, 0]
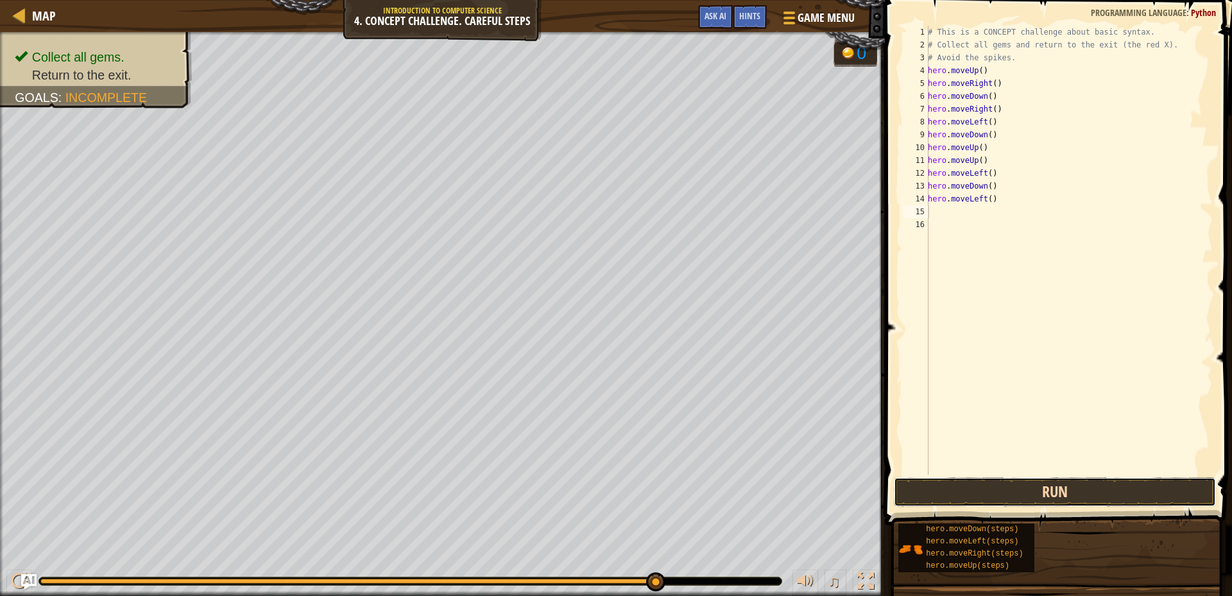
click at [1090, 491] on button "Run" at bounding box center [1055, 492] width 322 height 30
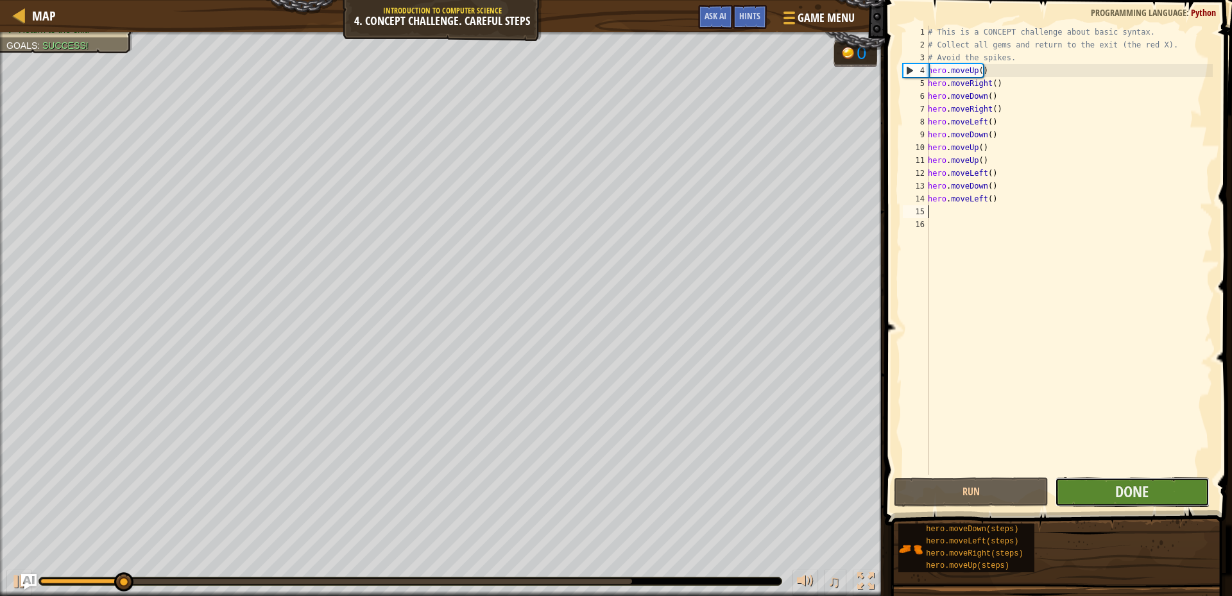
click at [1111, 489] on button "Done" at bounding box center [1132, 492] width 155 height 30
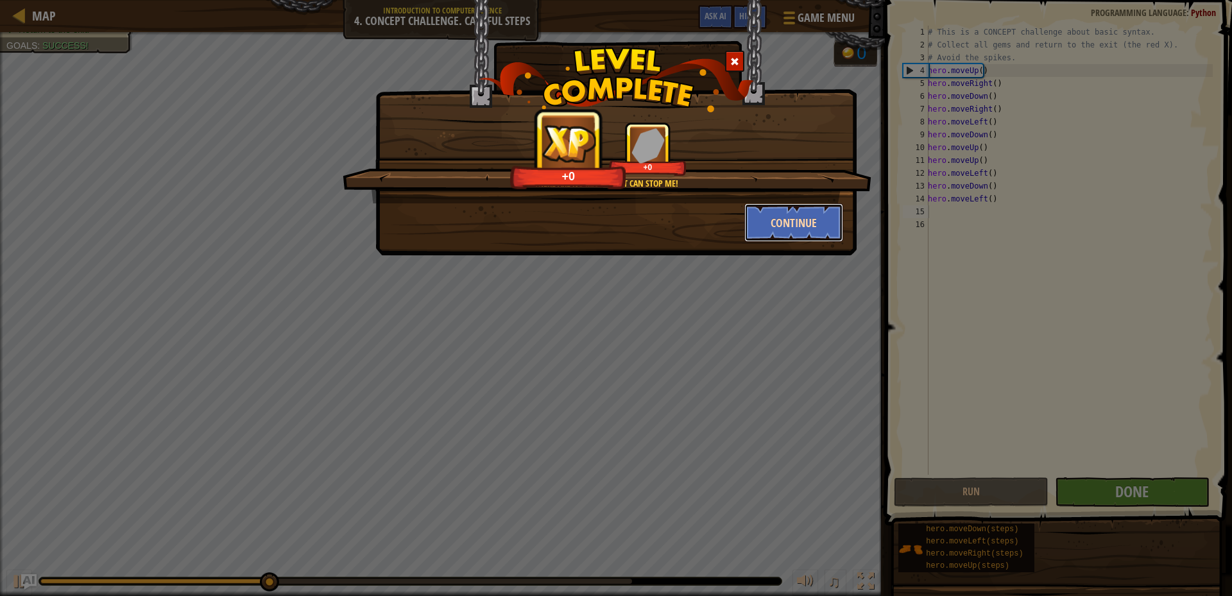
click at [818, 227] on button "Continue" at bounding box center [793, 222] width 99 height 38
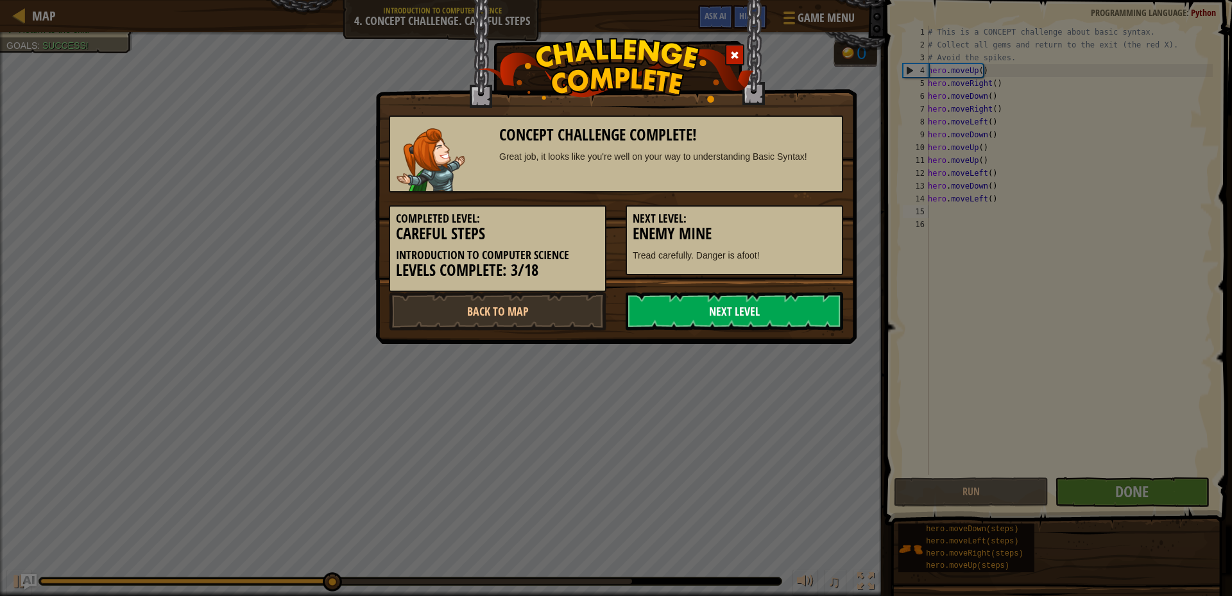
click at [759, 303] on link "Next Level" at bounding box center [733, 311] width 217 height 38
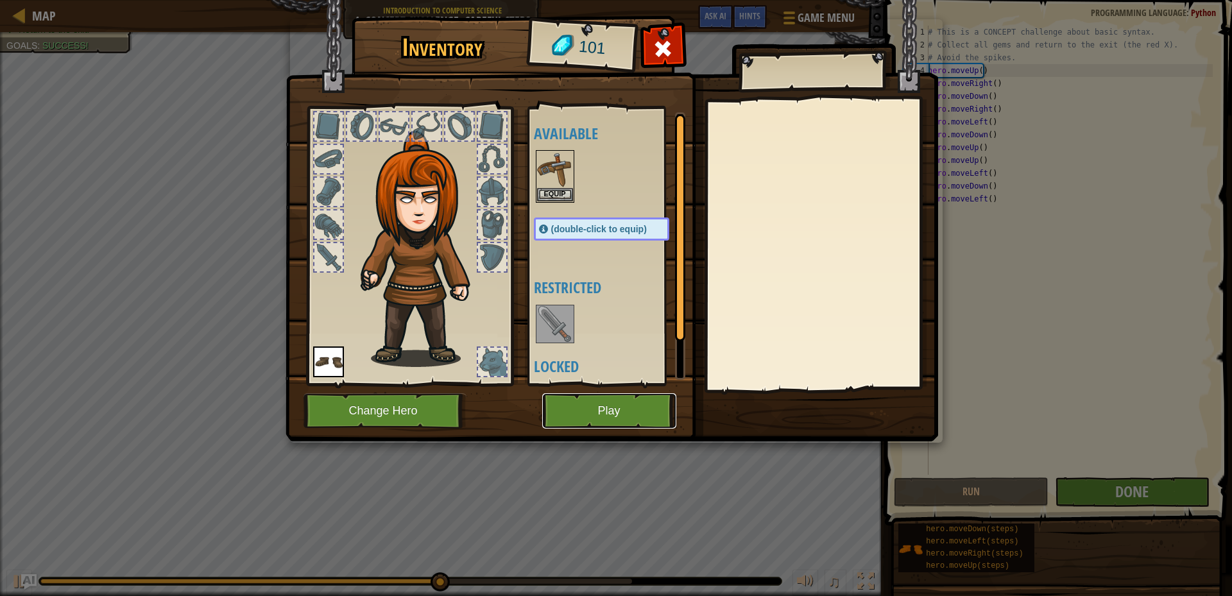
click at [650, 409] on button "Play" at bounding box center [609, 410] width 134 height 35
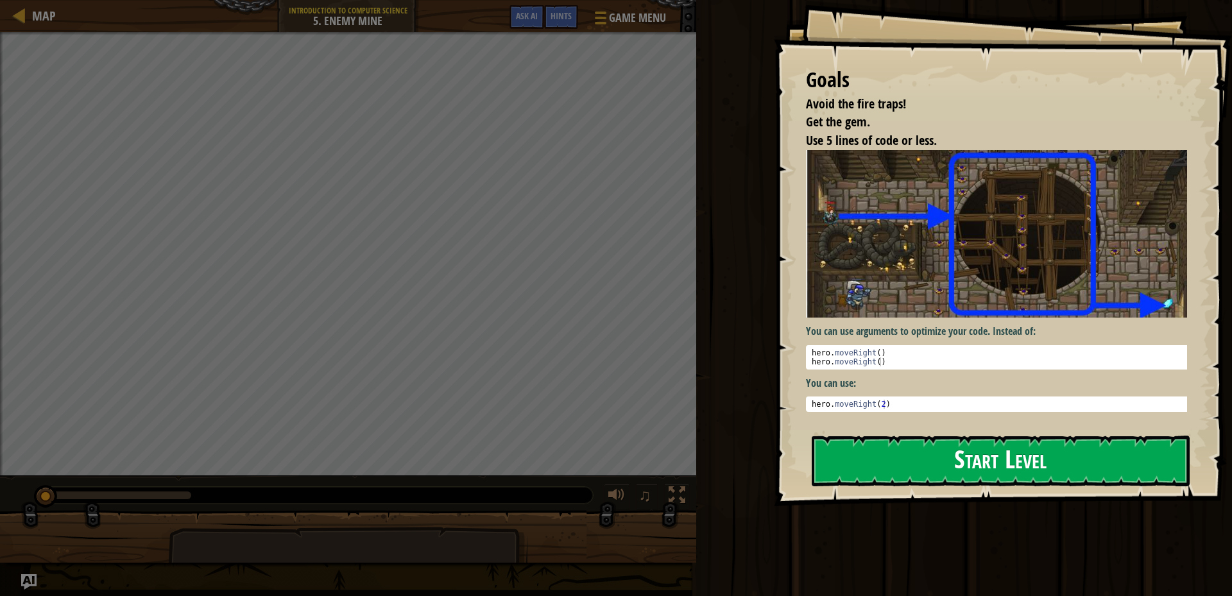
click at [1092, 445] on button "Start Level" at bounding box center [1000, 461] width 378 height 51
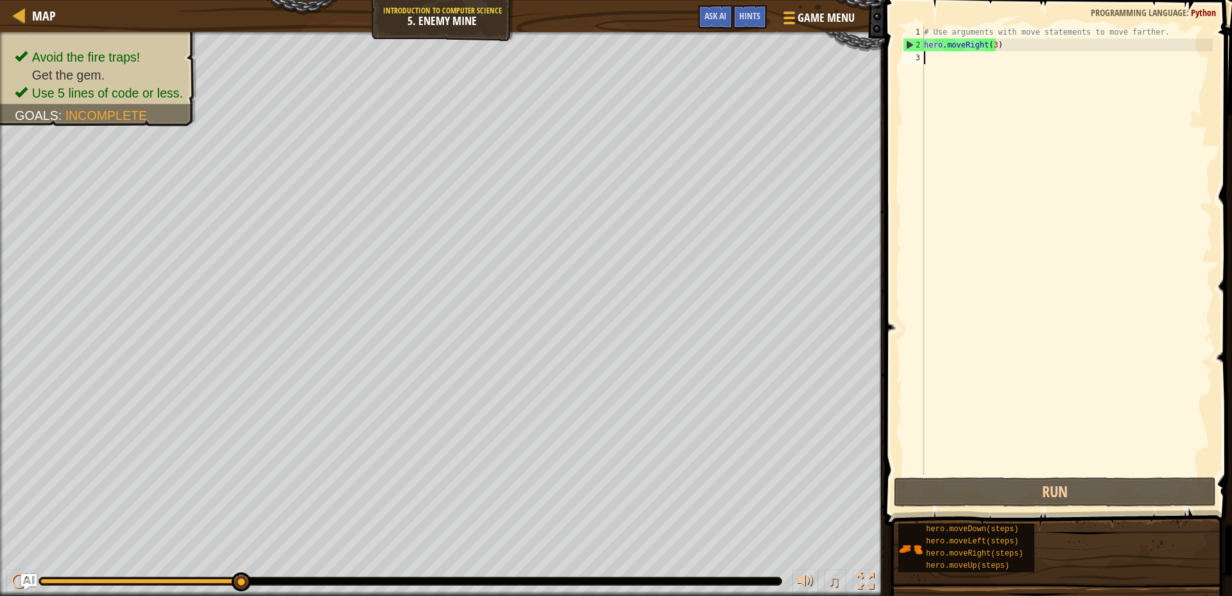
scroll to position [6, 0]
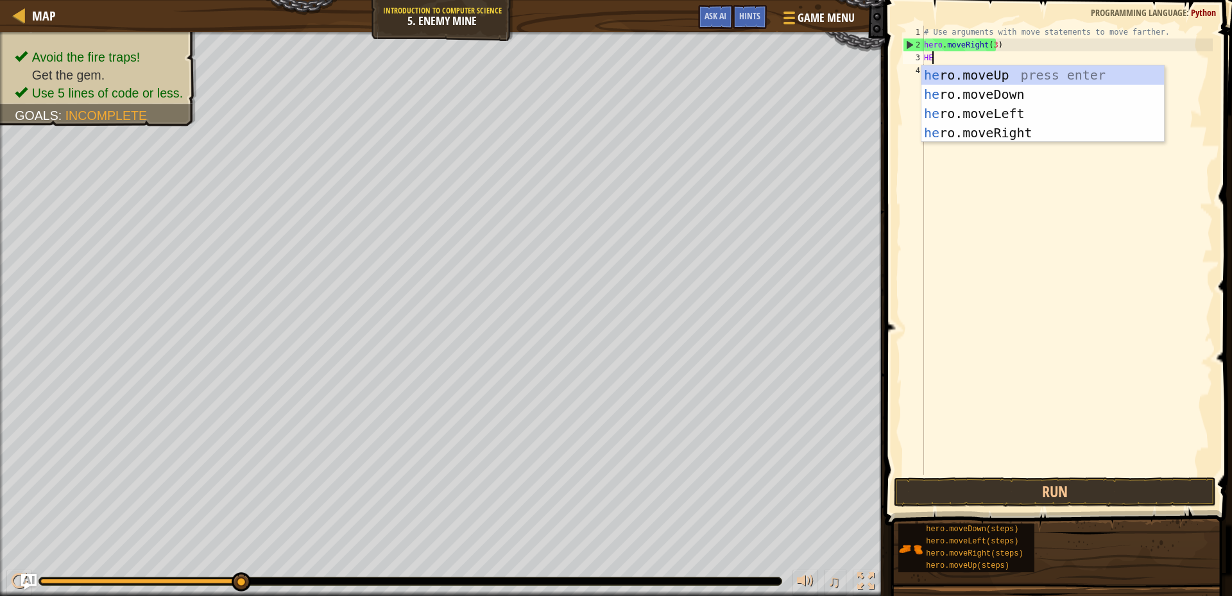
type textarea "HERO"
click at [1034, 67] on div "hero .moveUp press enter hero .moveDown press enter hero .moveLeft press enter …" at bounding box center [1042, 122] width 242 height 115
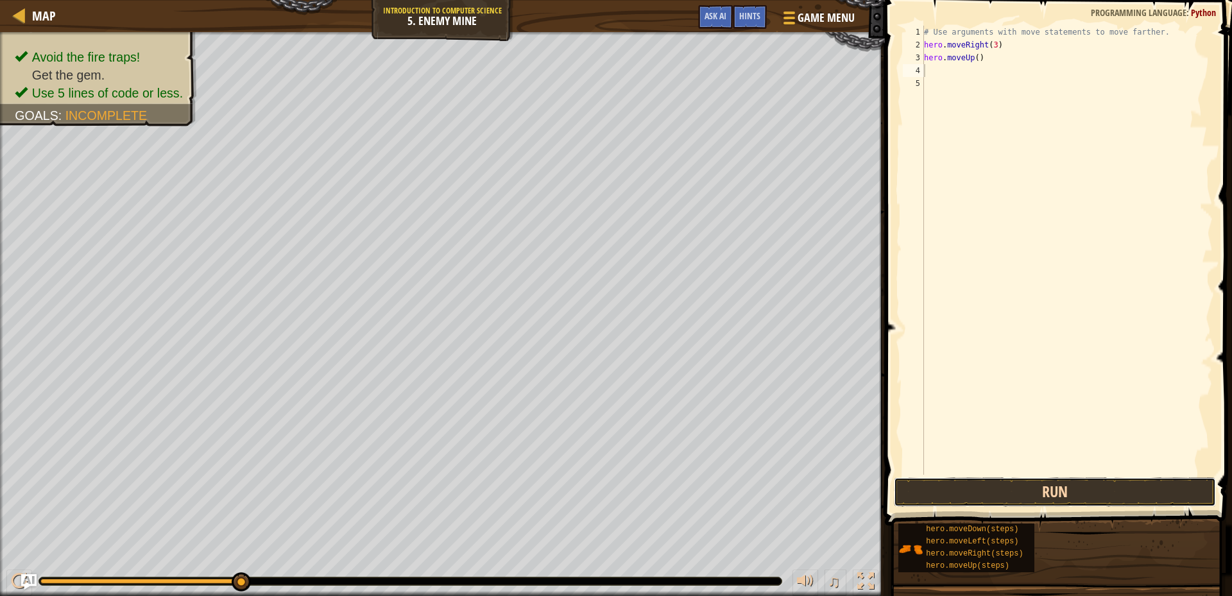
click at [1064, 491] on button "Run" at bounding box center [1055, 492] width 322 height 30
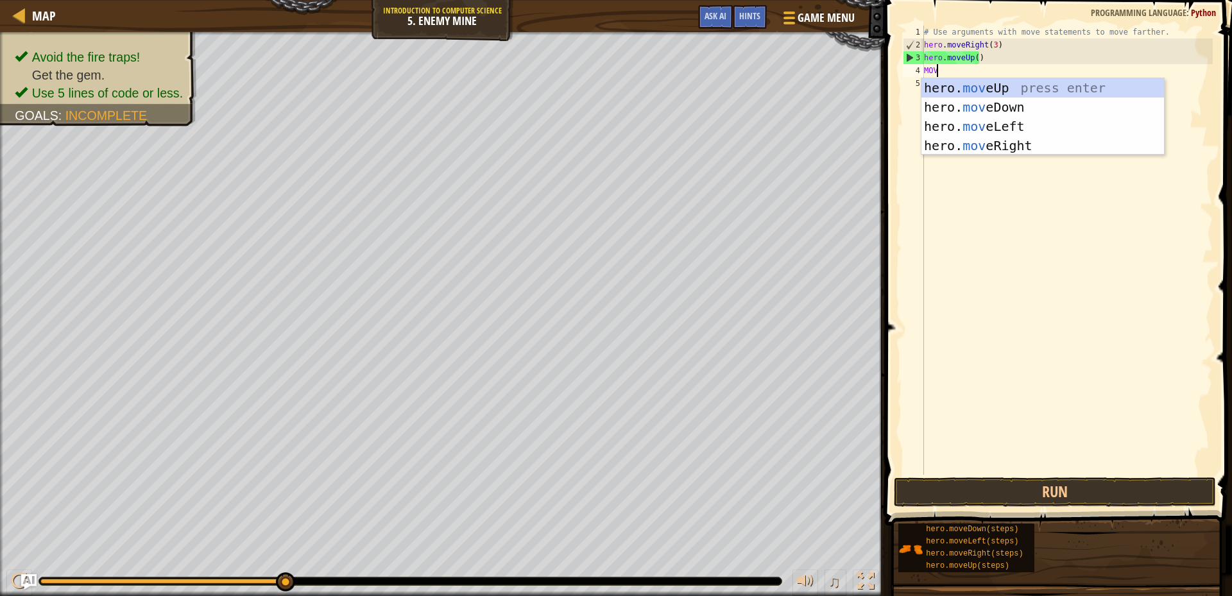
type textarea "MOVE"
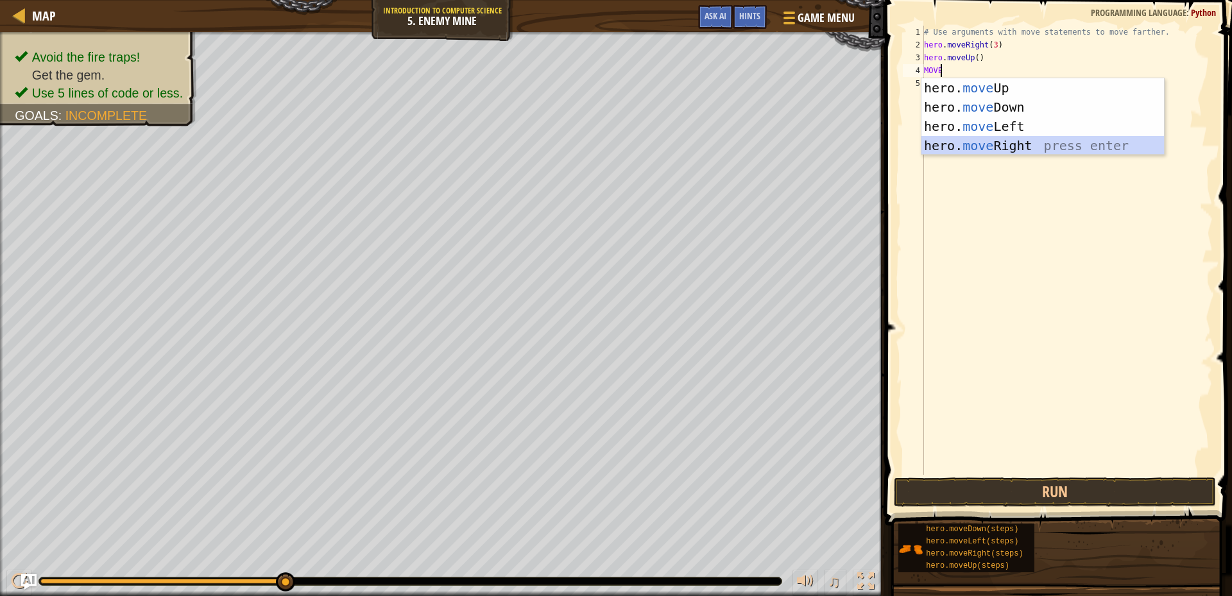
click at [1039, 139] on div "hero. move Up press enter hero. move Down press enter hero. move Left press ent…" at bounding box center [1042, 135] width 242 height 115
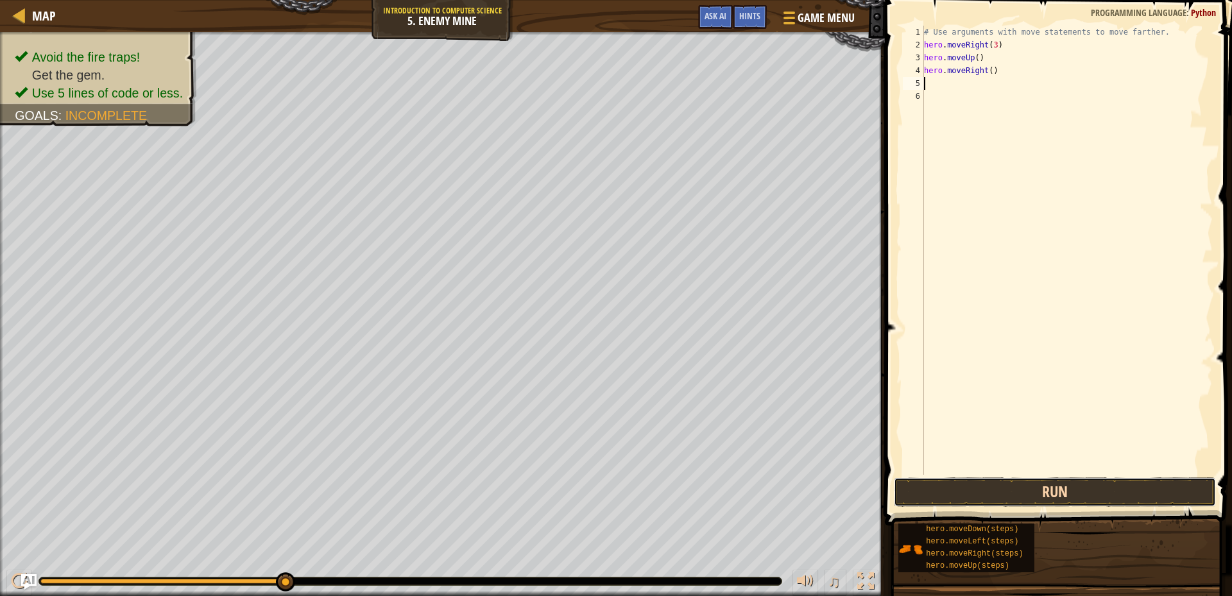
click at [1054, 492] on button "Run" at bounding box center [1055, 492] width 322 height 30
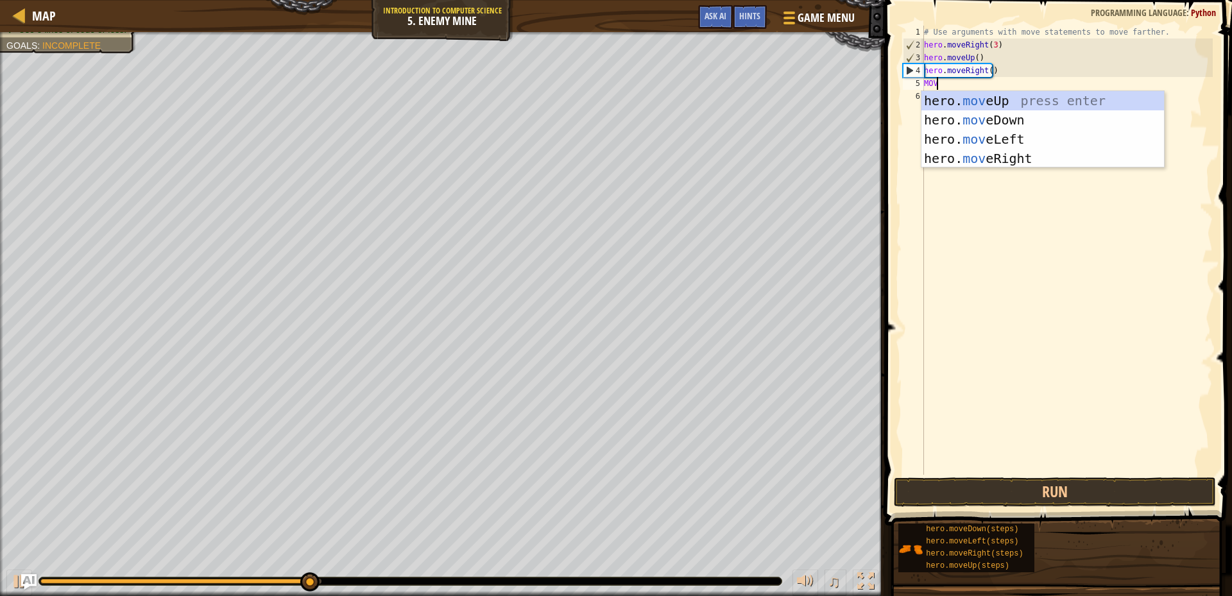
type textarea "MOVE"
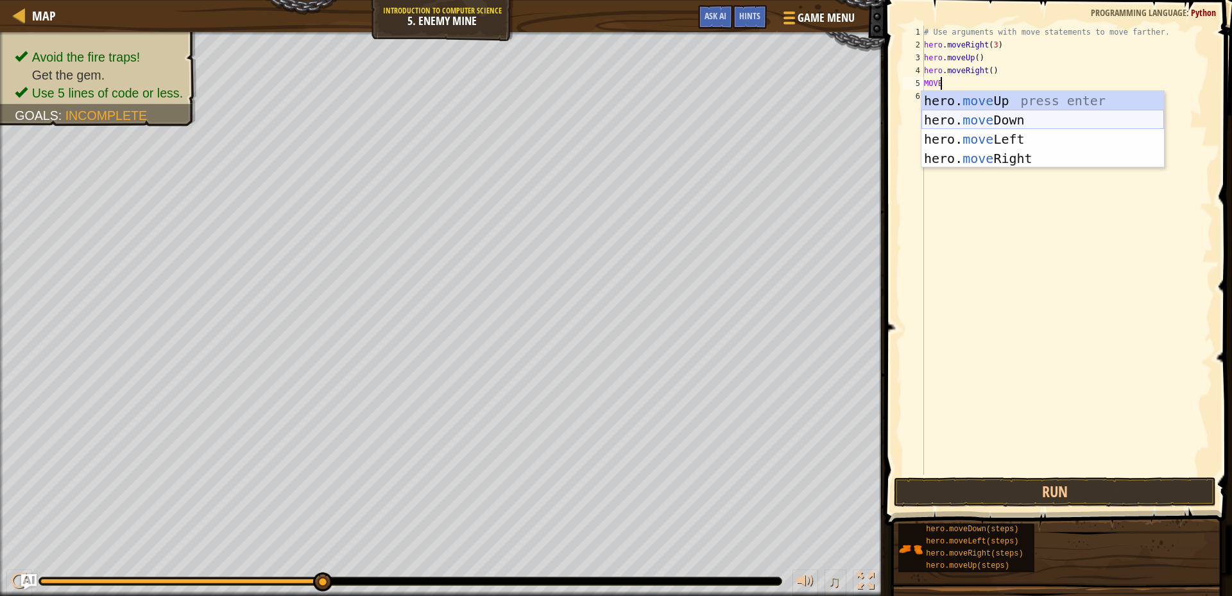
click at [1033, 122] on div "hero. move Up press enter hero. move Down press enter hero. move Left press ent…" at bounding box center [1042, 148] width 242 height 115
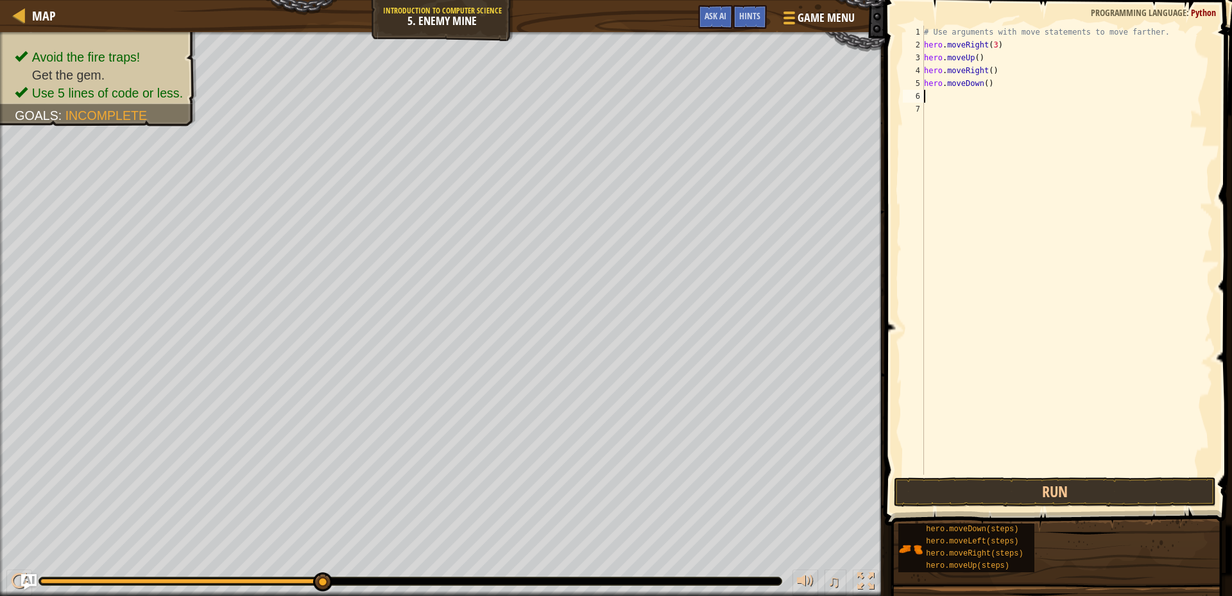
scroll to position [6, 0]
click at [1085, 487] on button "Run" at bounding box center [1055, 492] width 322 height 30
